Goal: Task Accomplishment & Management: Manage account settings

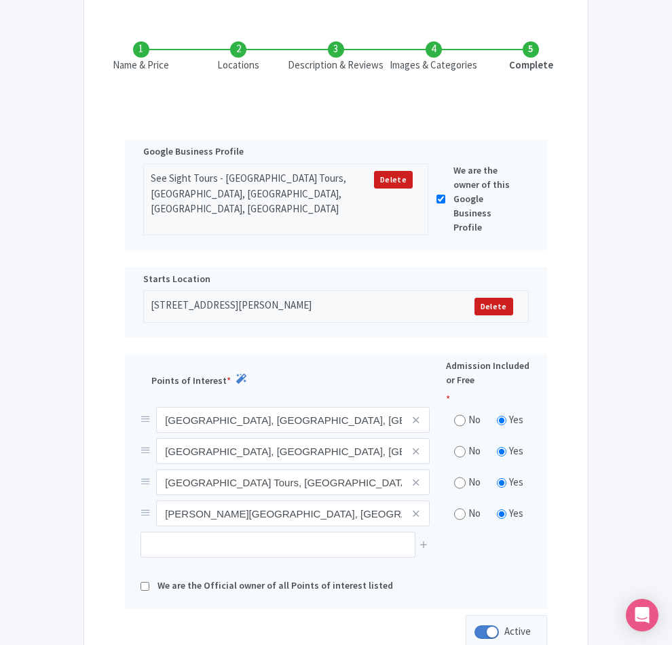
scroll to position [164, 0]
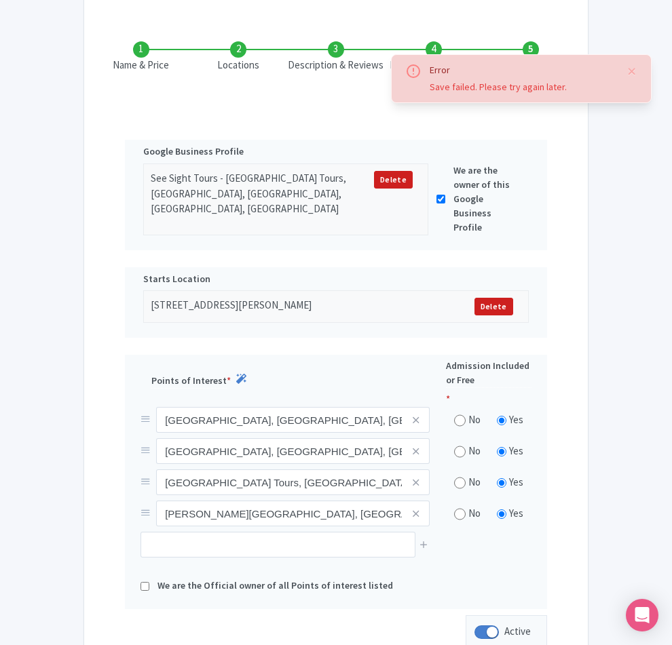
scroll to position [0, 0]
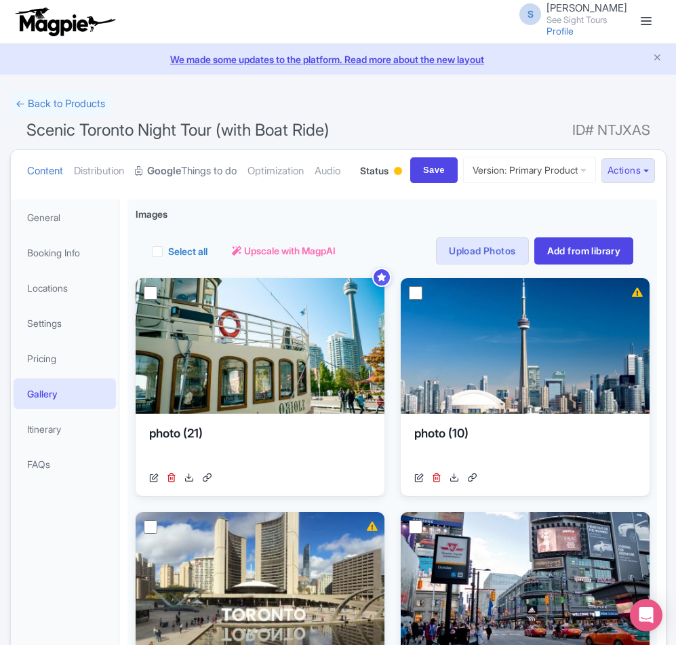
click at [195, 172] on link "Google Things to do" at bounding box center [186, 171] width 102 height 43
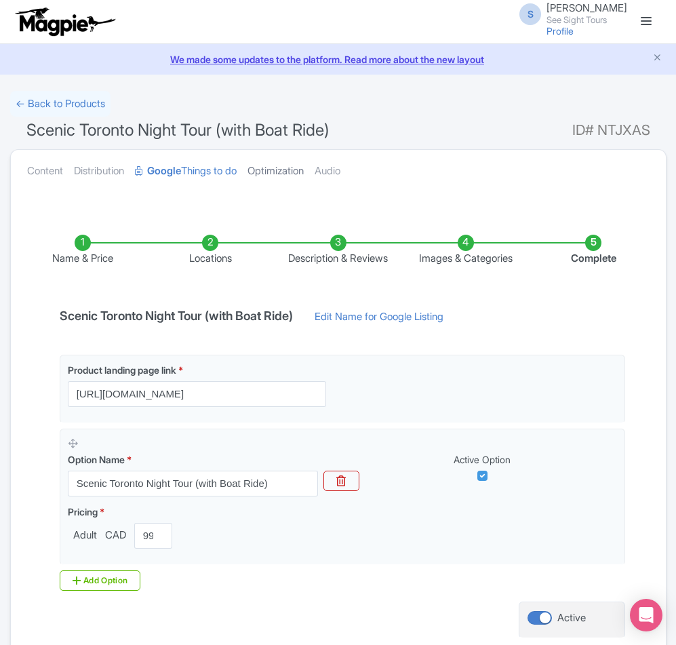
click at [292, 170] on link "Optimization" at bounding box center [276, 171] width 56 height 43
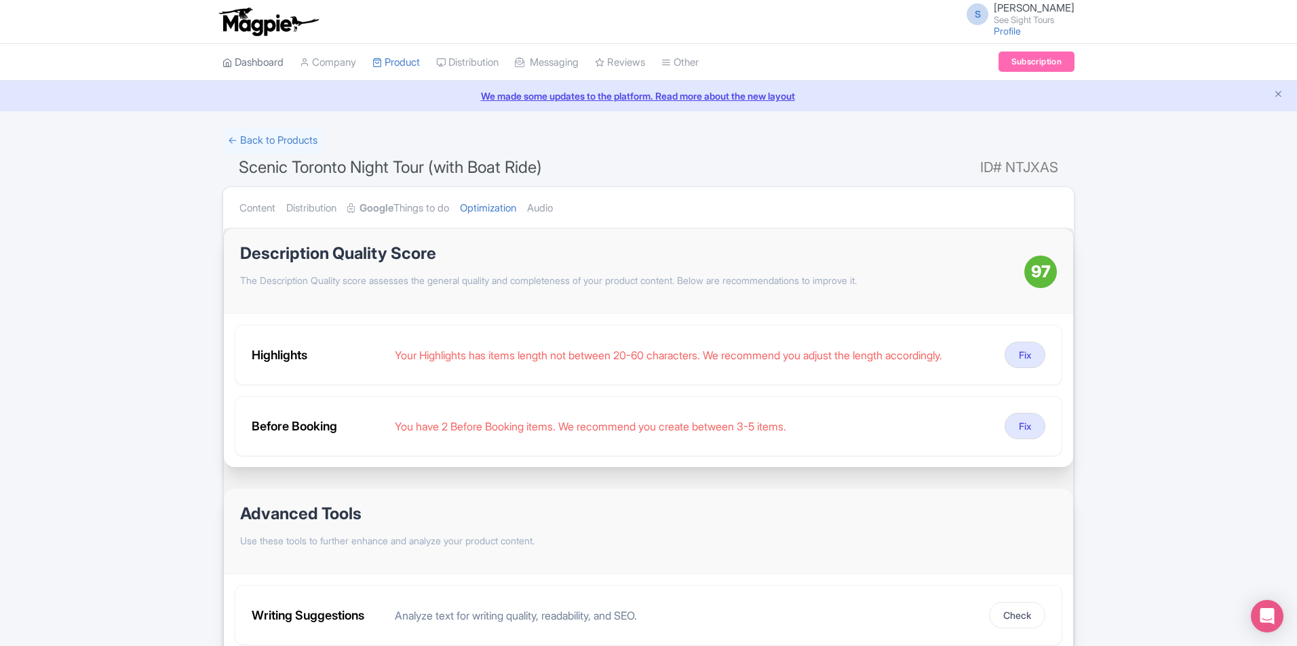
click at [251, 66] on link "Dashboard" at bounding box center [252, 62] width 61 height 37
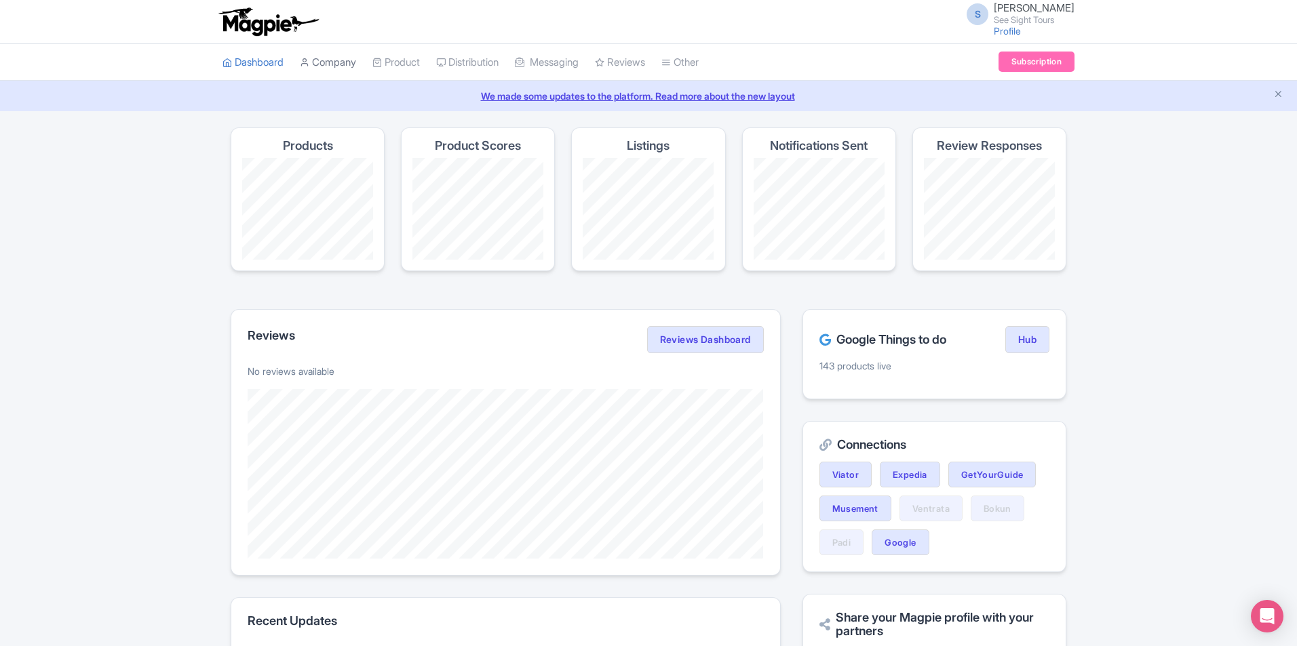
click at [332, 62] on link "Company" at bounding box center [328, 62] width 56 height 37
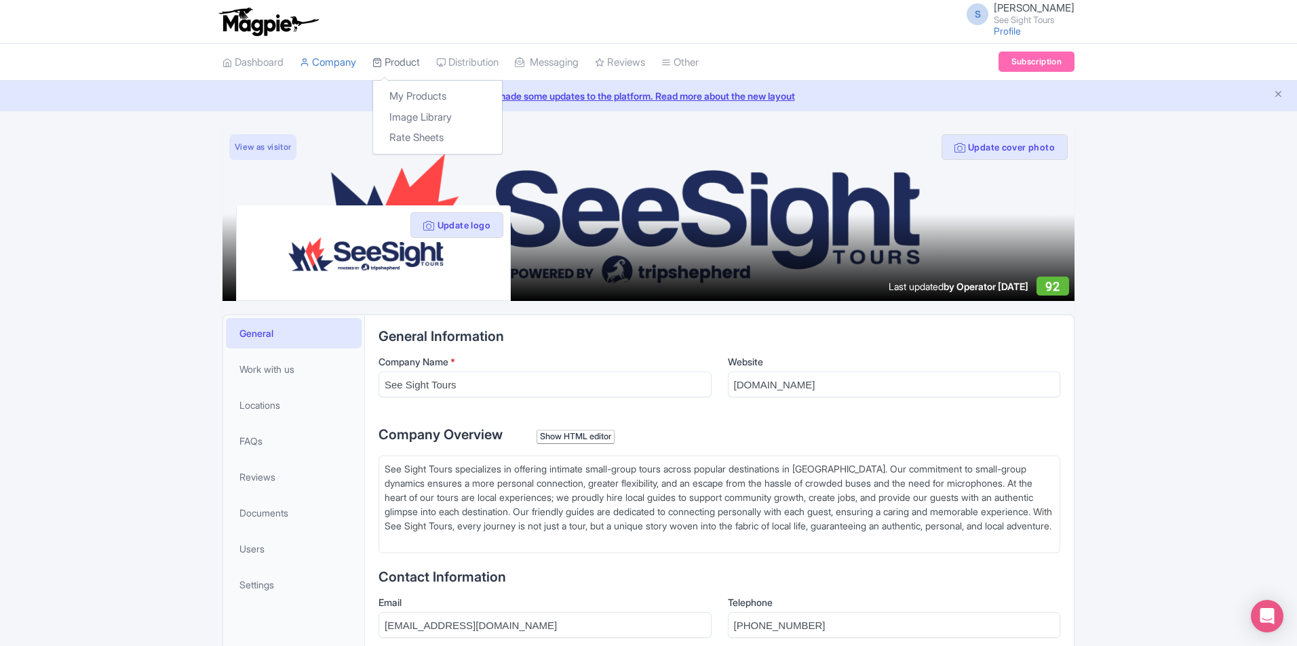
click at [413, 64] on link "Product" at bounding box center [395, 62] width 47 height 37
click at [413, 89] on link "My Products" at bounding box center [437, 96] width 129 height 21
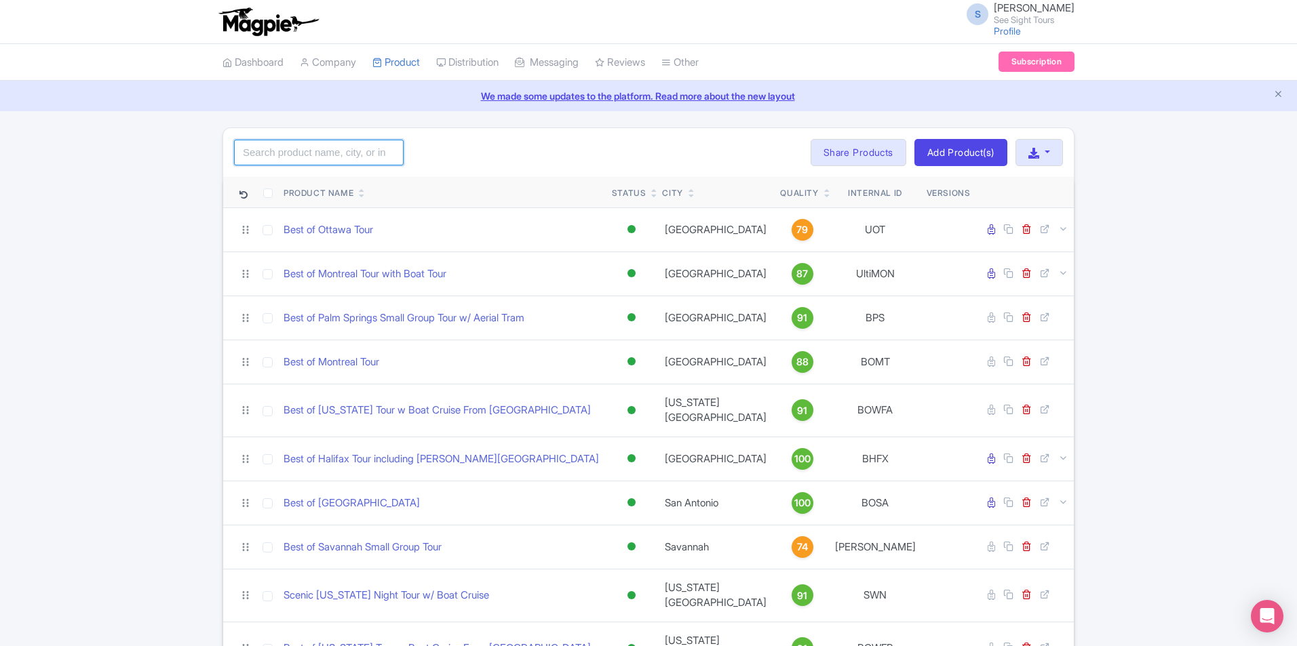
click at [330, 158] on input "search" at bounding box center [319, 153] width 170 height 26
click at [322, 147] on input "search" at bounding box center [319, 153] width 170 height 26
paste input "Scenic Toronto Night Tour (with Boat Ride)"
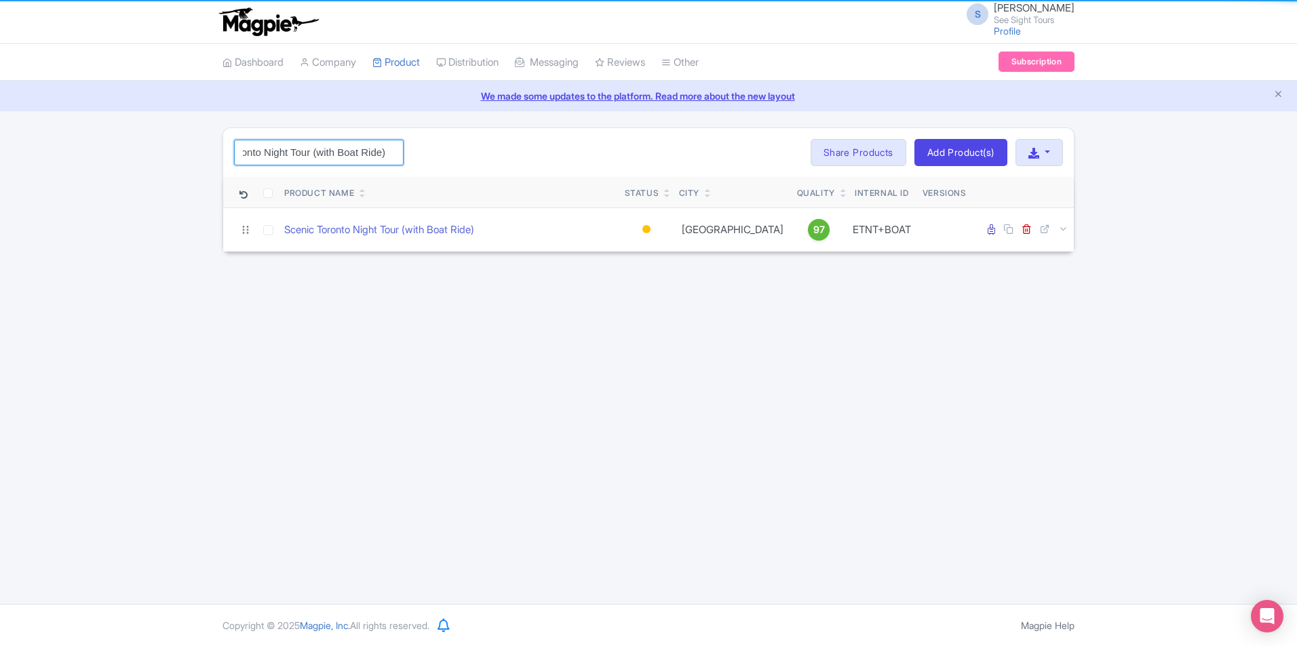
type input "Scenic Toronto Night Tour (with Boat Ride)"
click button "Search" at bounding box center [0, 0] width 0 height 0
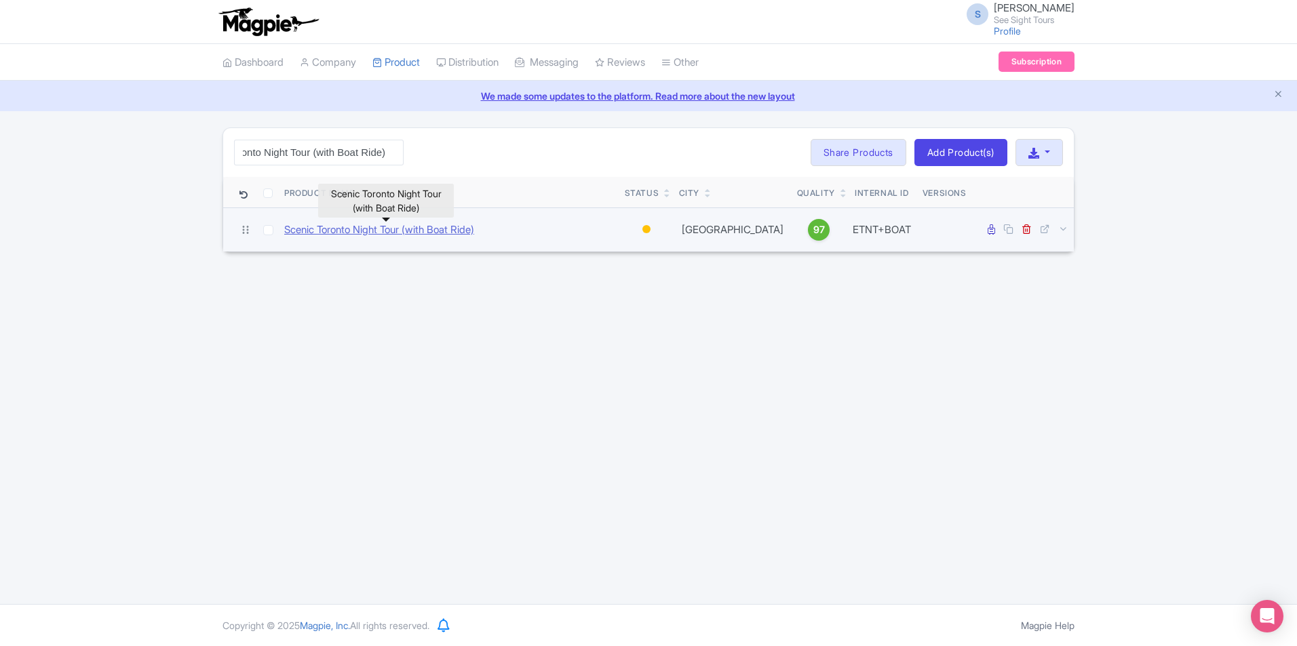
click at [454, 227] on link "Scenic Toronto Night Tour (with Boat Ride)" at bounding box center [379, 230] width 190 height 16
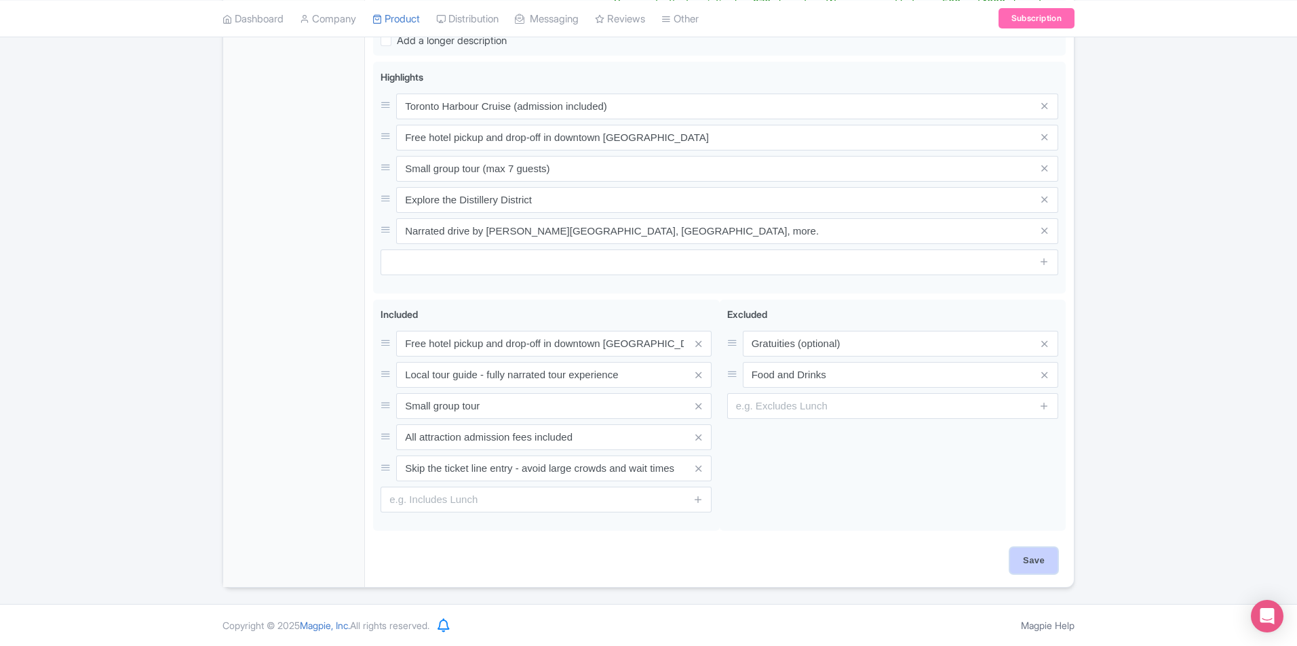
click at [1029, 557] on input "Save" at bounding box center [1033, 561] width 47 height 26
type input "Saving..."
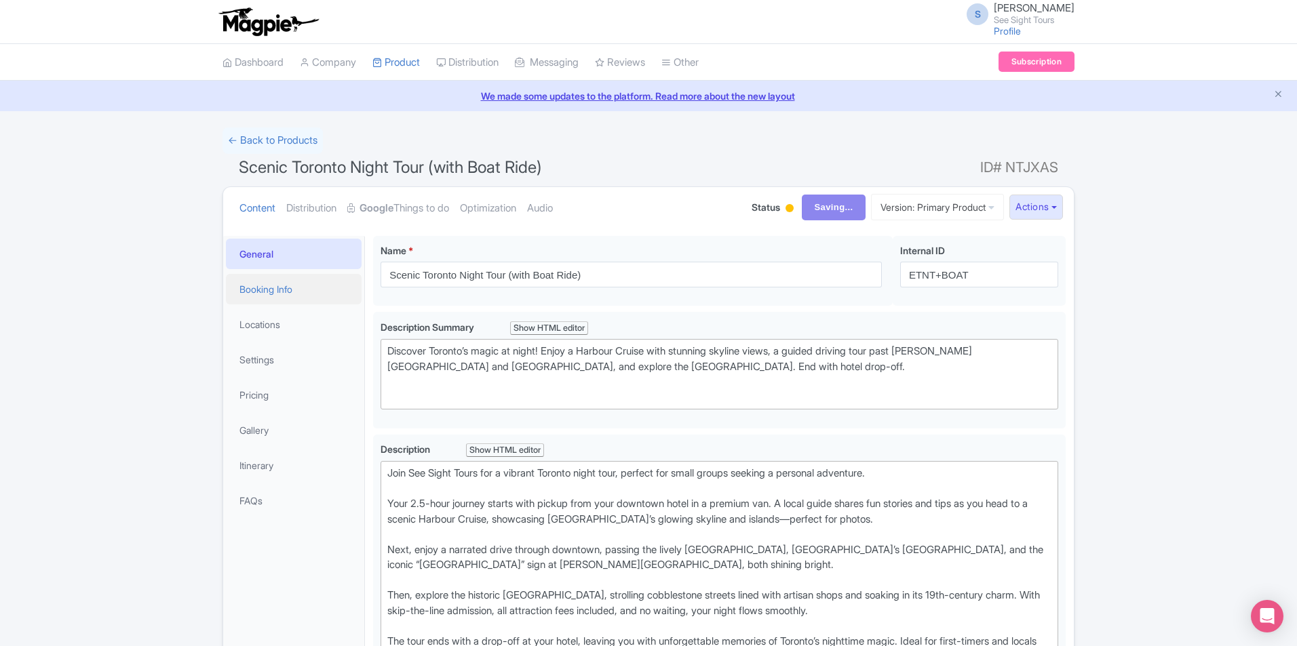
click at [283, 285] on link "Booking Info" at bounding box center [294, 289] width 136 height 31
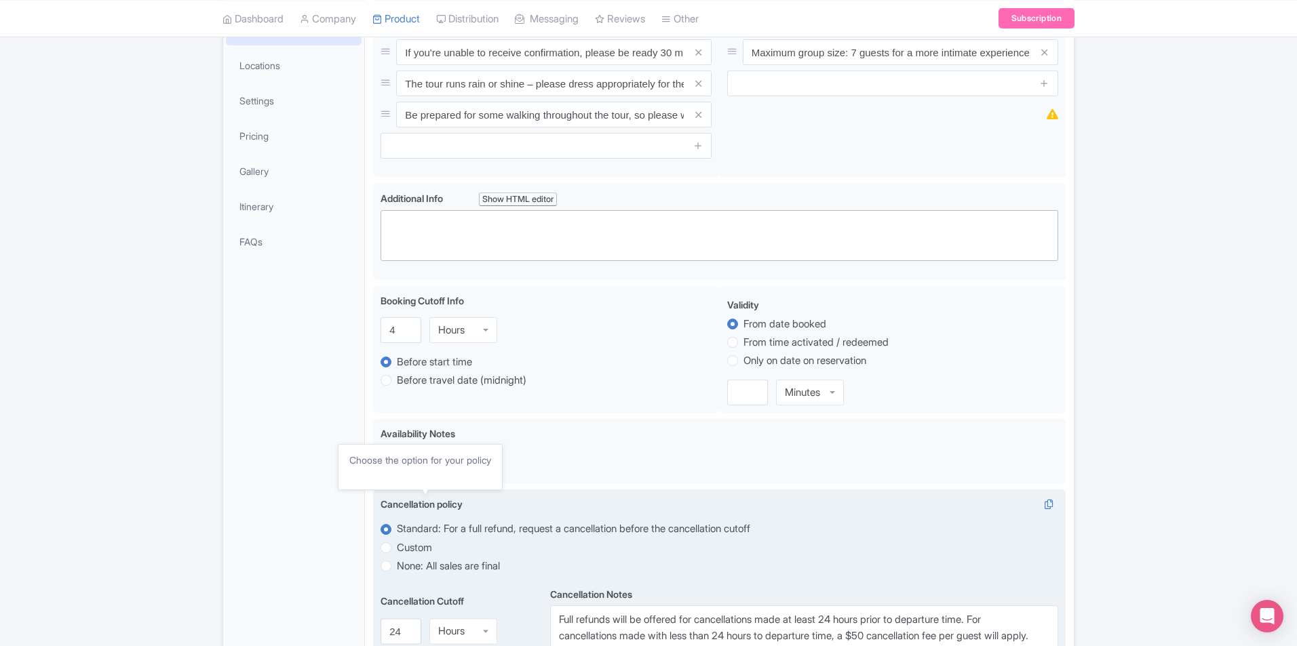
scroll to position [204, 0]
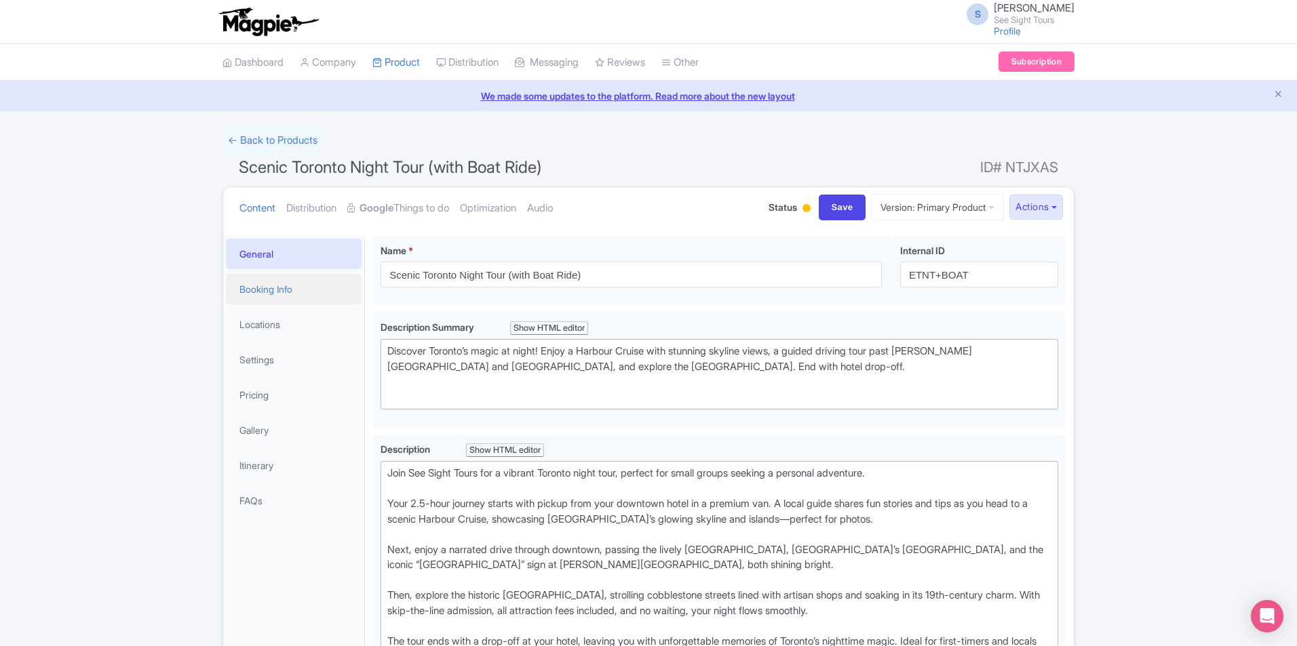
click at [272, 298] on link "Booking Info" at bounding box center [294, 289] width 136 height 31
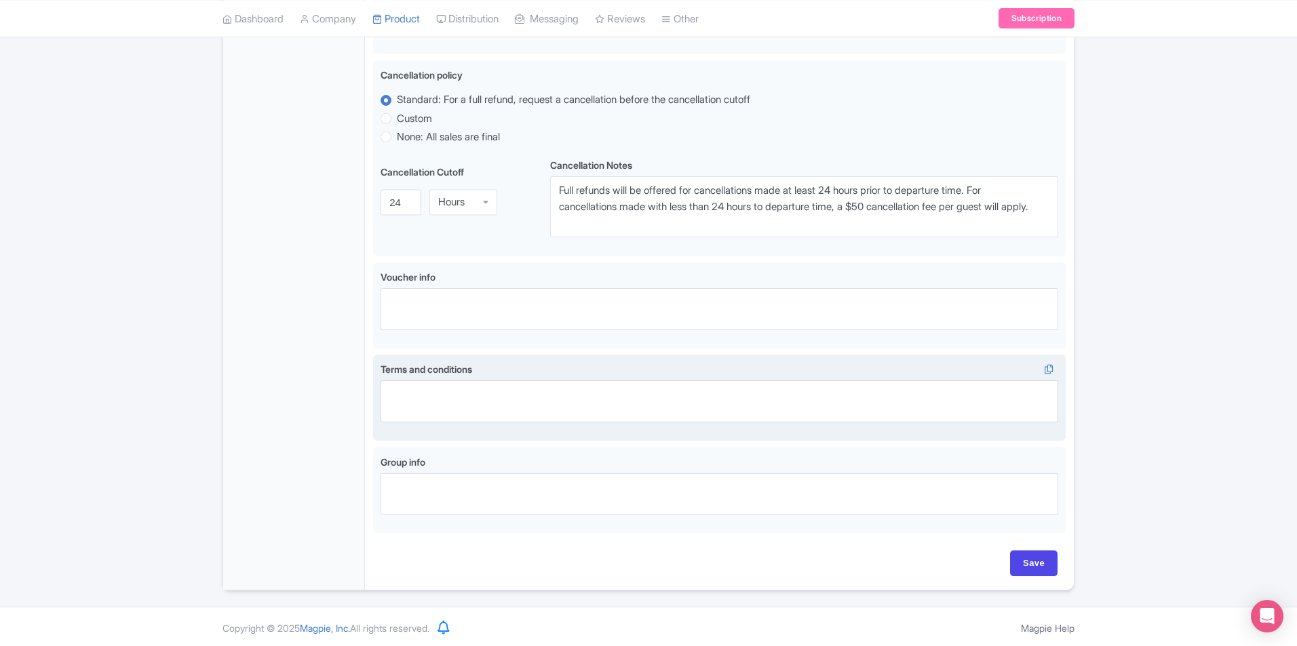
scroll to position [691, 0]
click at [1037, 558] on input "Save" at bounding box center [1033, 562] width 47 height 26
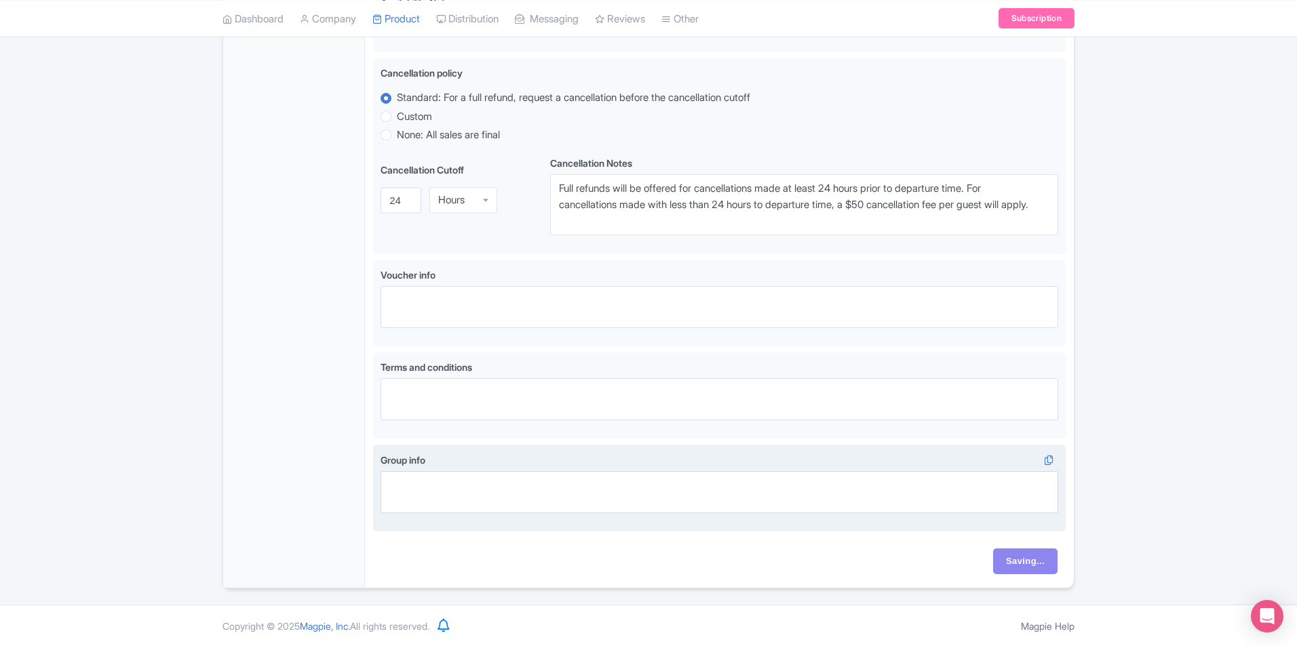
type input "Saving..."
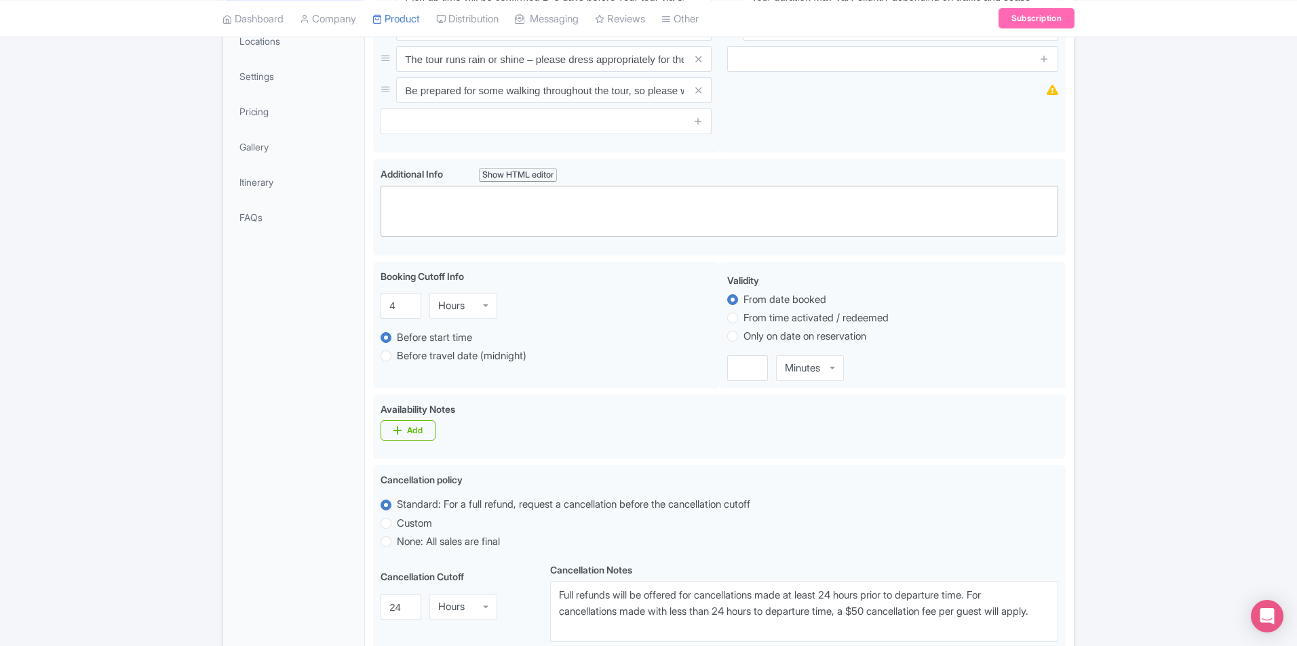
scroll to position [0, 0]
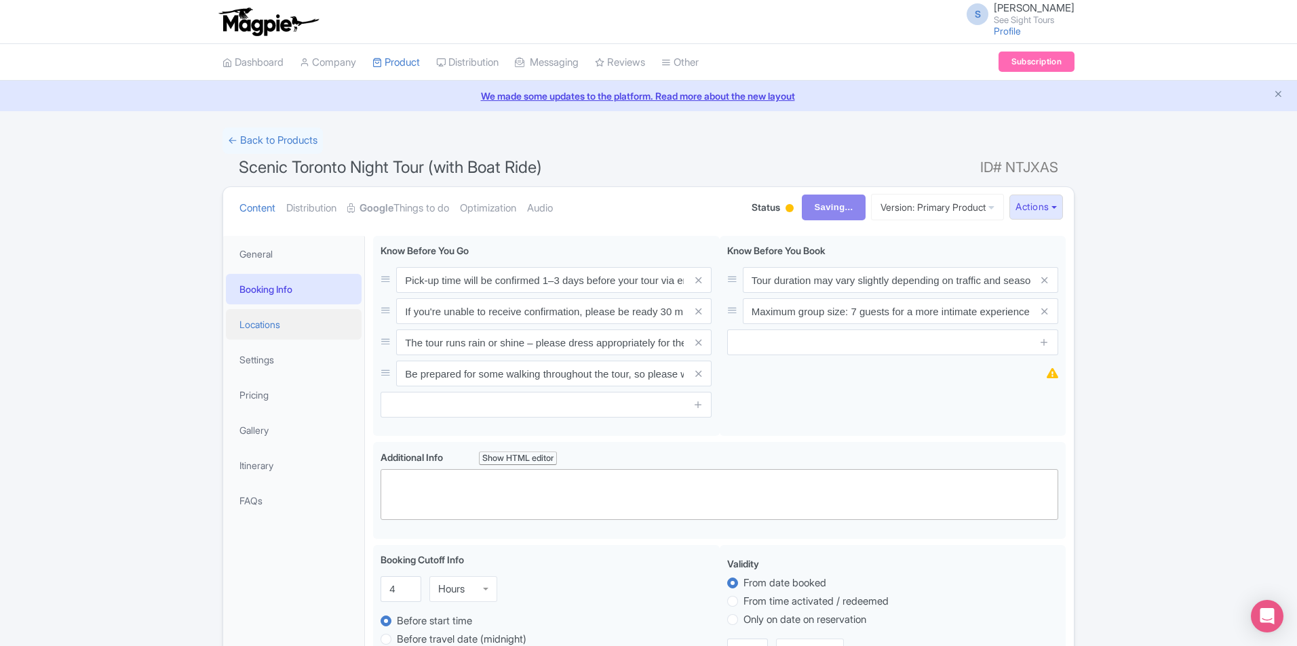
click at [256, 328] on link "Locations" at bounding box center [294, 324] width 136 height 31
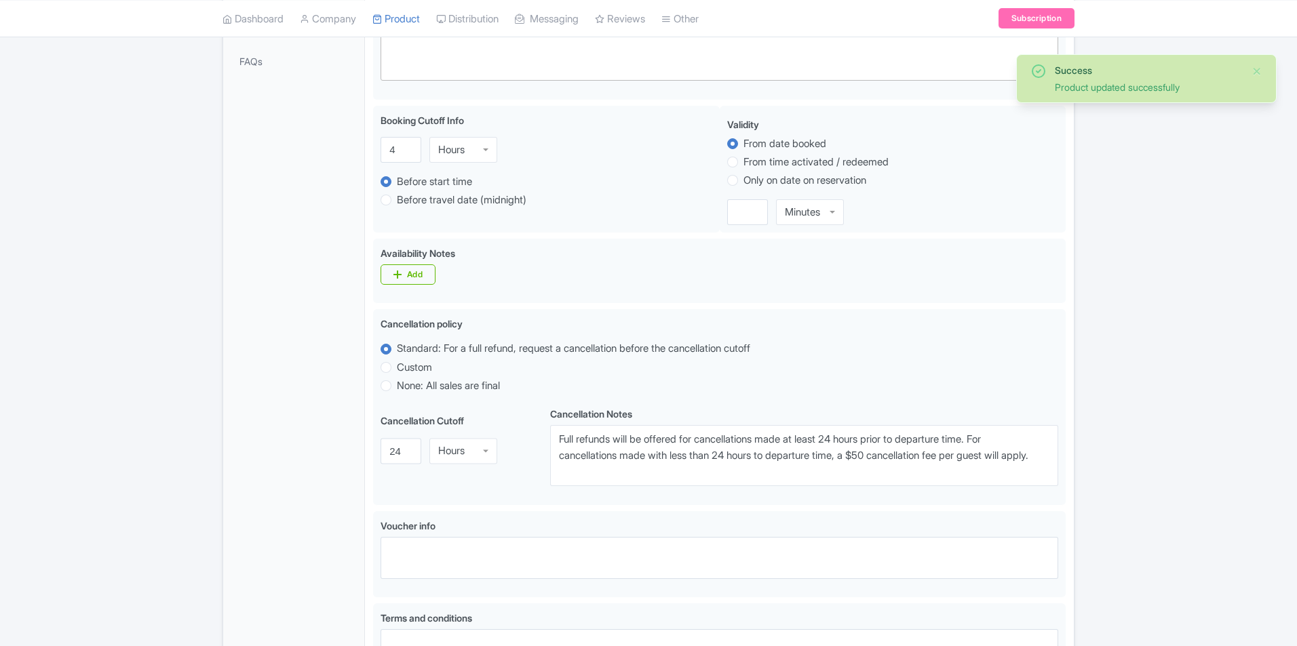
scroll to position [33, 0]
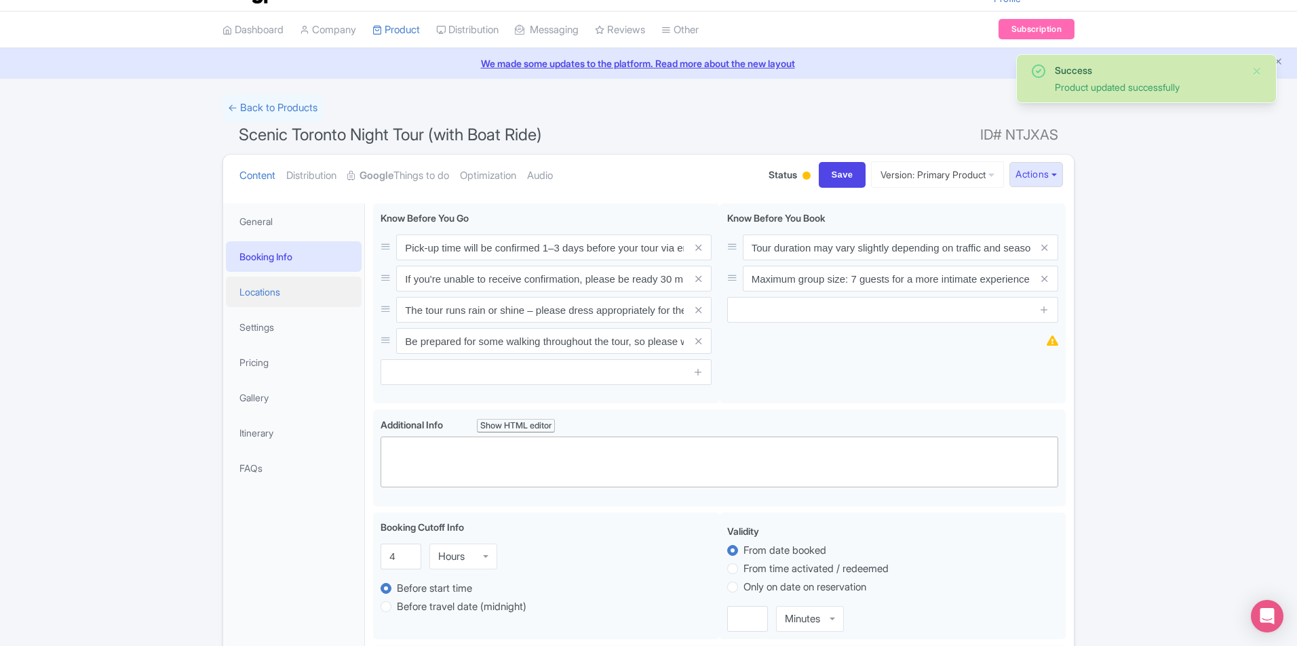
click at [277, 301] on link "Locations" at bounding box center [294, 292] width 136 height 31
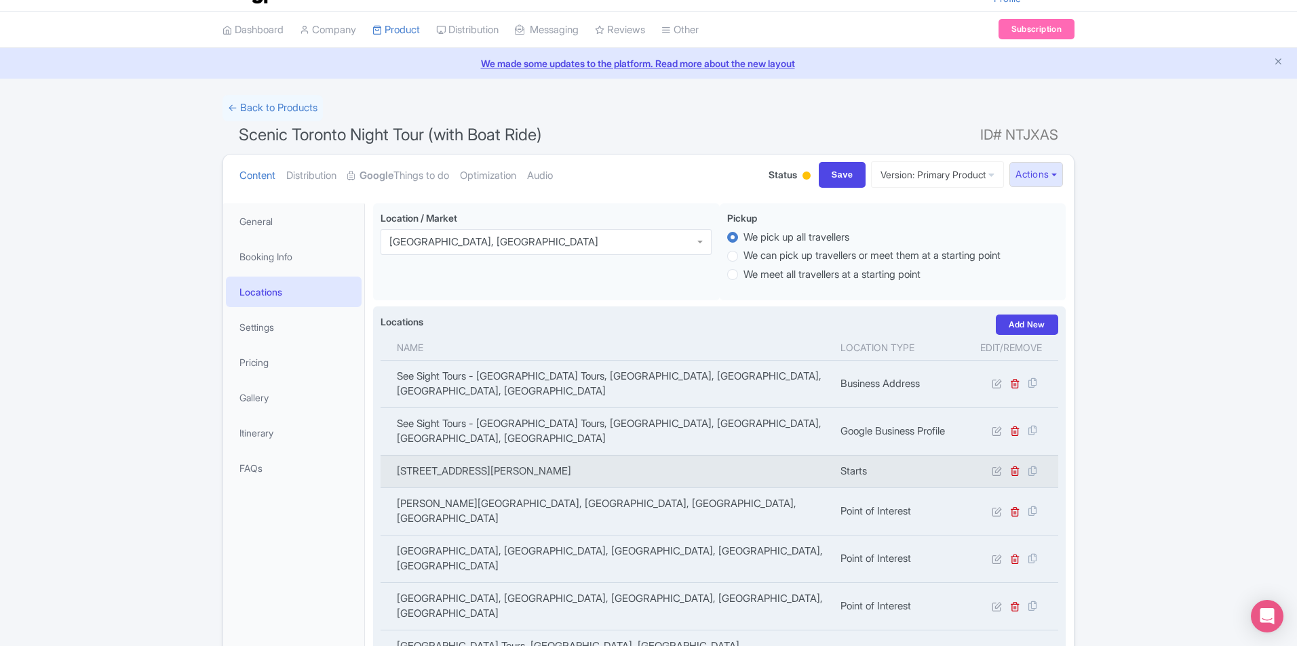
scroll to position [209, 0]
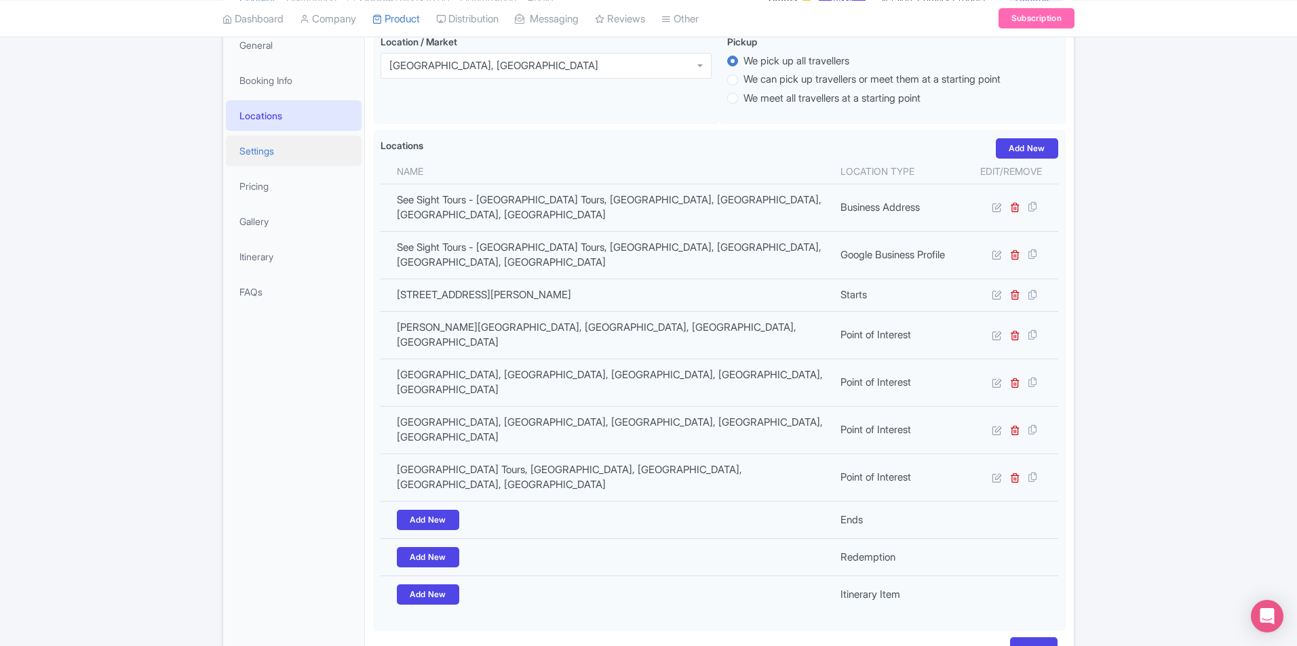
click at [256, 157] on link "Settings" at bounding box center [294, 151] width 136 height 31
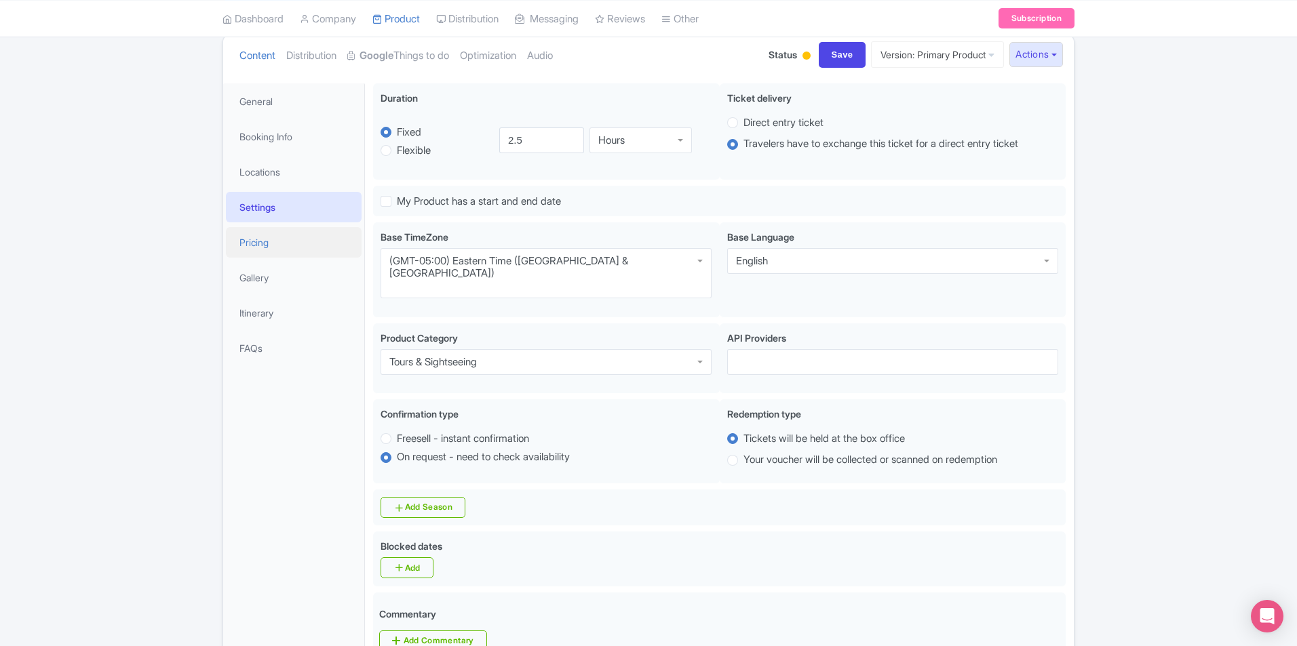
scroll to position [136, 0]
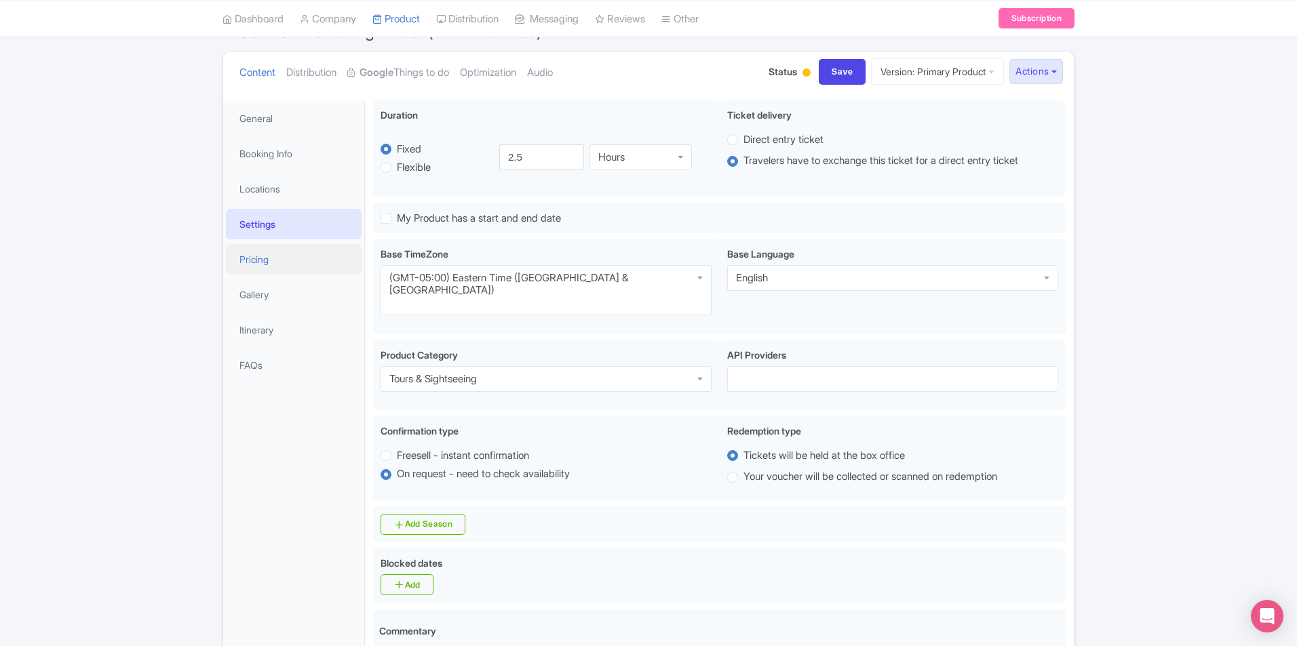
click at [277, 259] on link "Pricing" at bounding box center [294, 259] width 136 height 31
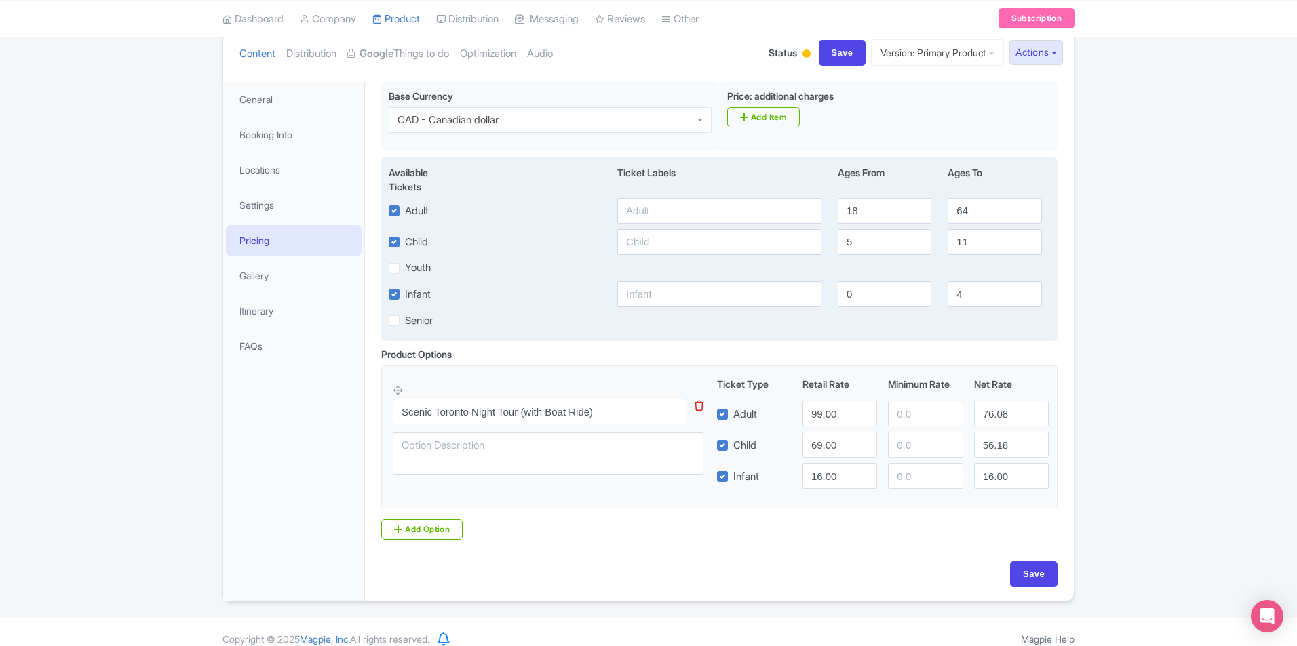
scroll to position [168, 0]
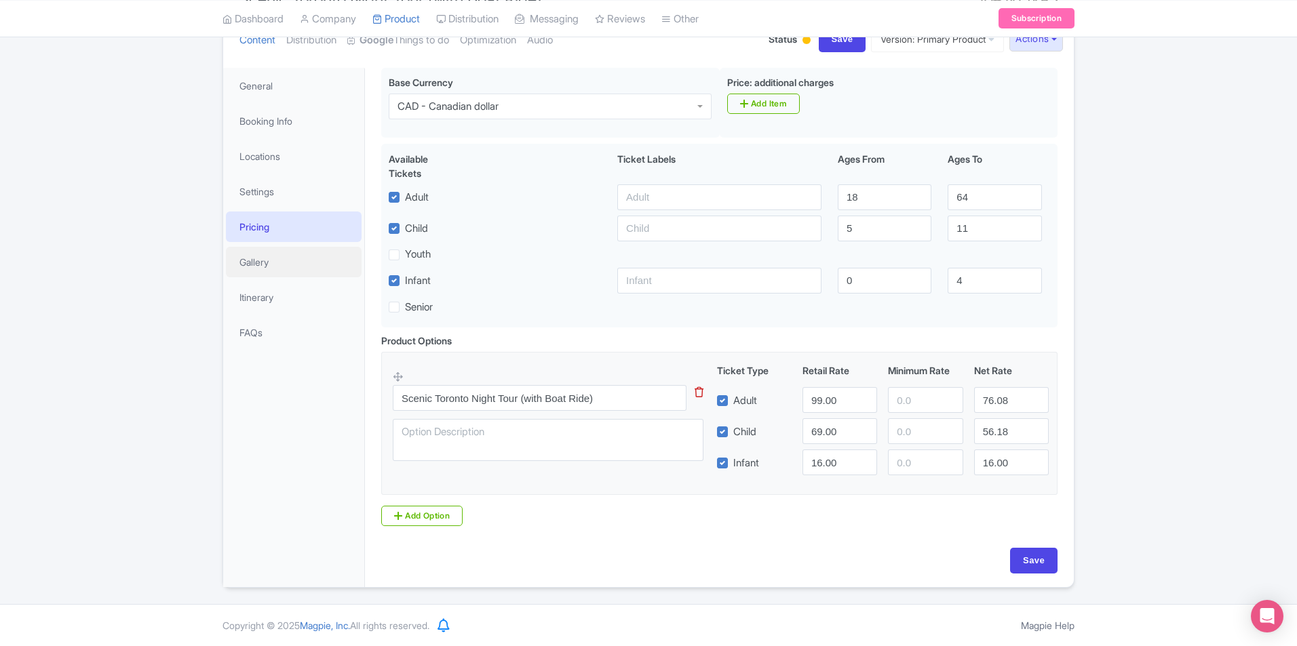
drag, startPoint x: 275, startPoint y: 252, endPoint x: 298, endPoint y: 241, distance: 26.4
click at [275, 252] on link "Gallery" at bounding box center [294, 262] width 136 height 31
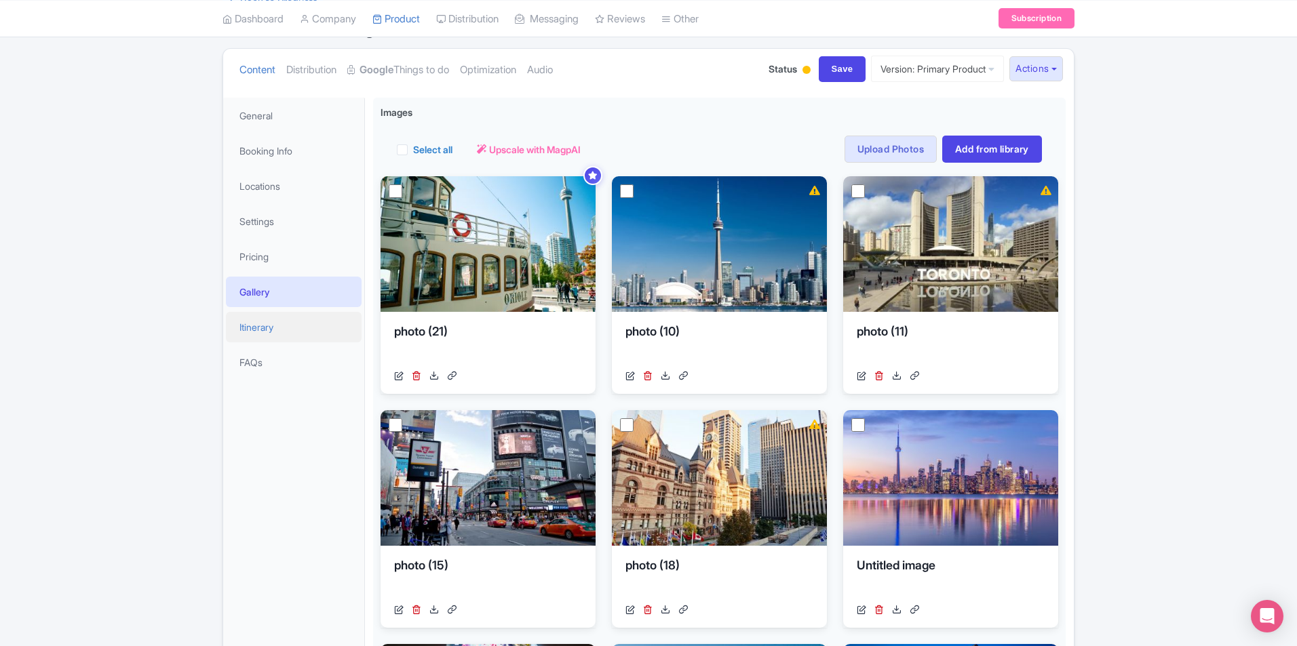
scroll to position [136, 0]
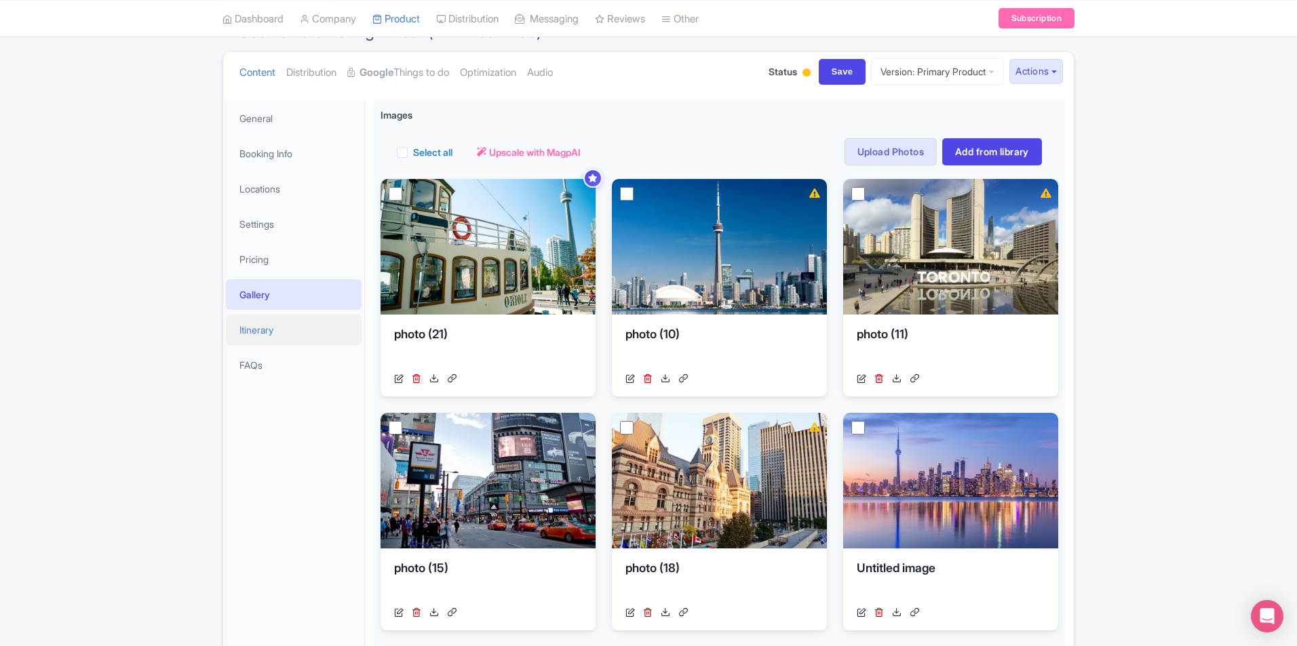
click at [273, 332] on link "Itinerary" at bounding box center [294, 330] width 136 height 31
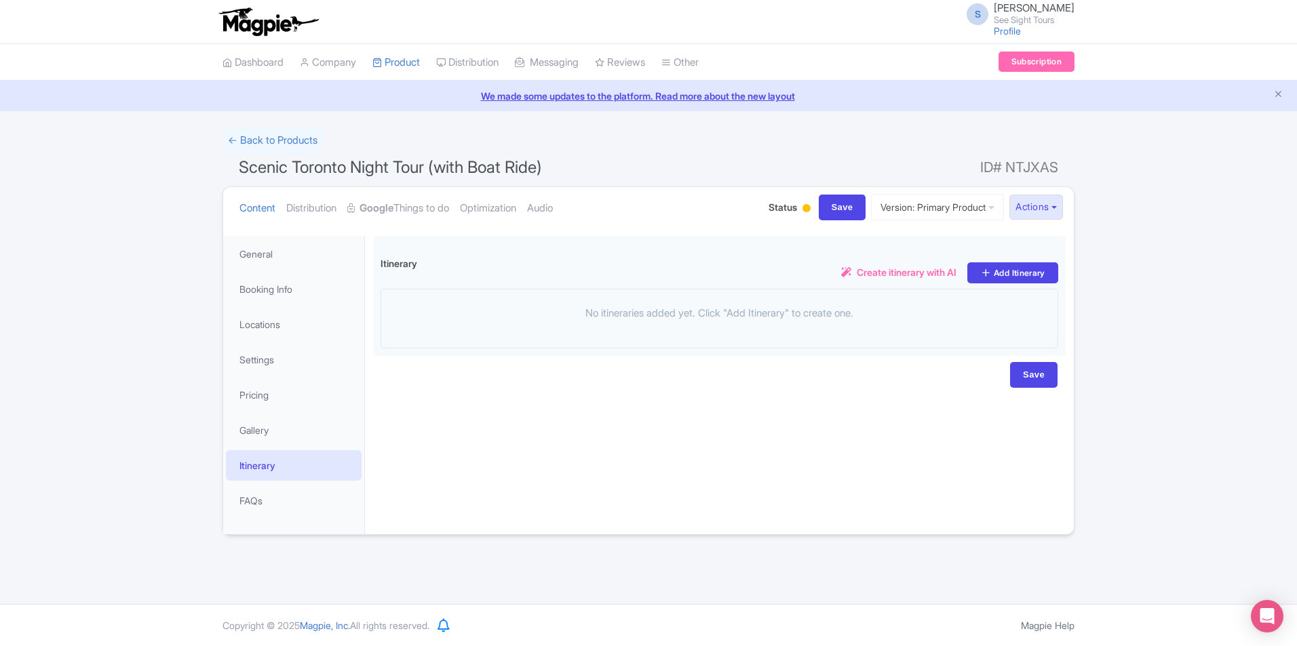
scroll to position [0, 0]
click at [490, 206] on link "Optimization" at bounding box center [488, 208] width 56 height 43
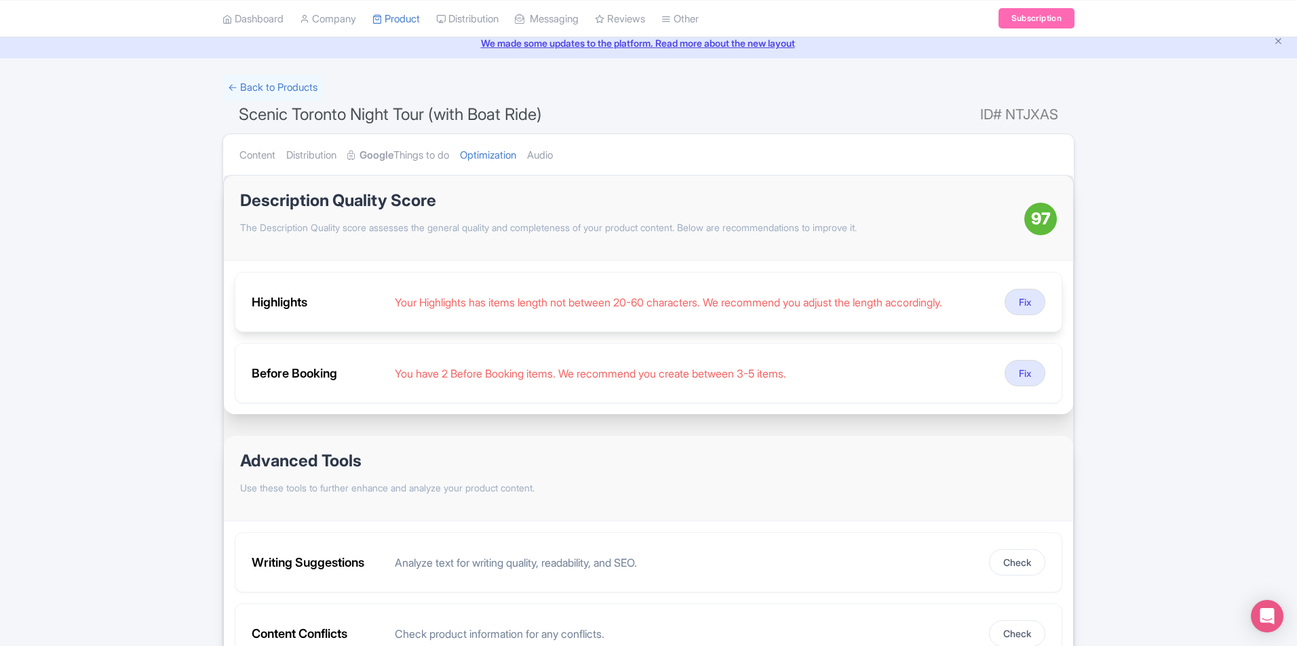
scroll to position [68, 0]
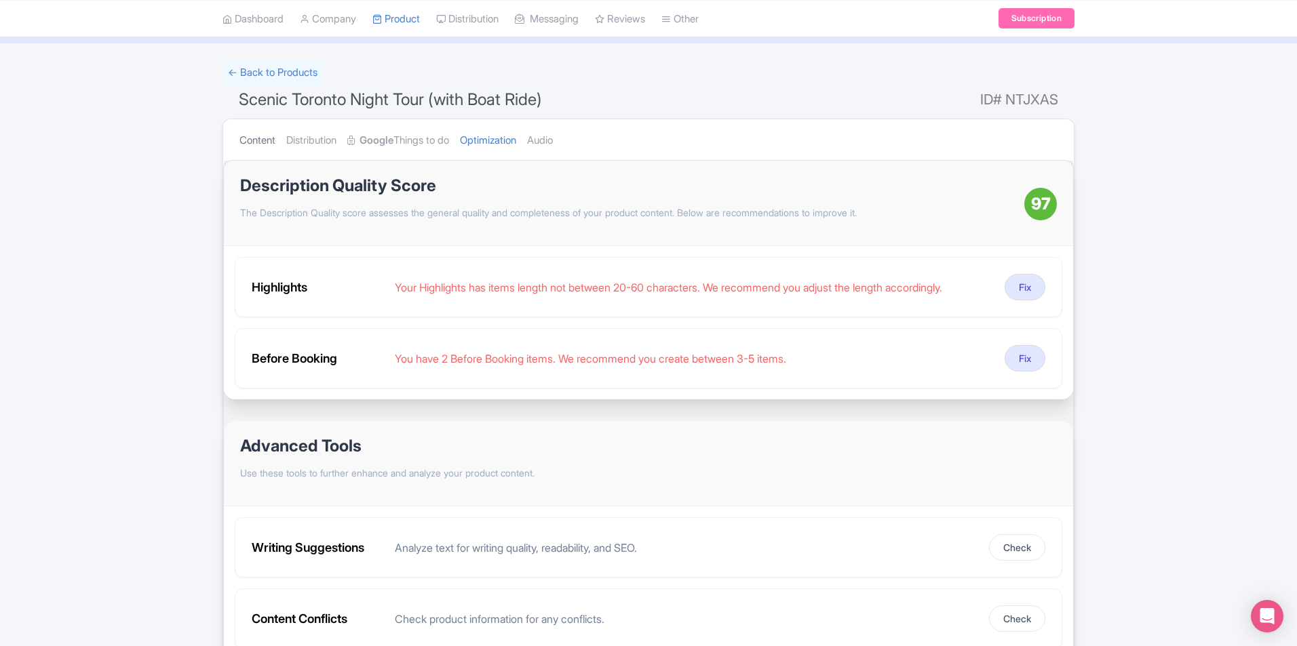
click at [265, 137] on link "Content" at bounding box center [257, 140] width 36 height 43
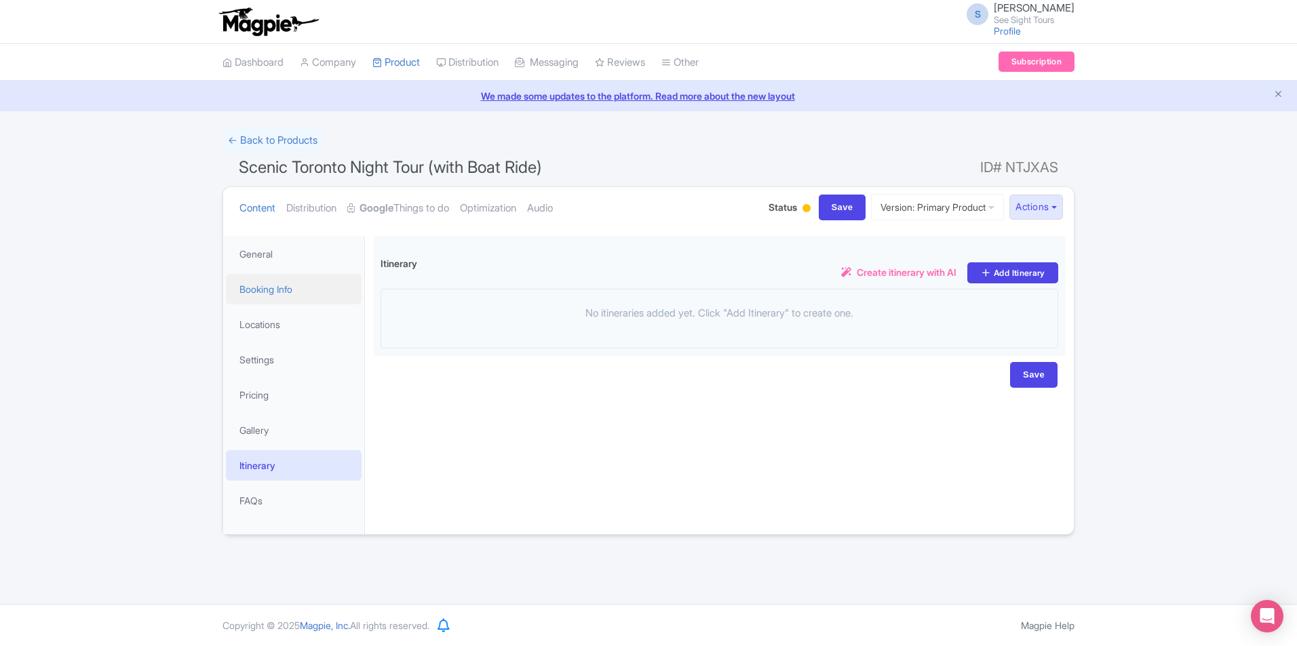
click at [250, 294] on link "Booking Info" at bounding box center [294, 289] width 136 height 31
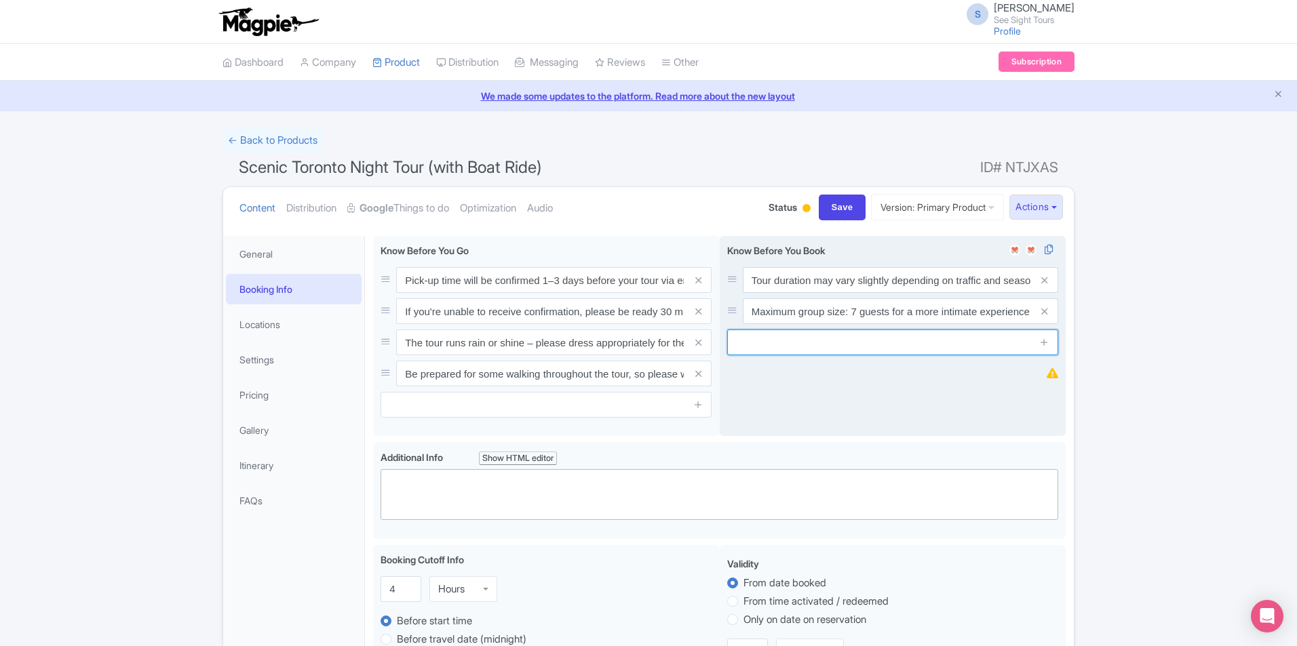
click at [776, 339] on input "text" at bounding box center [892, 343] width 331 height 26
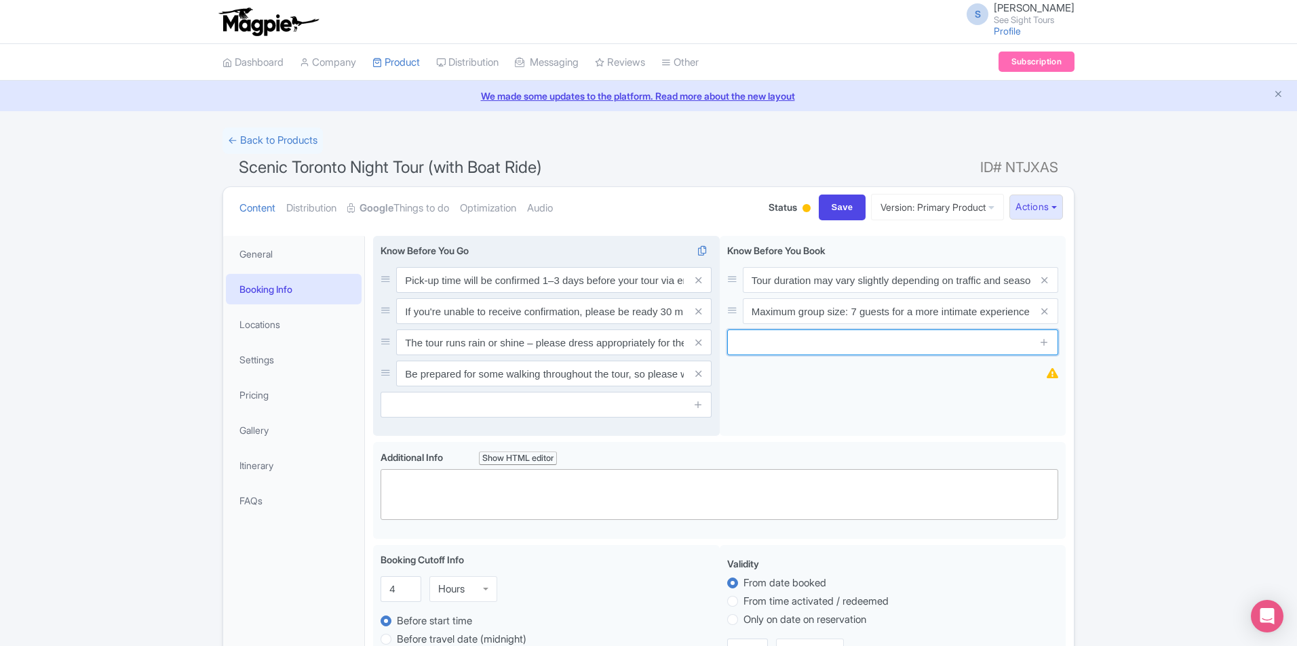
paste input "The tour runs only during the months of July and August"
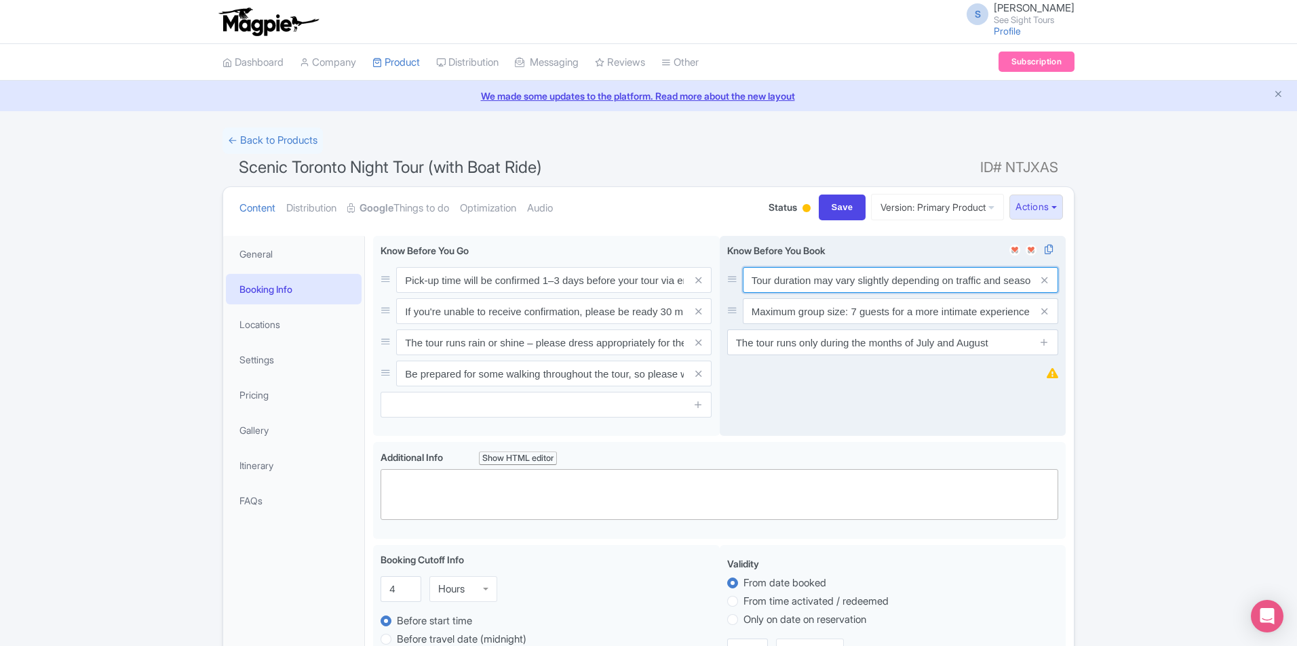
click at [927, 270] on input "Tour duration may vary slightly depending on traffic and seasonal conditions (t…" at bounding box center [900, 280] width 315 height 26
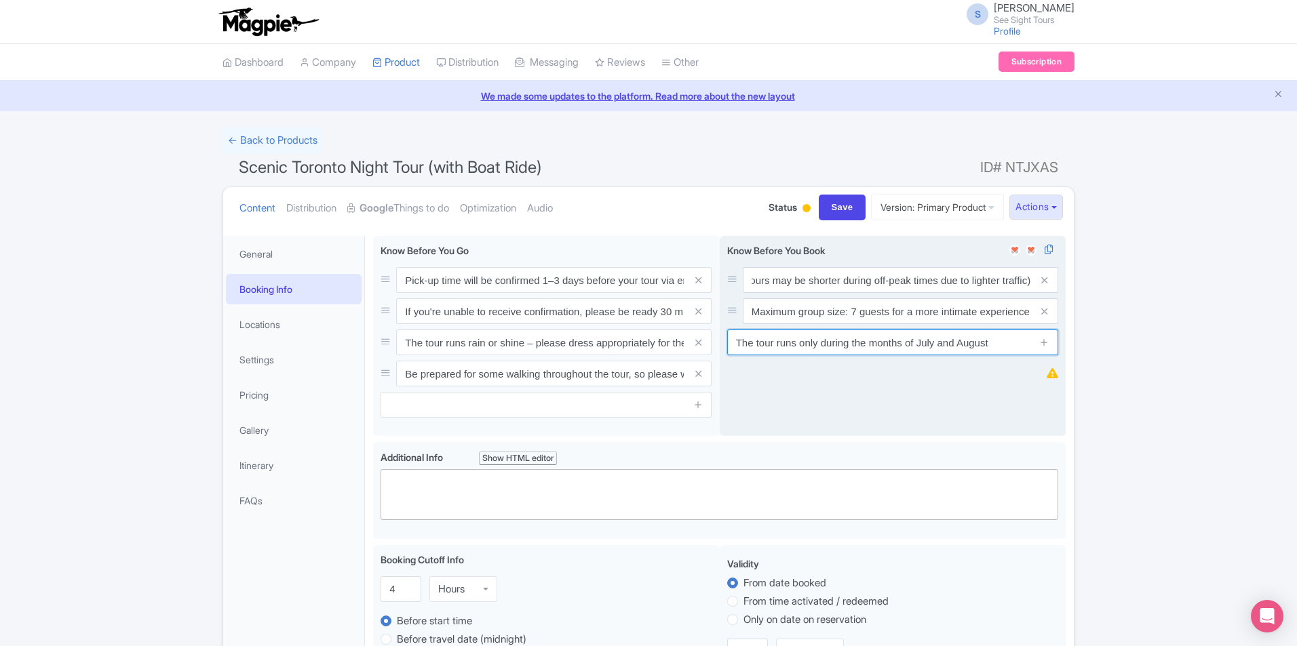
click at [990, 345] on input "The tour runs only during the months of July and August" at bounding box center [892, 343] width 331 height 26
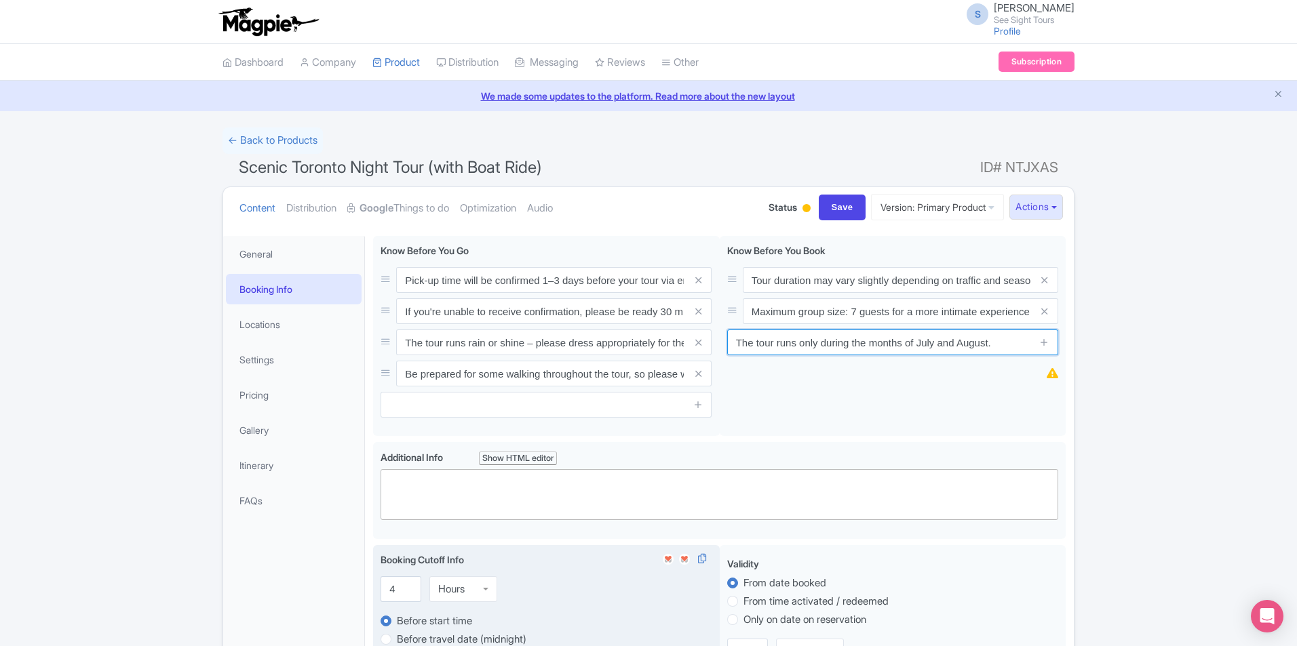
type input "The tour runs only during the months of July and August."
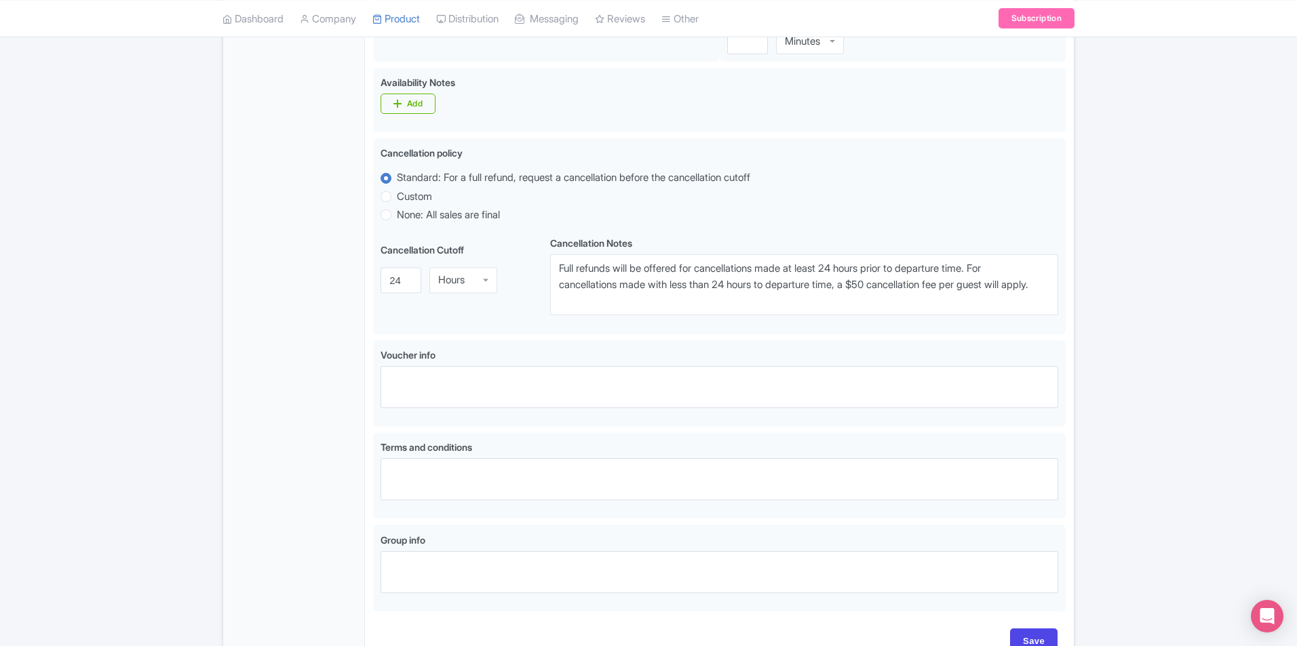
scroll to position [691, 0]
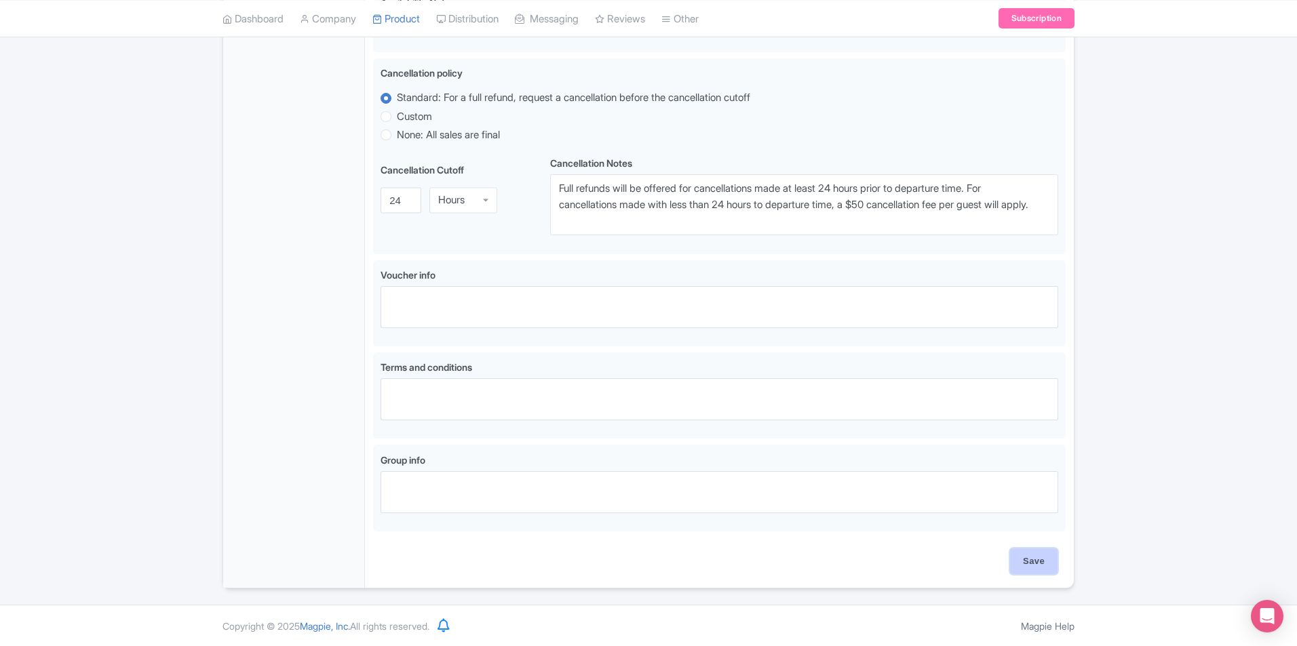
click at [1037, 554] on input "Save" at bounding box center [1033, 562] width 47 height 26
type input "Saving..."
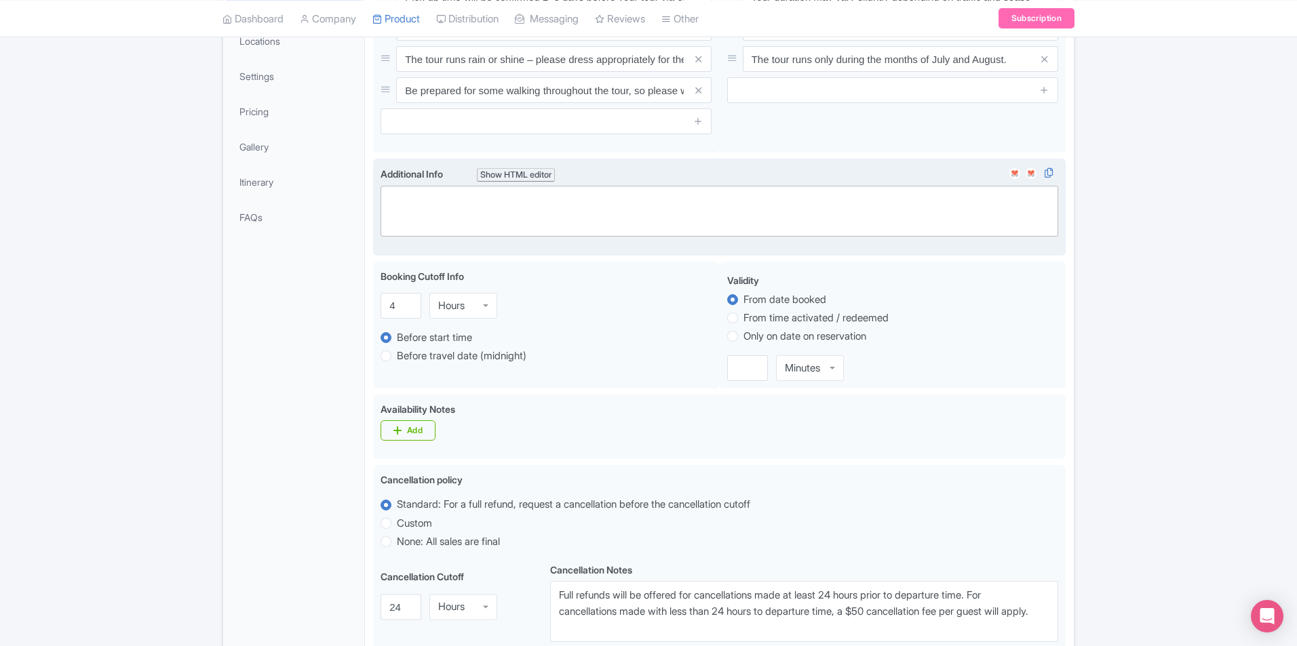
scroll to position [148, 0]
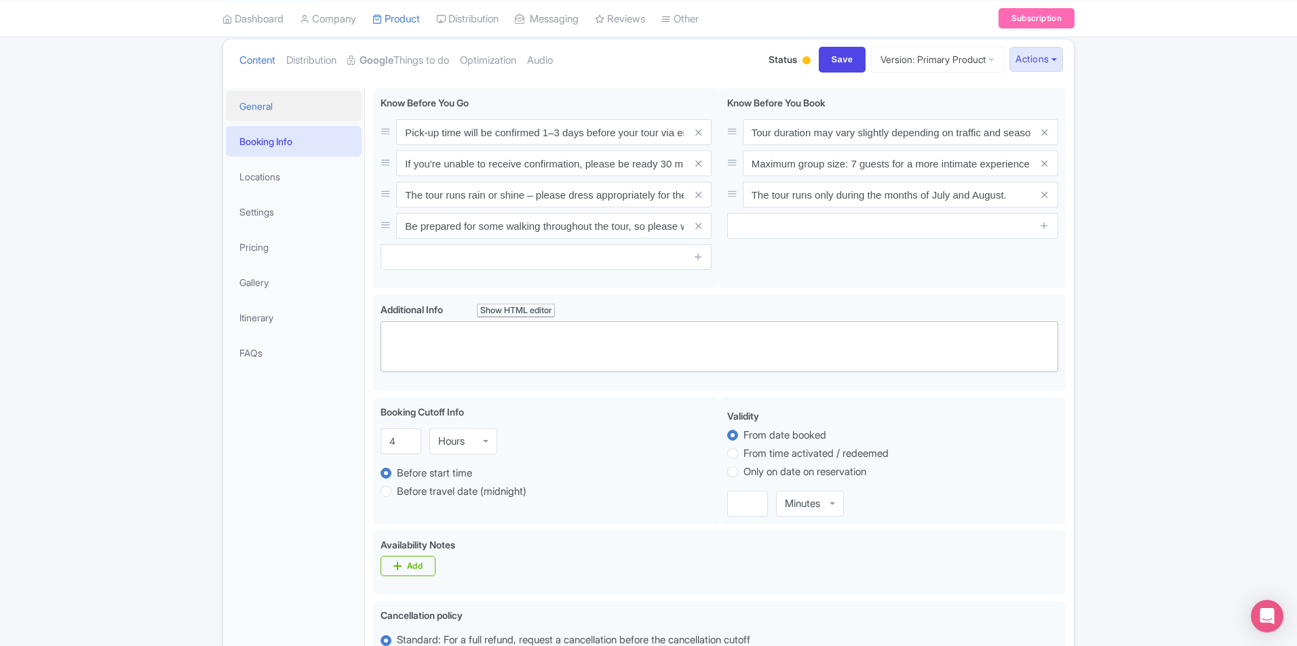
click at [267, 101] on link "General" at bounding box center [294, 106] width 136 height 31
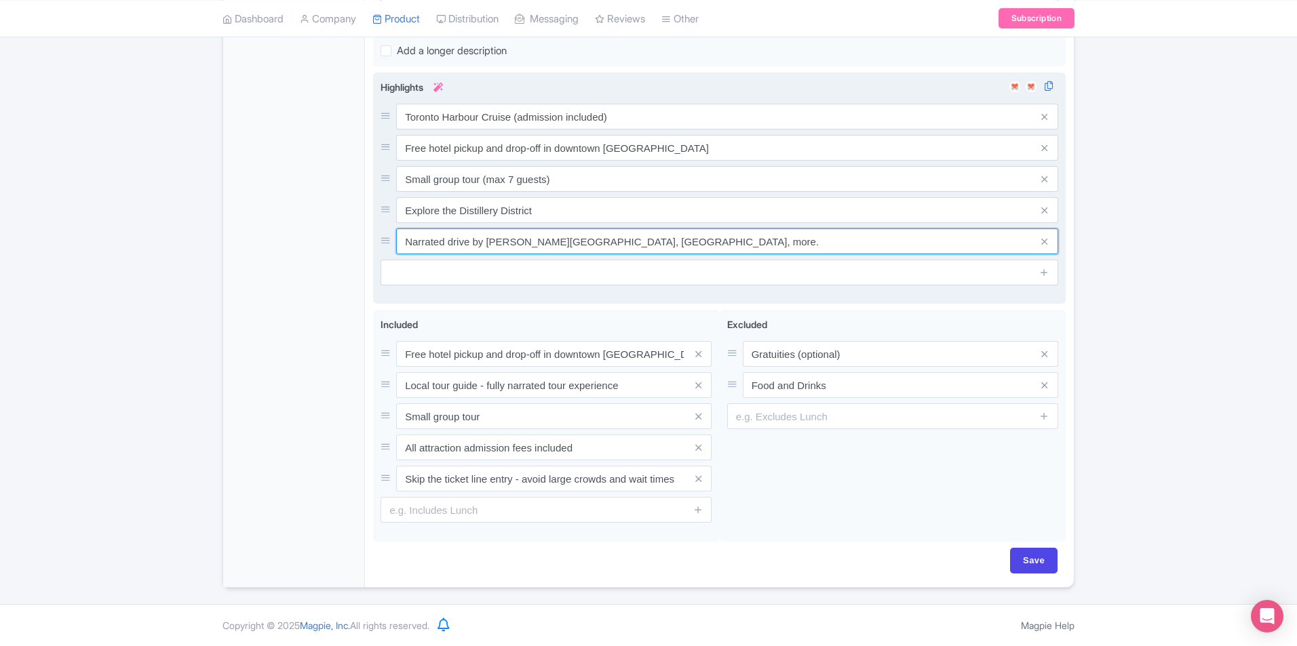
scroll to position [689, 0]
drag, startPoint x: 727, startPoint y: 246, endPoint x: 381, endPoint y: 237, distance: 346.1
click at [381, 237] on div "Narrated drive by Nathan Phillips Square, Dundas Square, more." at bounding box center [720, 242] width 678 height 26
drag, startPoint x: 720, startPoint y: 244, endPoint x: 665, endPoint y: 237, distance: 55.5
click at [665, 130] on input "Narrated drive by Nathan Phillips Square, Dundas Square, more." at bounding box center [727, 117] width 662 height 26
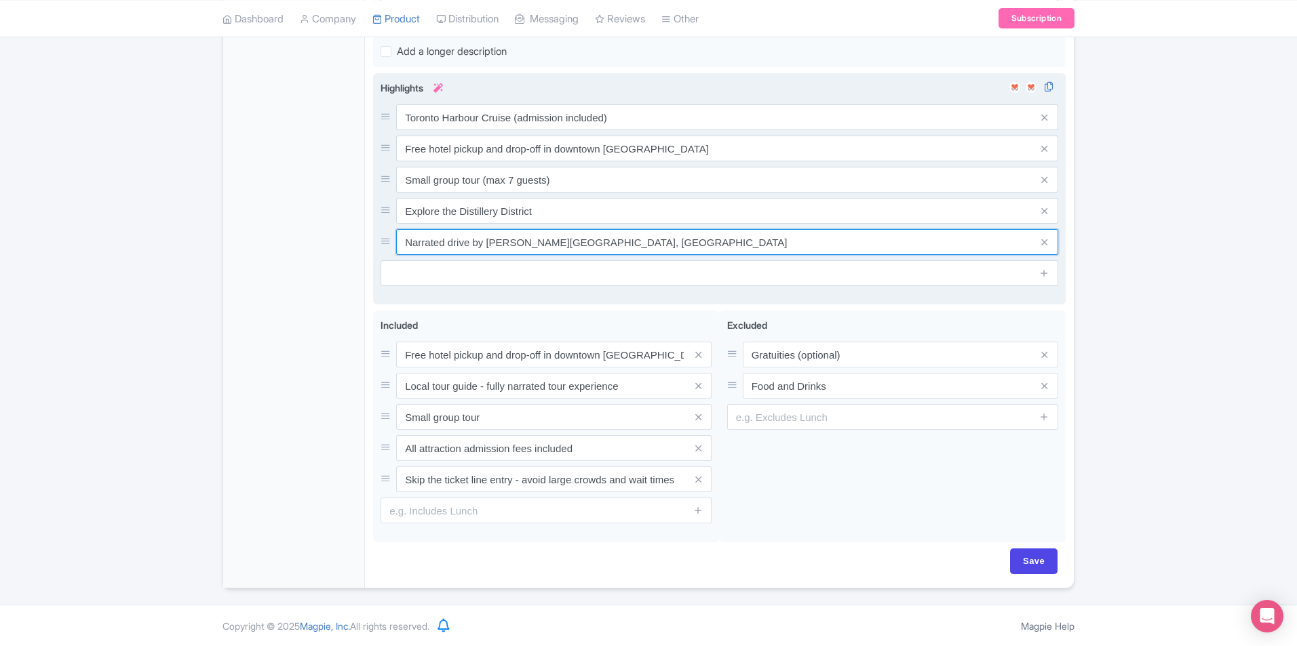
click at [593, 130] on input "Narrated drive by Nathan Phillips Square, Dundas Square" at bounding box center [727, 117] width 662 height 26
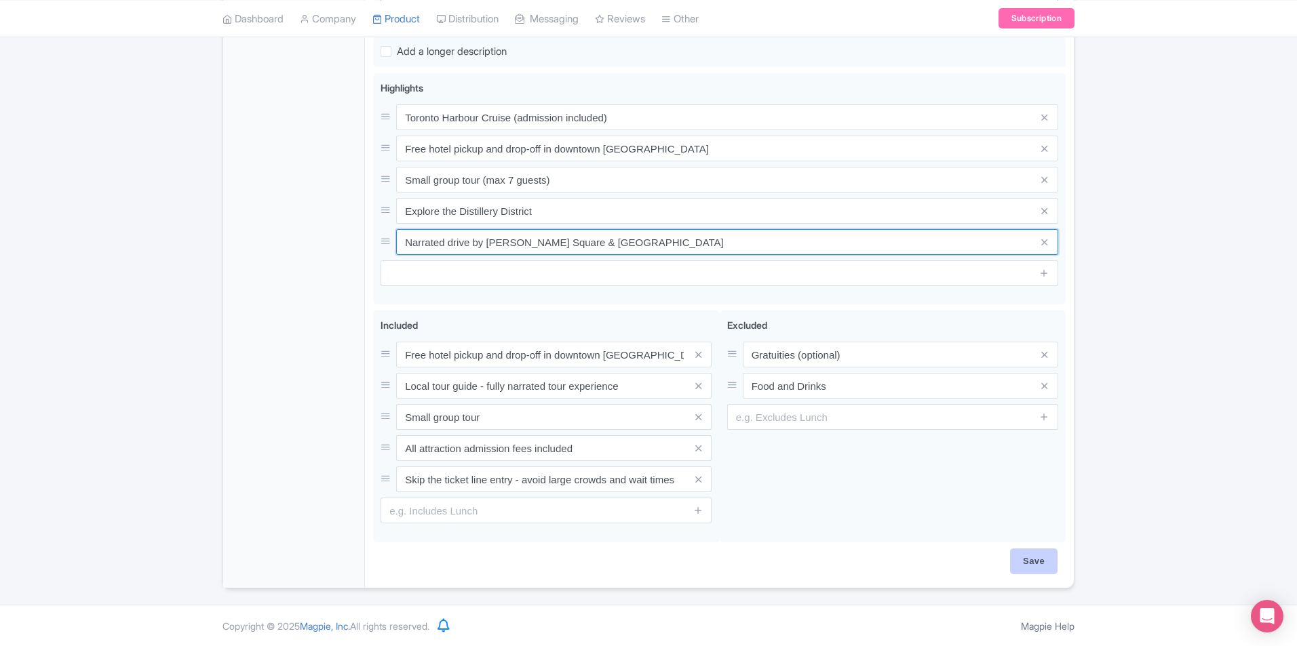
type input "Narrated drive by [PERSON_NAME] Square & [GEOGRAPHIC_DATA]"
click at [1023, 552] on input "Save" at bounding box center [1033, 562] width 47 height 26
type input "Saving..."
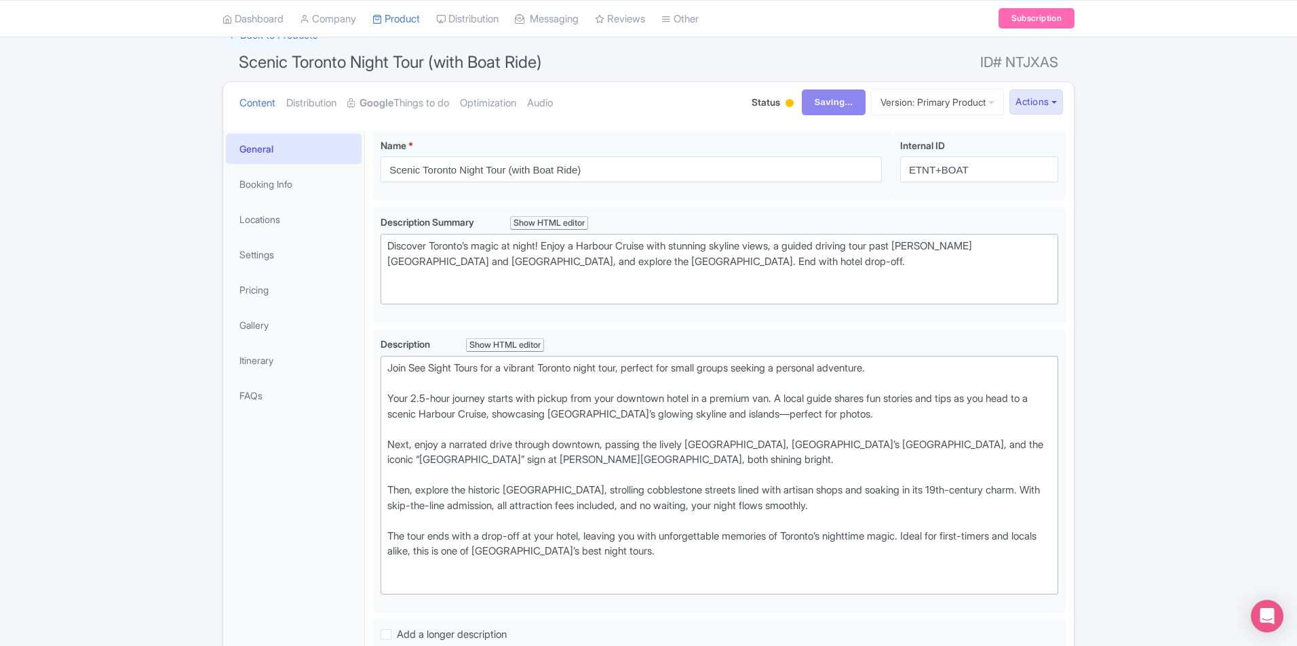
scroll to position [0, 0]
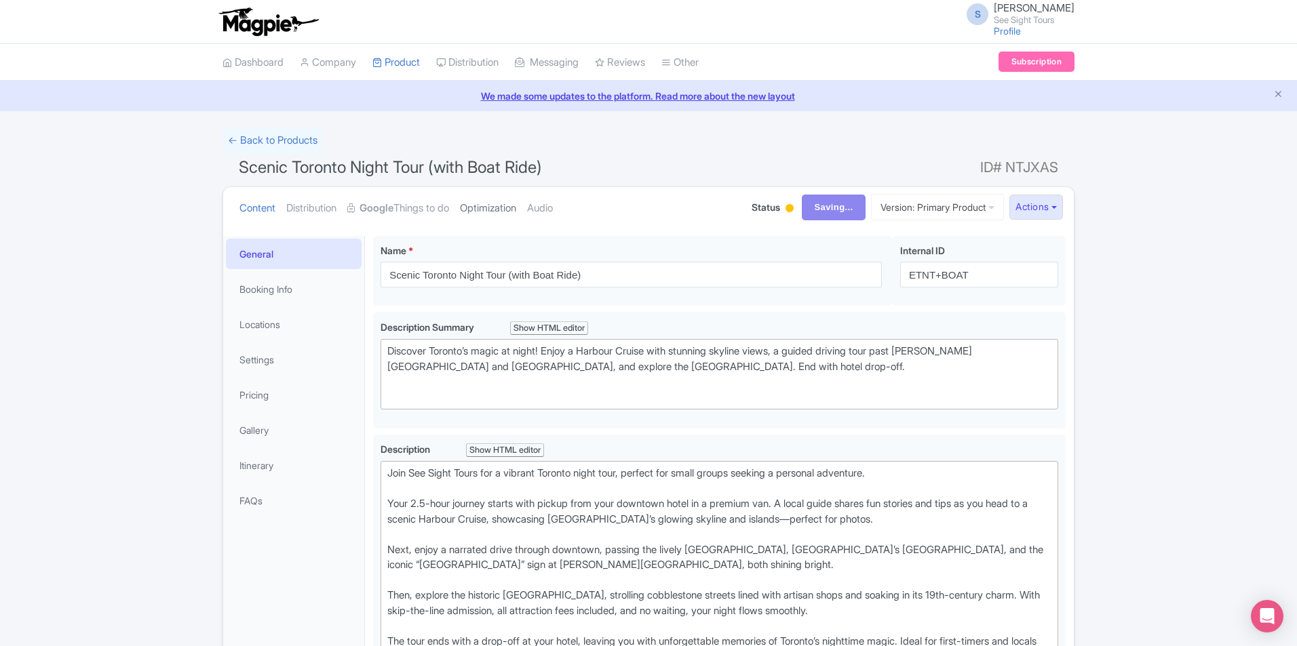
click at [502, 209] on link "Optimization" at bounding box center [488, 208] width 56 height 43
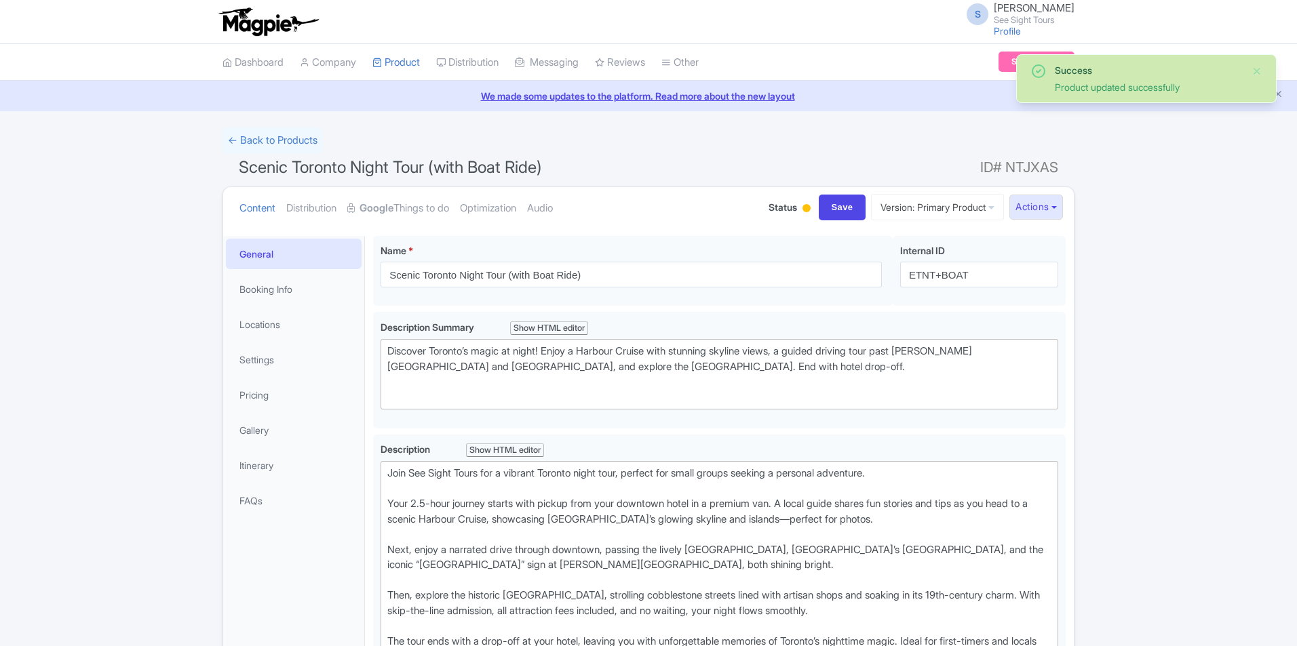
click at [482, 207] on link "Optimization" at bounding box center [488, 208] width 56 height 43
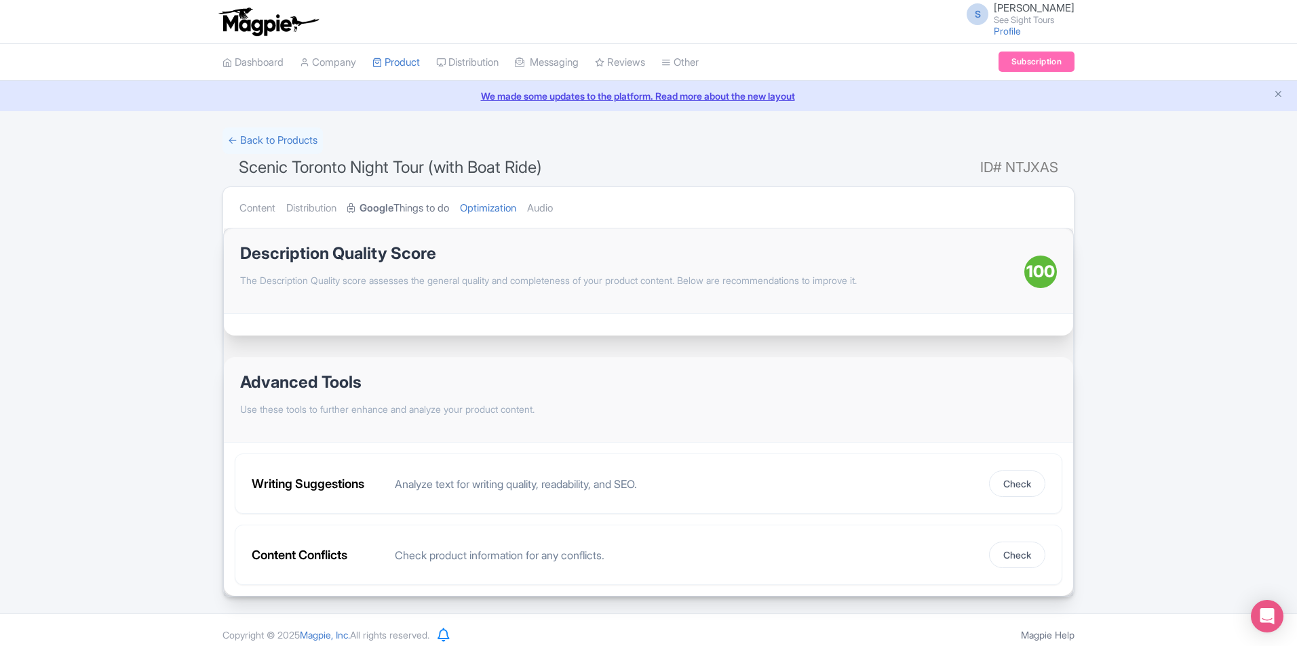
click at [393, 208] on strong "Google" at bounding box center [377, 209] width 34 height 16
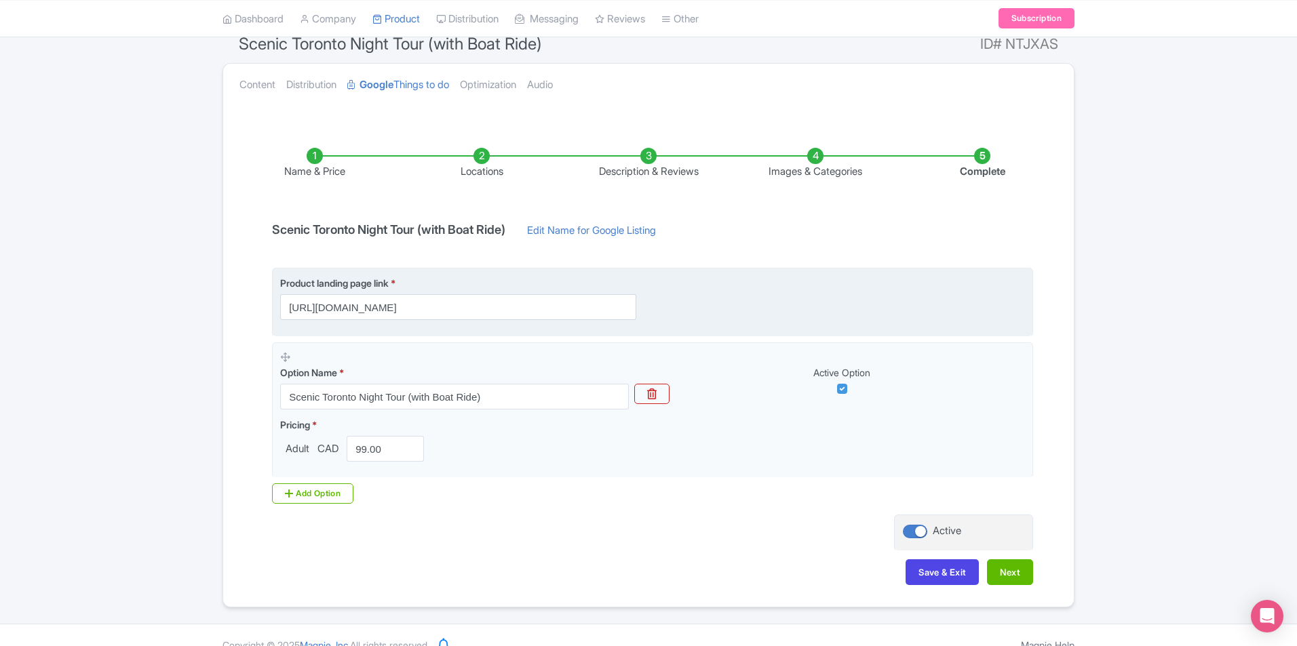
scroll to position [143, 0]
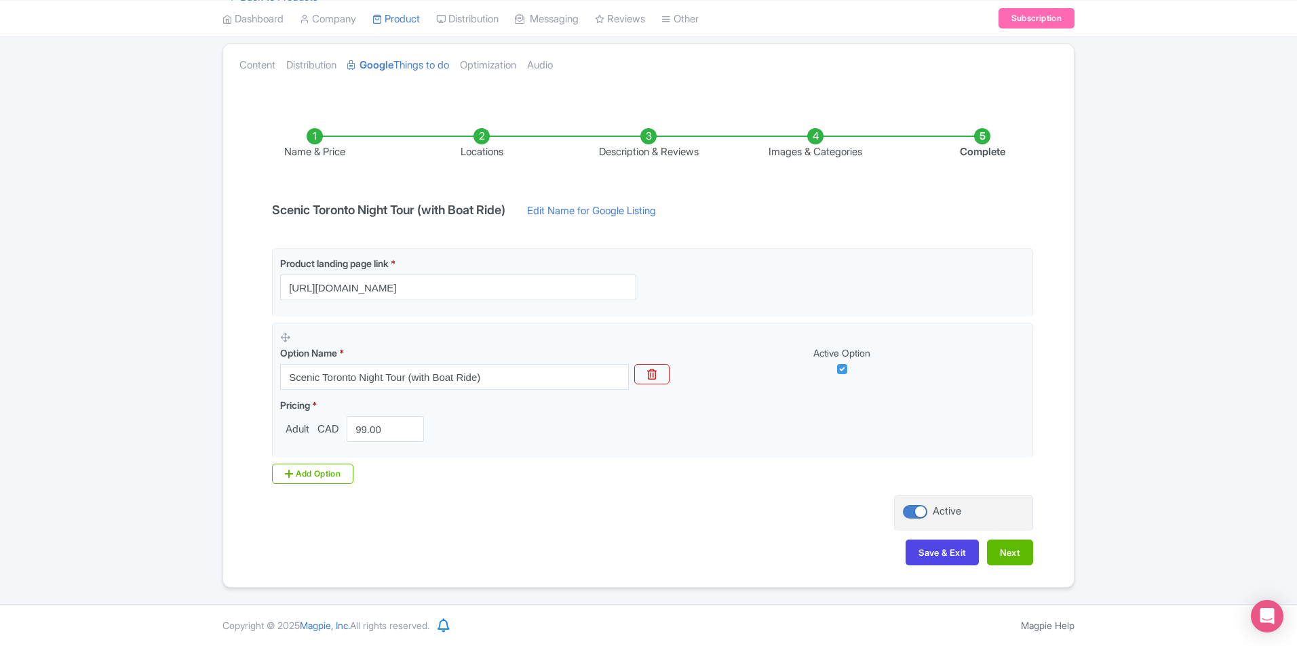
click at [821, 145] on li "Images & Categories" at bounding box center [815, 144] width 167 height 32
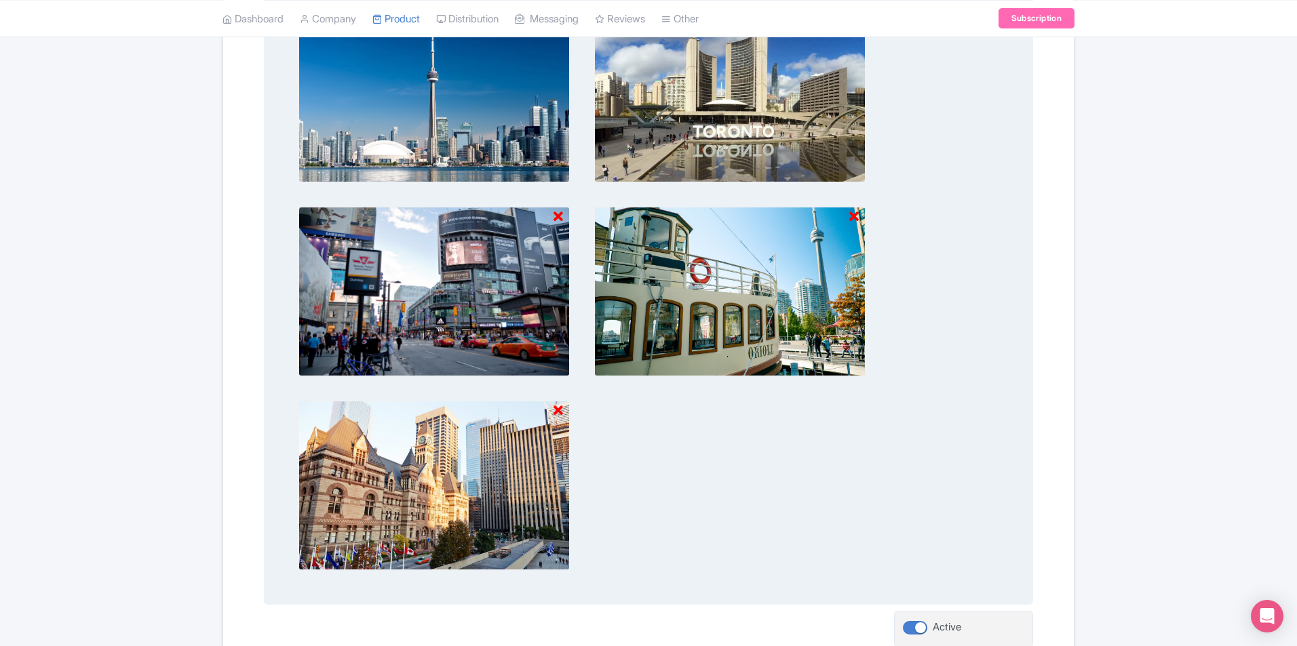
scroll to position [362, 0]
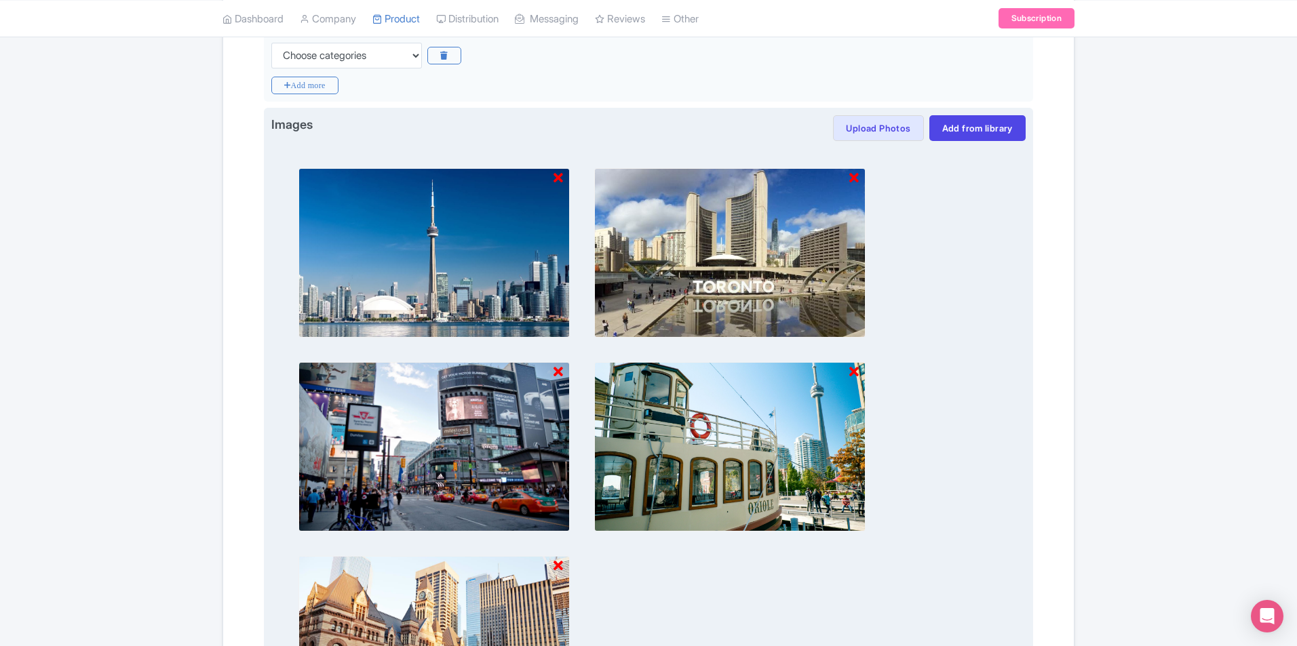
click at [723, 417] on img at bounding box center [729, 447] width 271 height 170
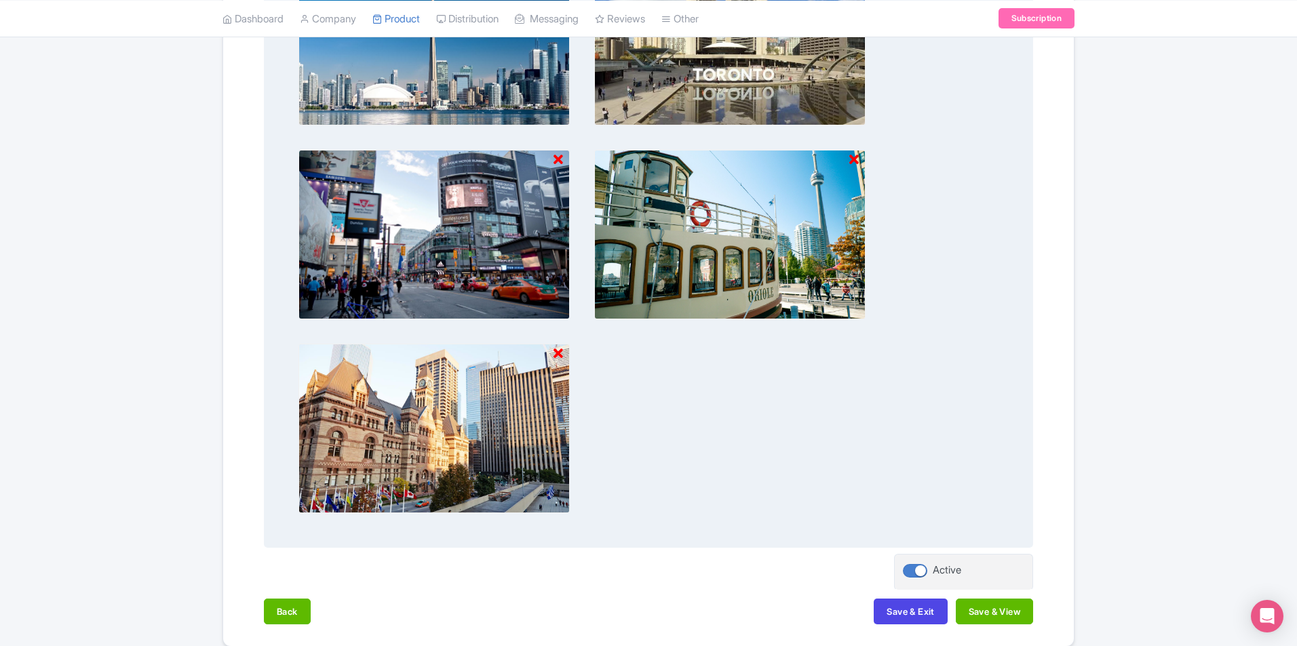
scroll to position [633, 0]
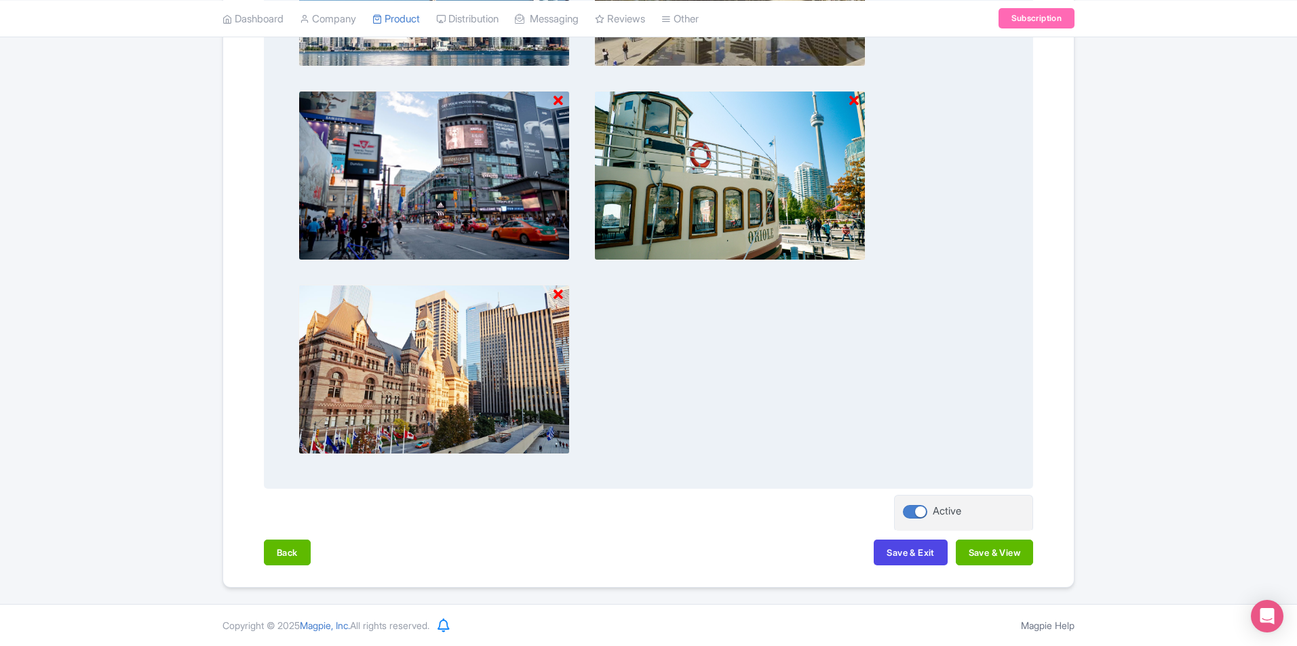
click at [553, 299] on img at bounding box center [433, 370] width 271 height 170
click at [560, 293] on icon at bounding box center [558, 295] width 9 height 14
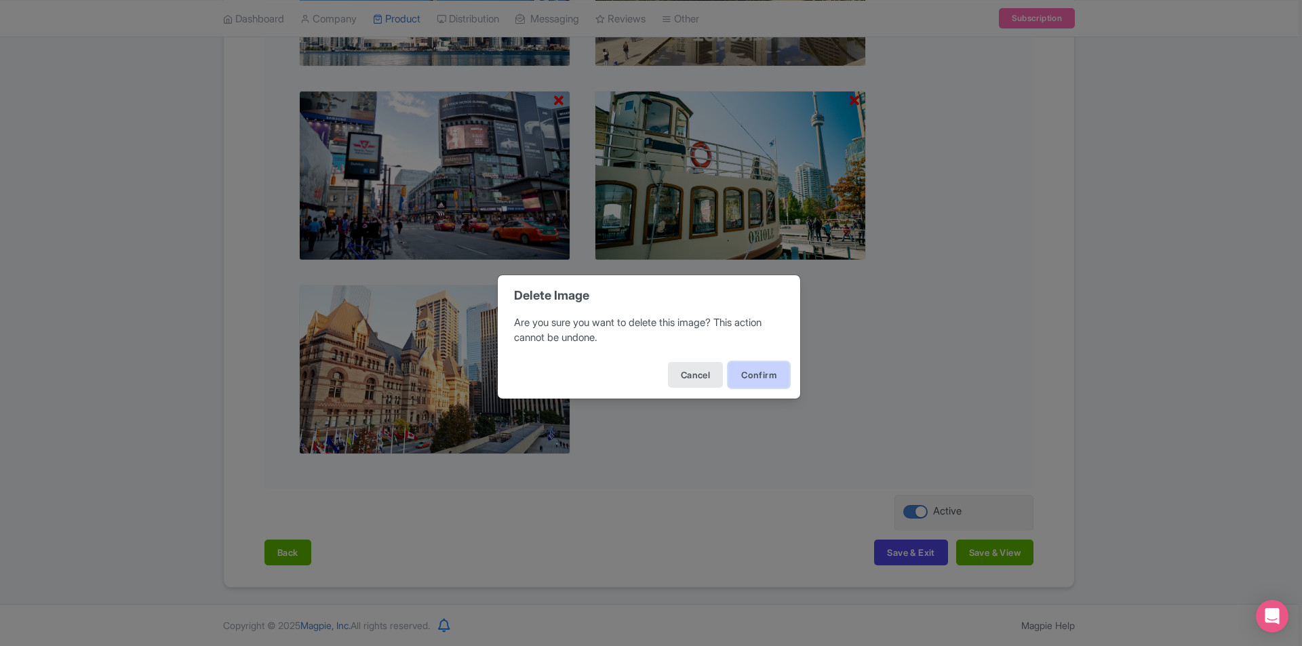
click at [749, 374] on button "Confirm" at bounding box center [759, 375] width 61 height 26
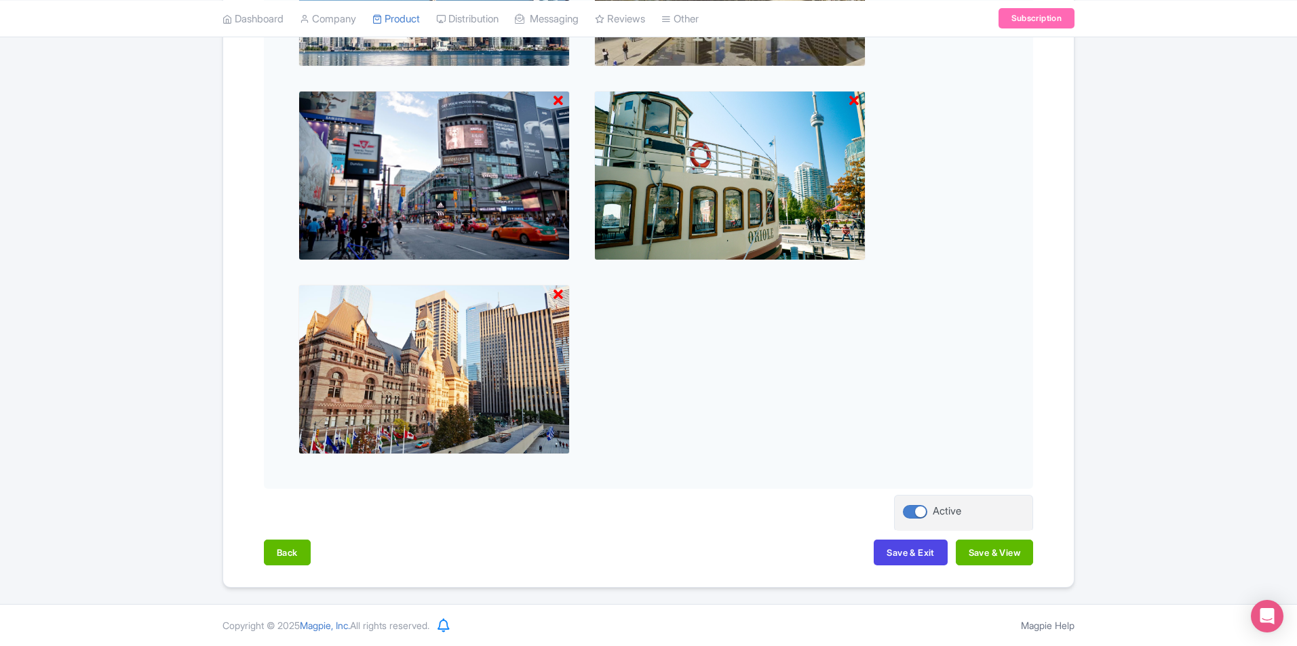
scroll to position [429, 0]
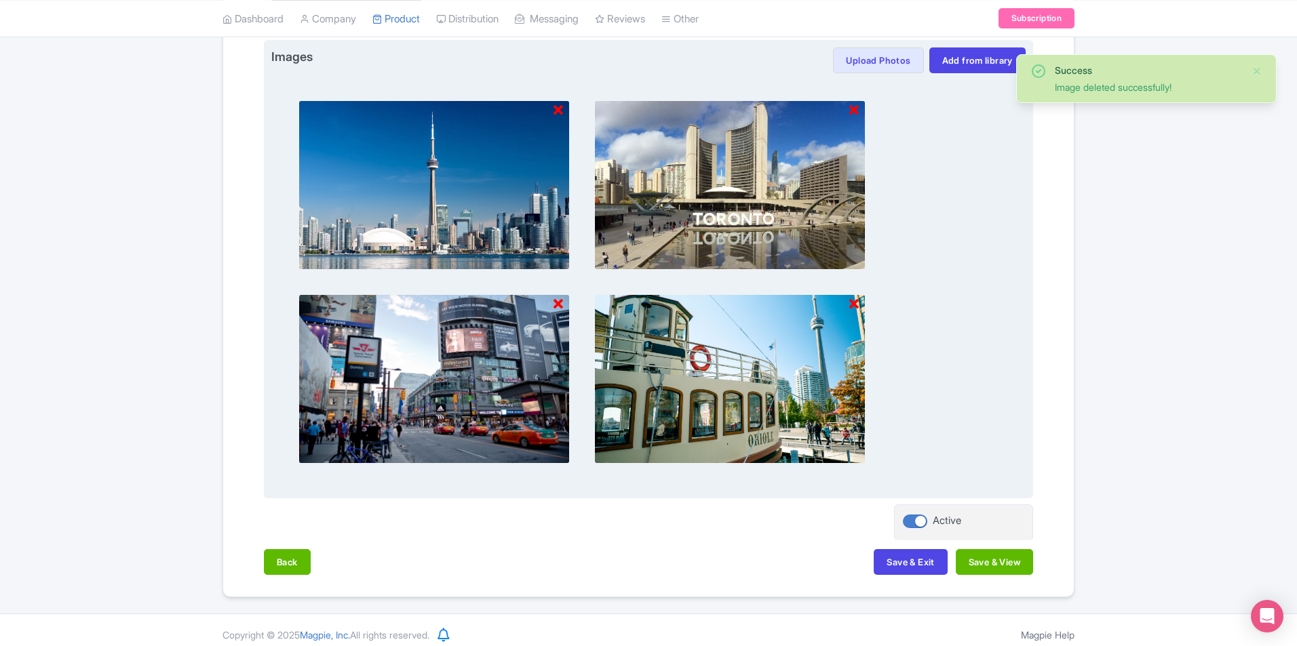
click at [855, 303] on icon at bounding box center [853, 305] width 9 height 14
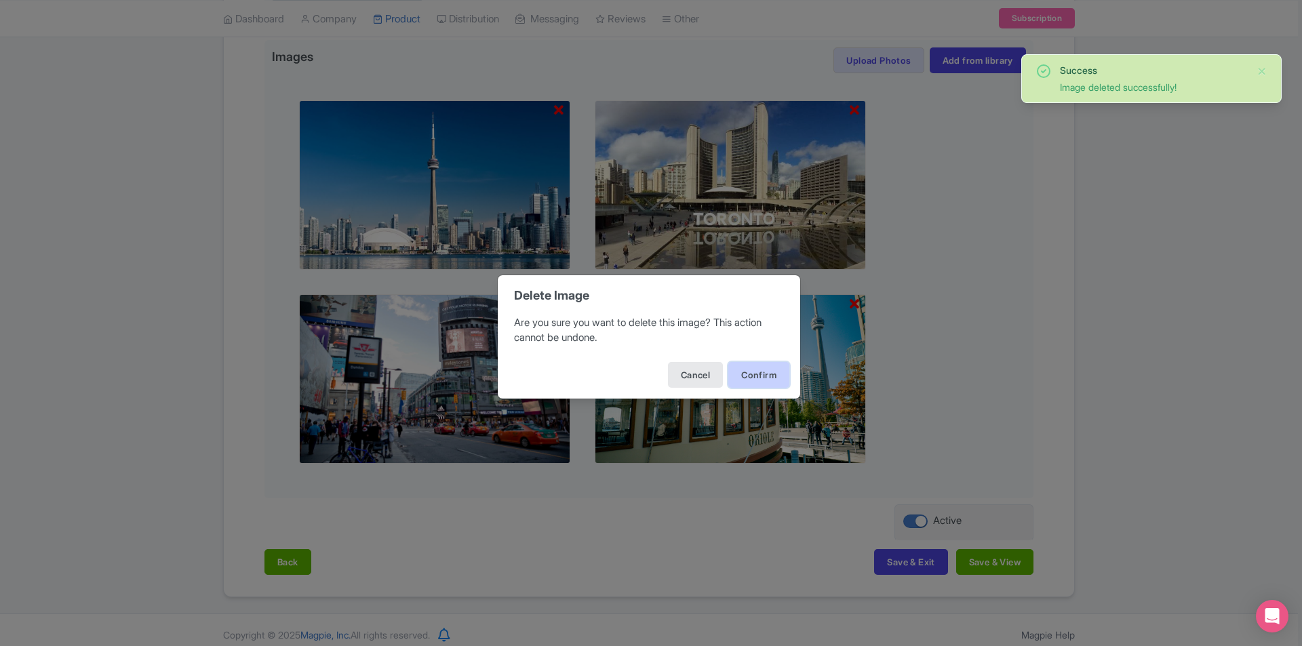
click at [756, 376] on button "Confirm" at bounding box center [759, 375] width 61 height 26
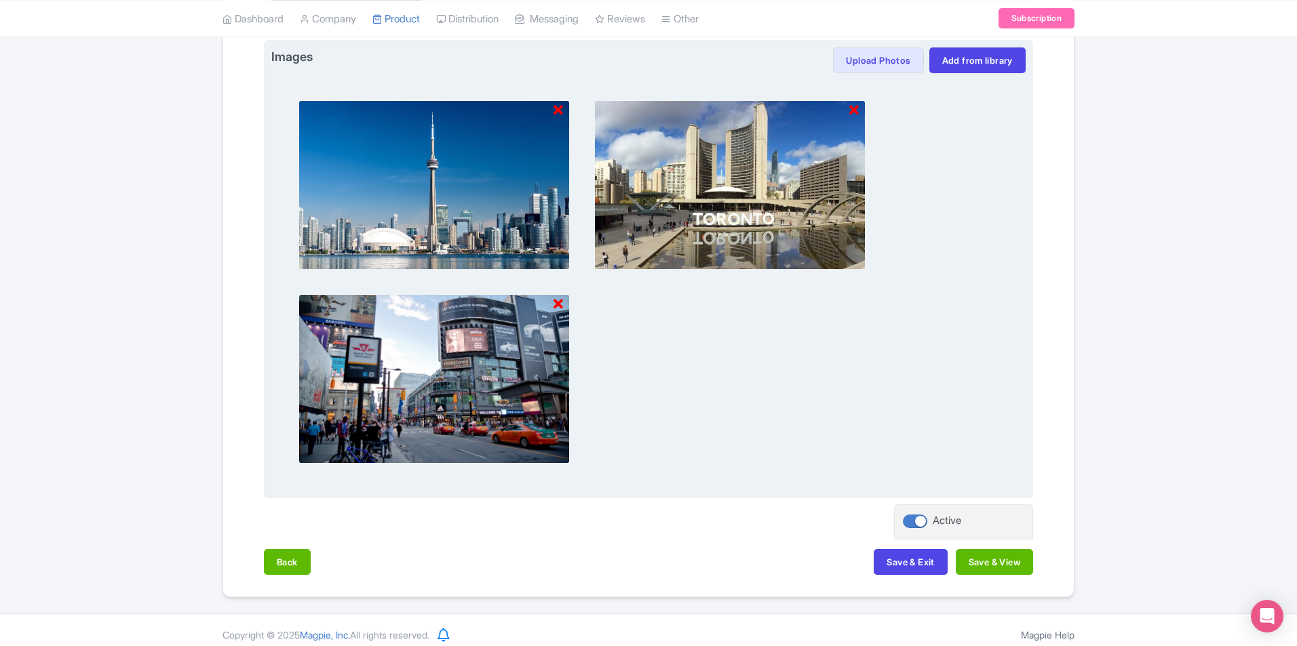
click at [553, 303] on img at bounding box center [433, 379] width 271 height 170
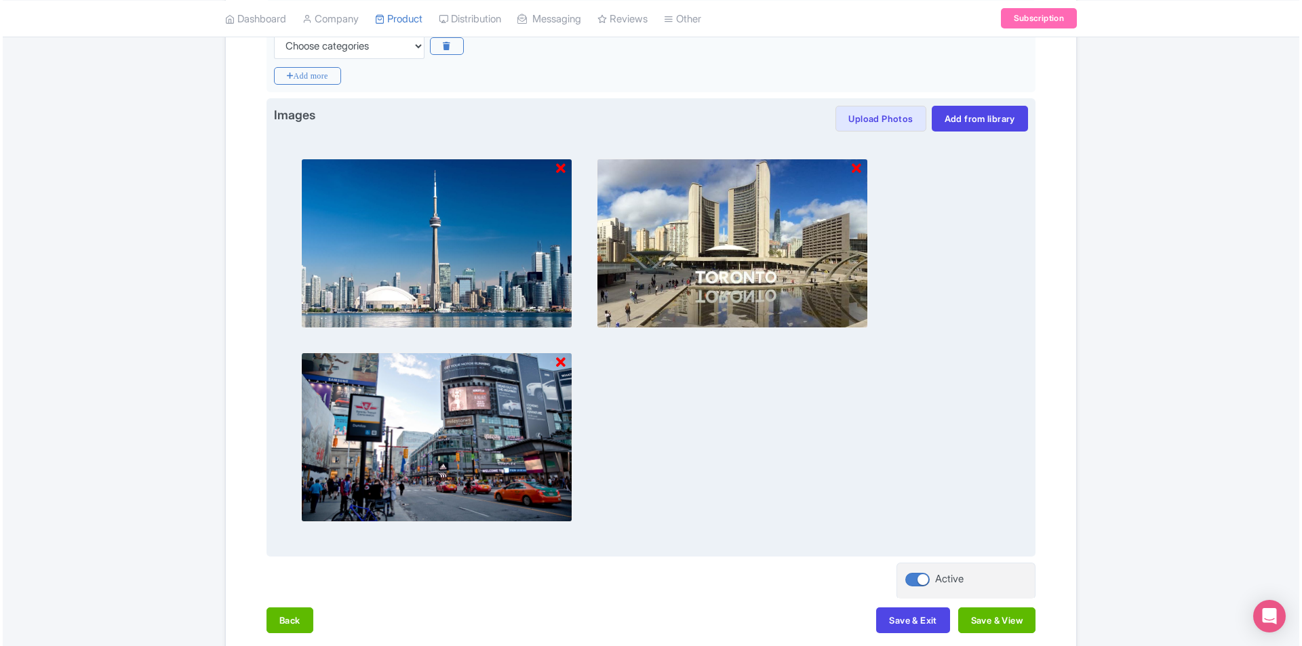
scroll to position [362, 0]
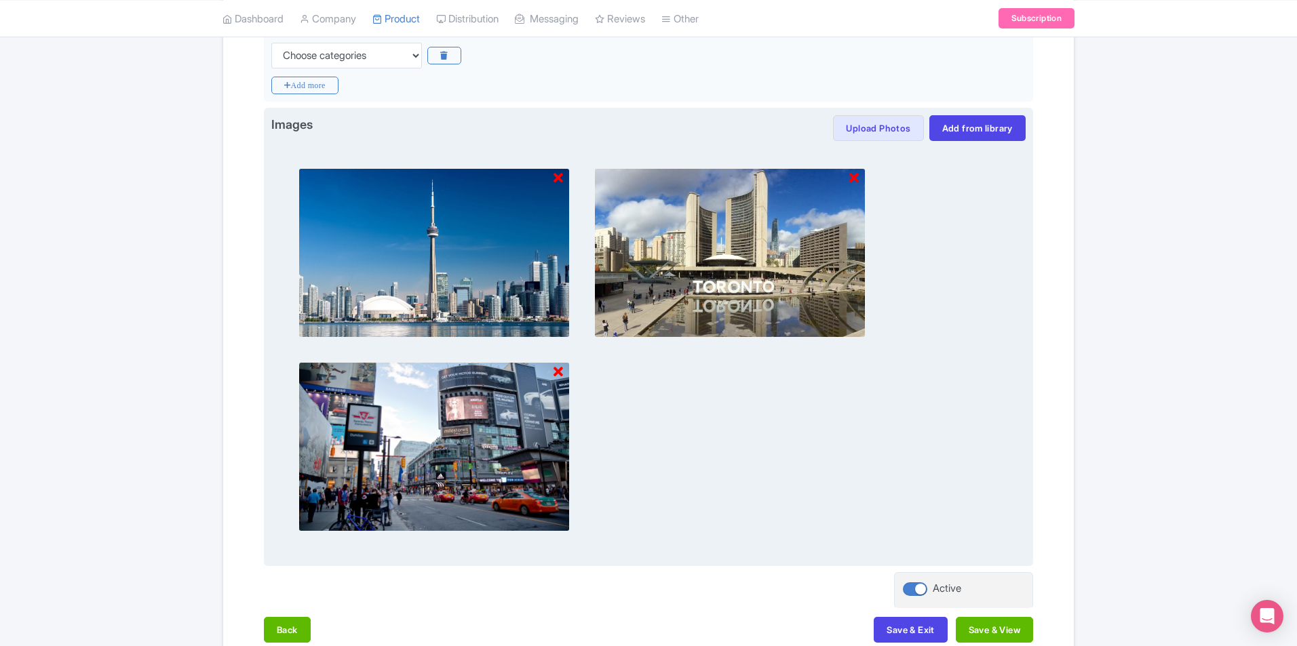
click at [558, 375] on icon at bounding box center [558, 373] width 9 height 14
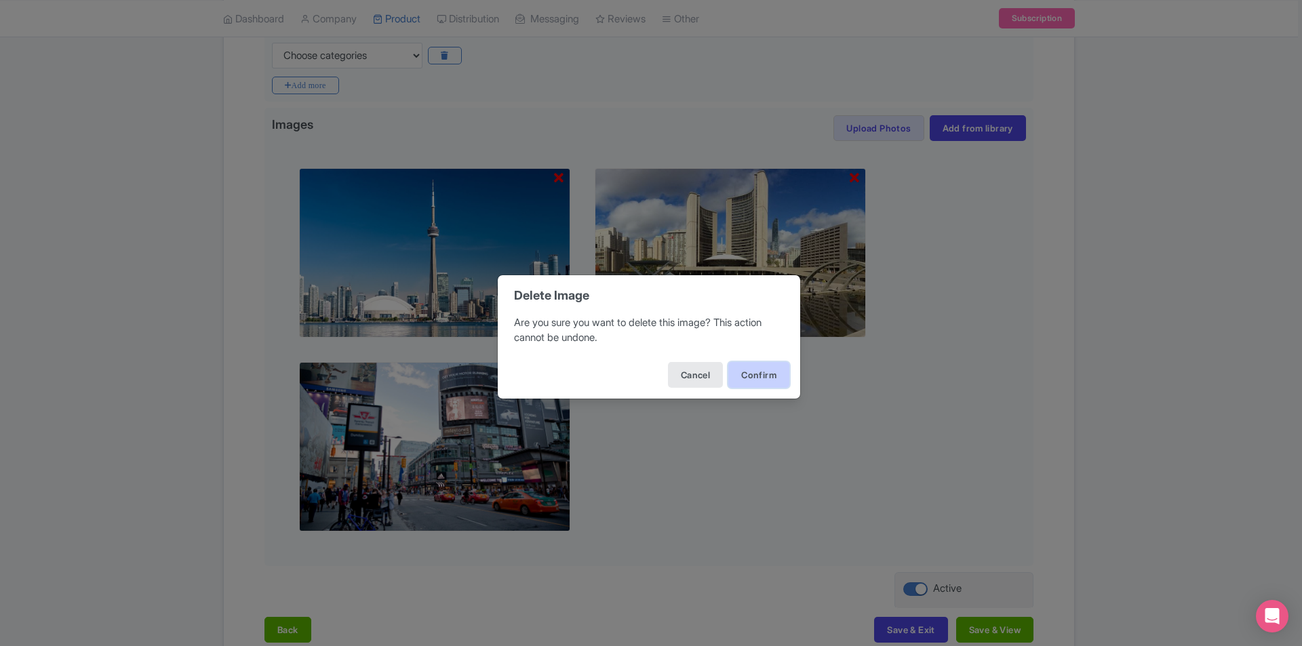
click at [762, 376] on button "Confirm" at bounding box center [759, 375] width 61 height 26
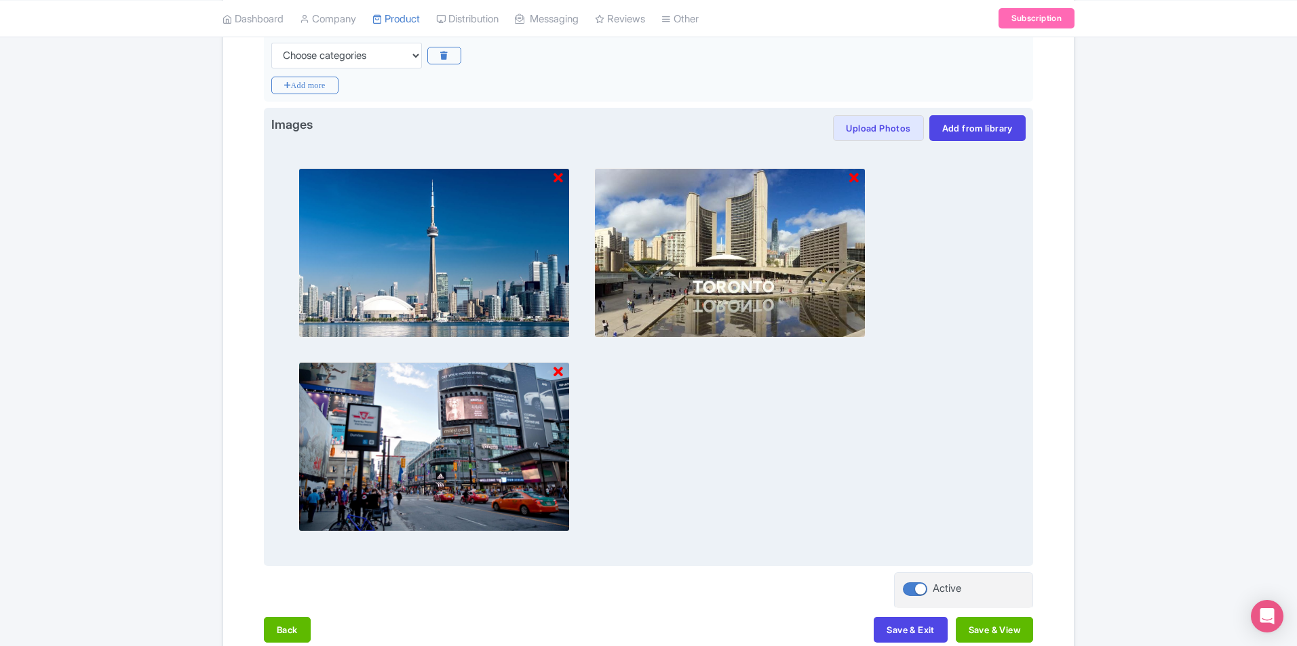
click at [850, 175] on icon at bounding box center [853, 179] width 9 height 14
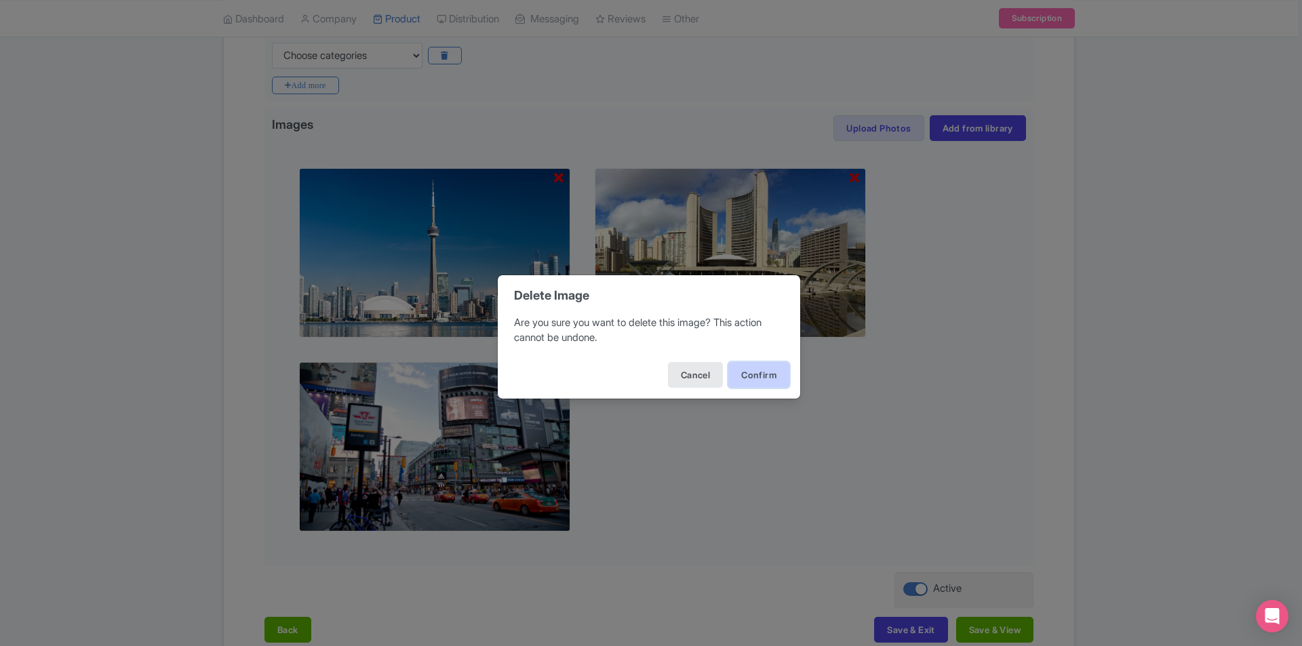
click at [772, 379] on button "Confirm" at bounding box center [759, 375] width 61 height 26
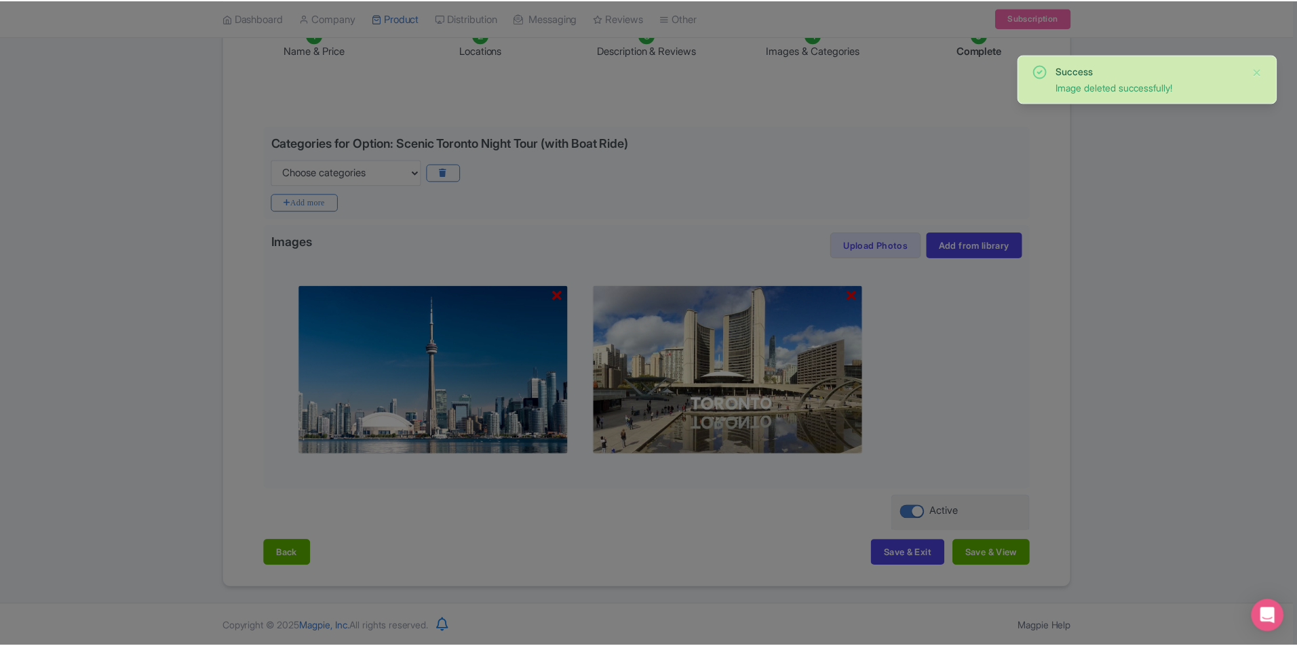
scroll to position [245, 0]
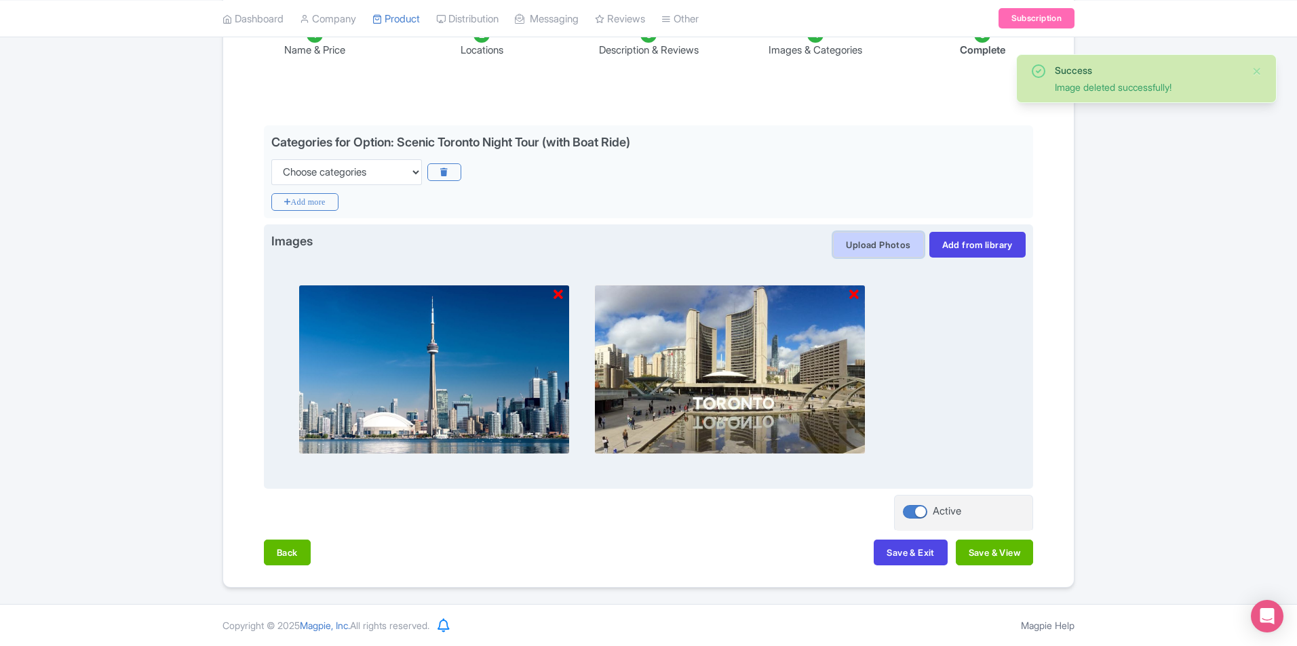
click at [856, 241] on button "Upload Photos" at bounding box center [878, 245] width 90 height 26
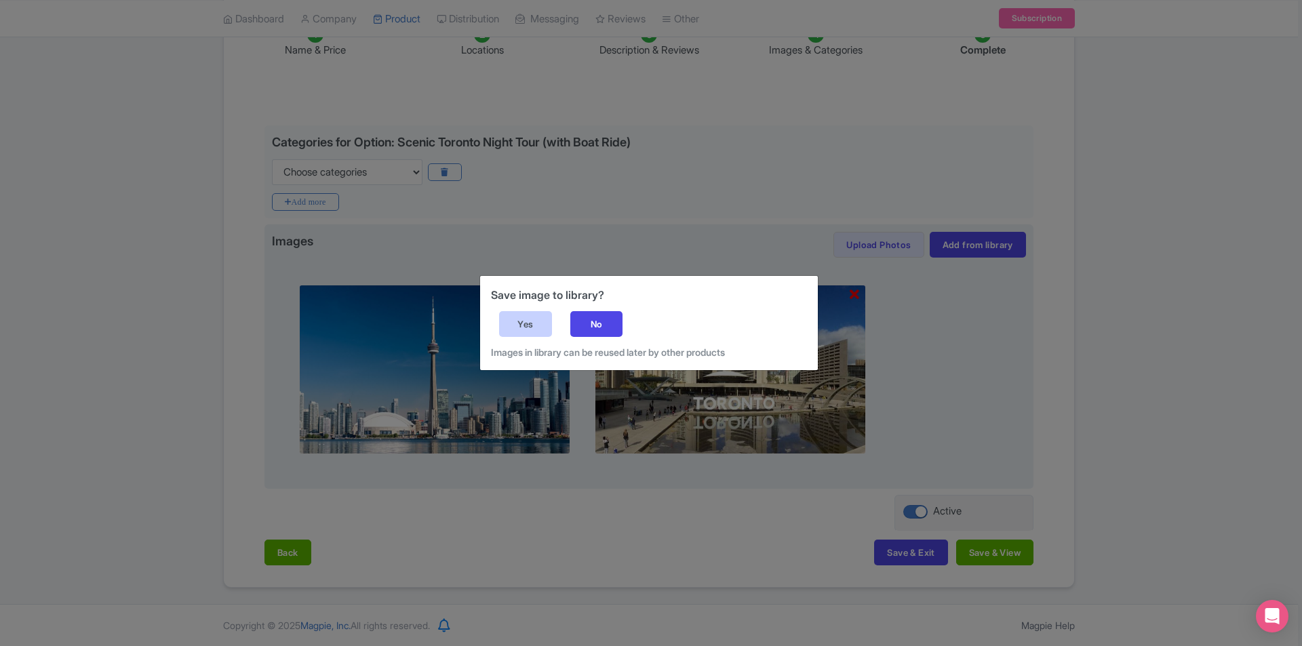
click at [537, 322] on div "Yes" at bounding box center [525, 324] width 53 height 26
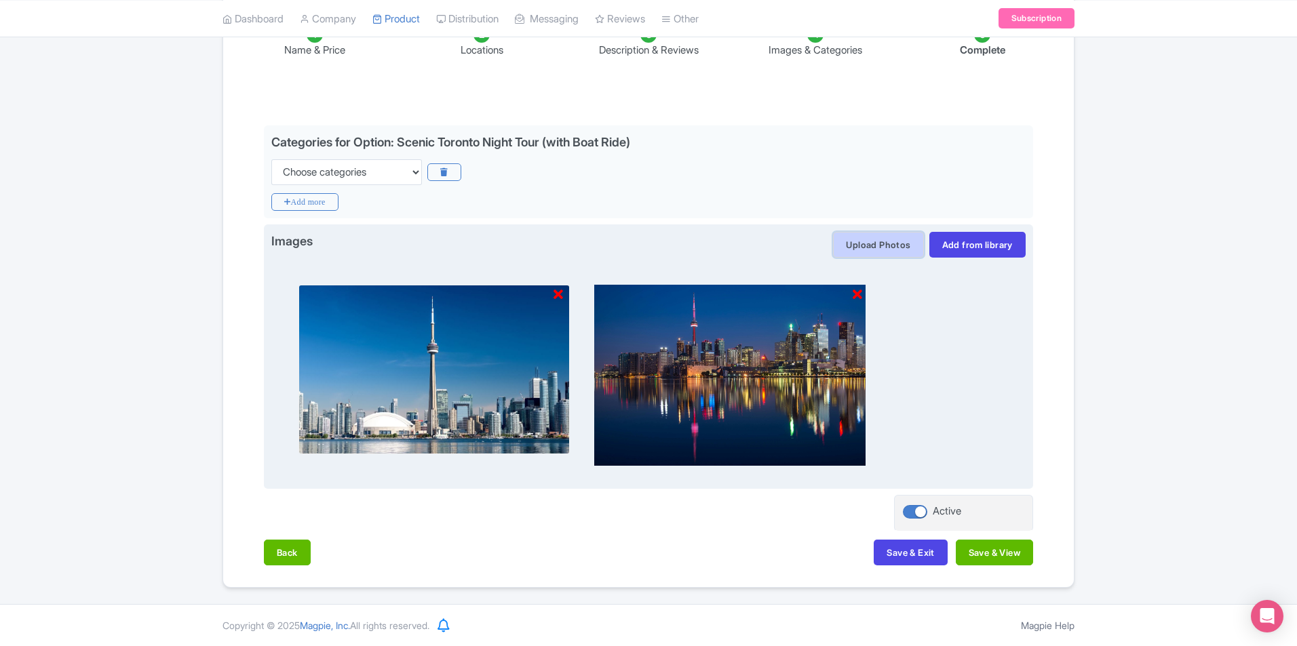
click at [866, 244] on button "Upload Photos" at bounding box center [878, 245] width 90 height 26
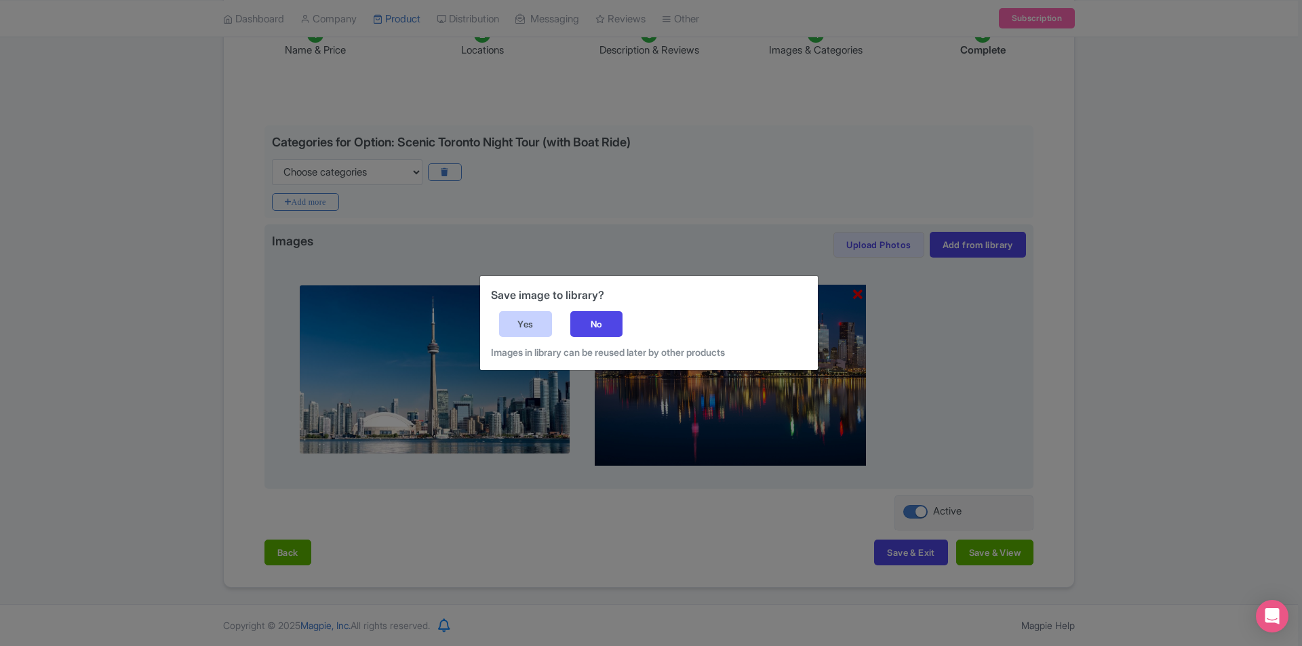
click at [532, 323] on div "Yes" at bounding box center [525, 324] width 53 height 26
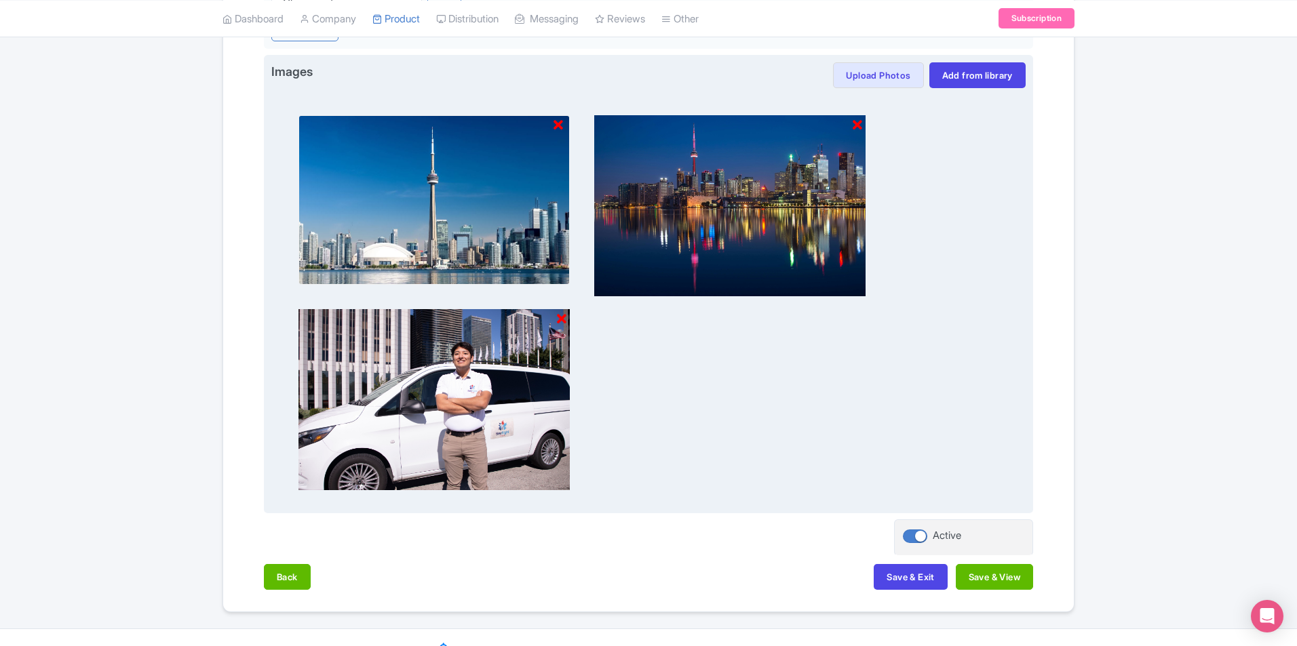
scroll to position [439, 0]
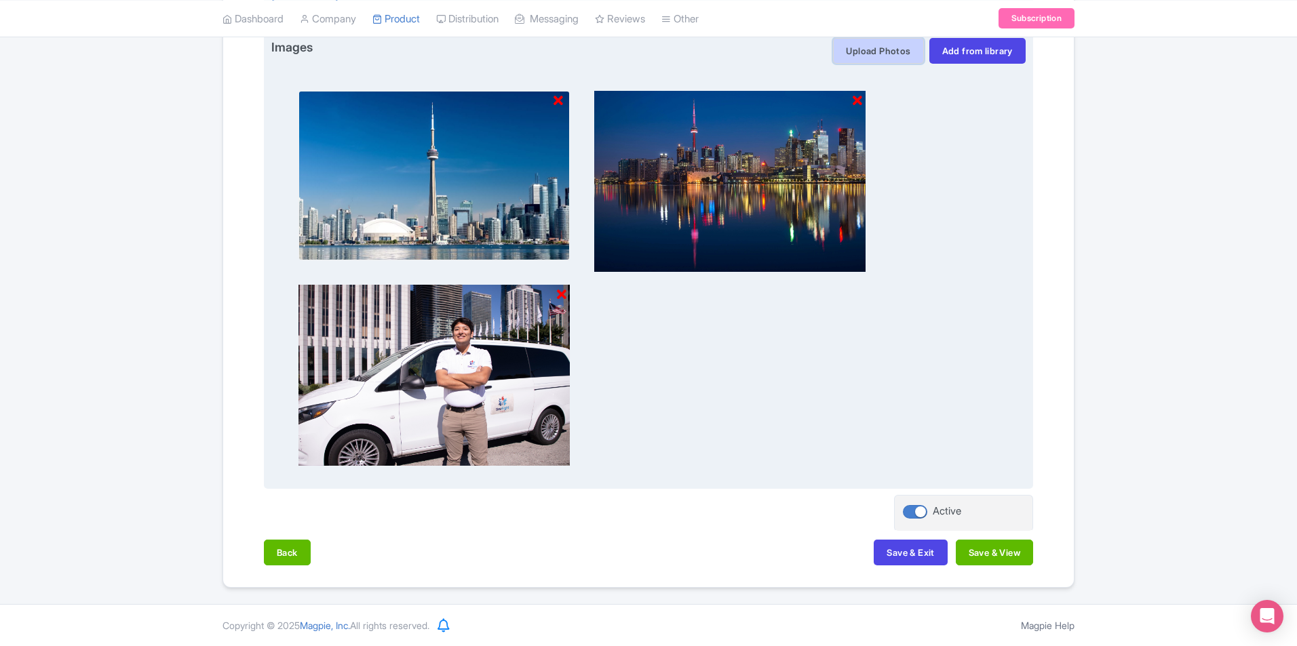
click at [864, 57] on button "Upload Photos" at bounding box center [878, 51] width 90 height 26
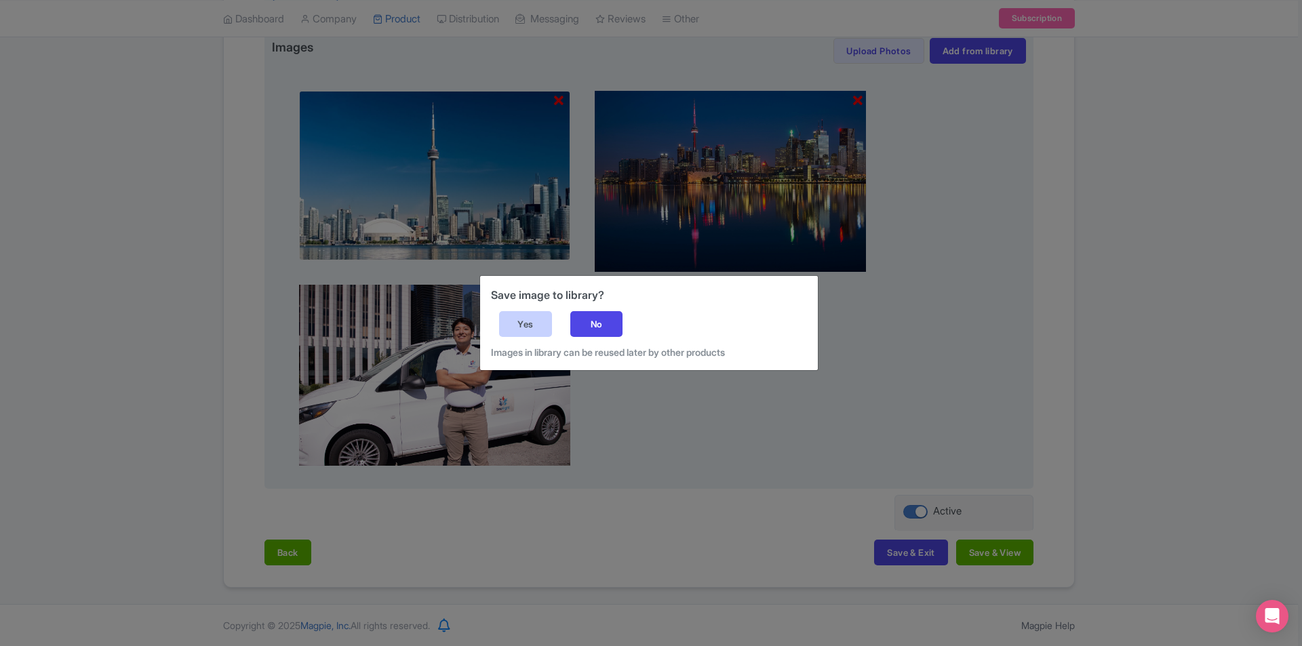
click at [518, 328] on div "Yes" at bounding box center [525, 324] width 53 height 26
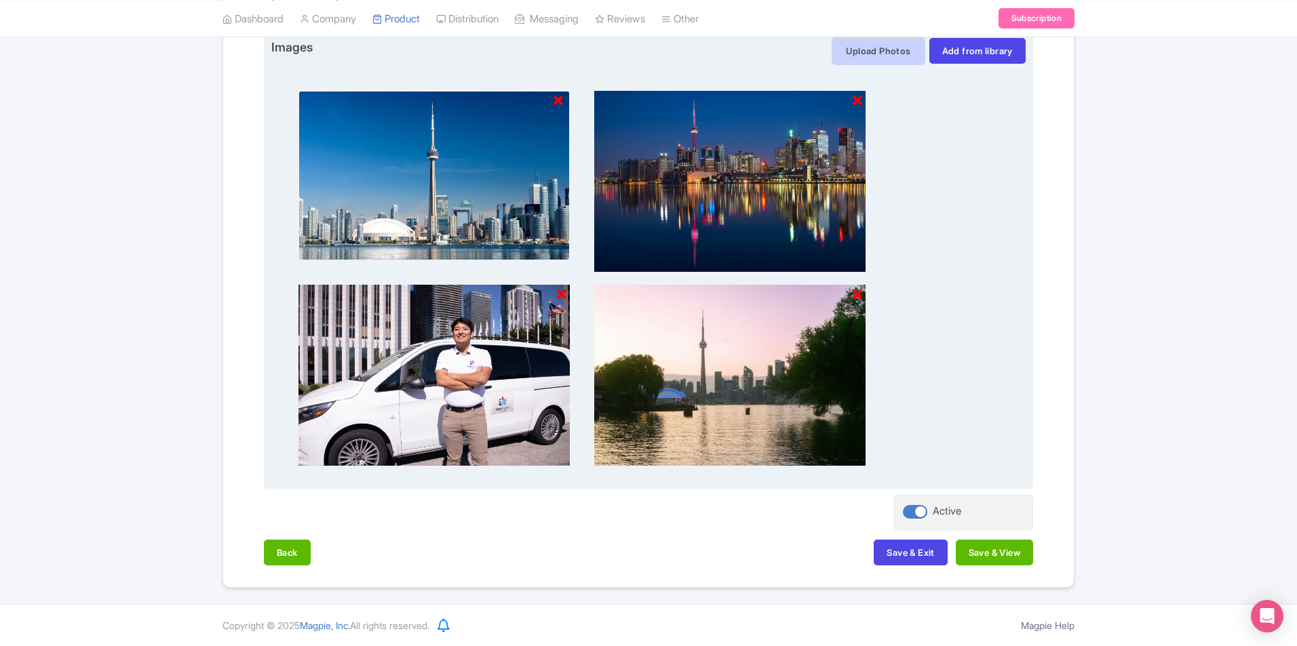
click at [883, 46] on button "Upload Photos" at bounding box center [878, 51] width 90 height 26
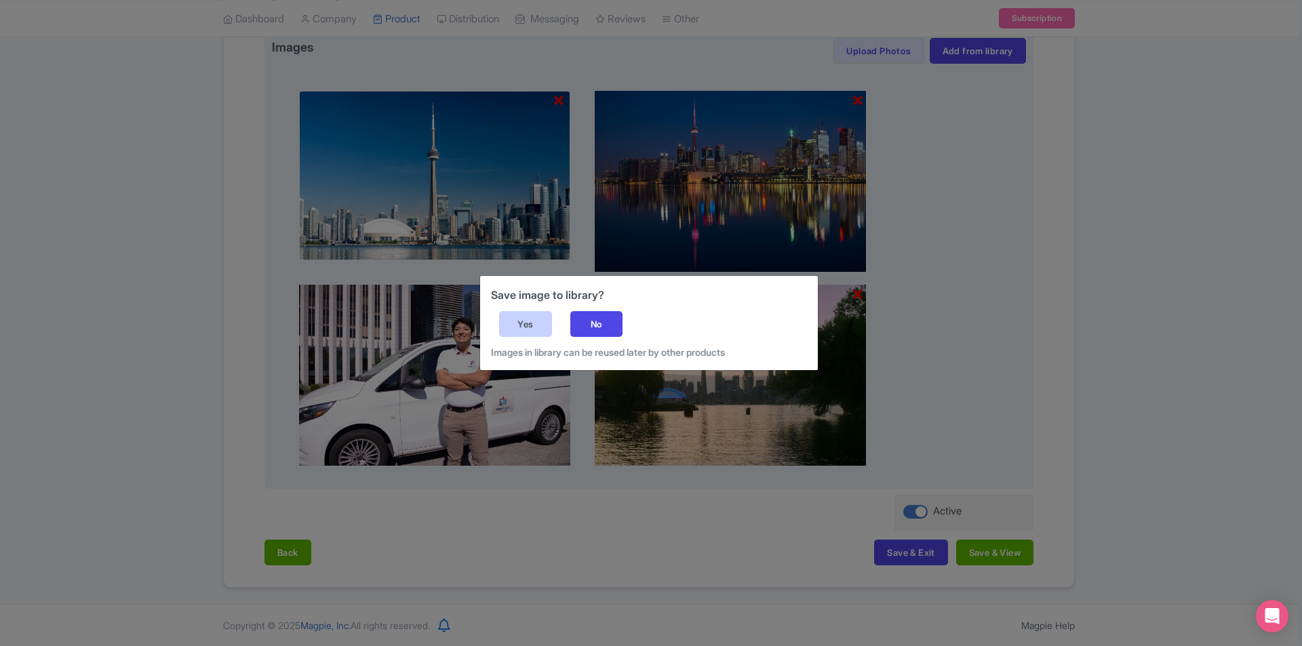
click at [512, 324] on div "Yes" at bounding box center [525, 324] width 53 height 26
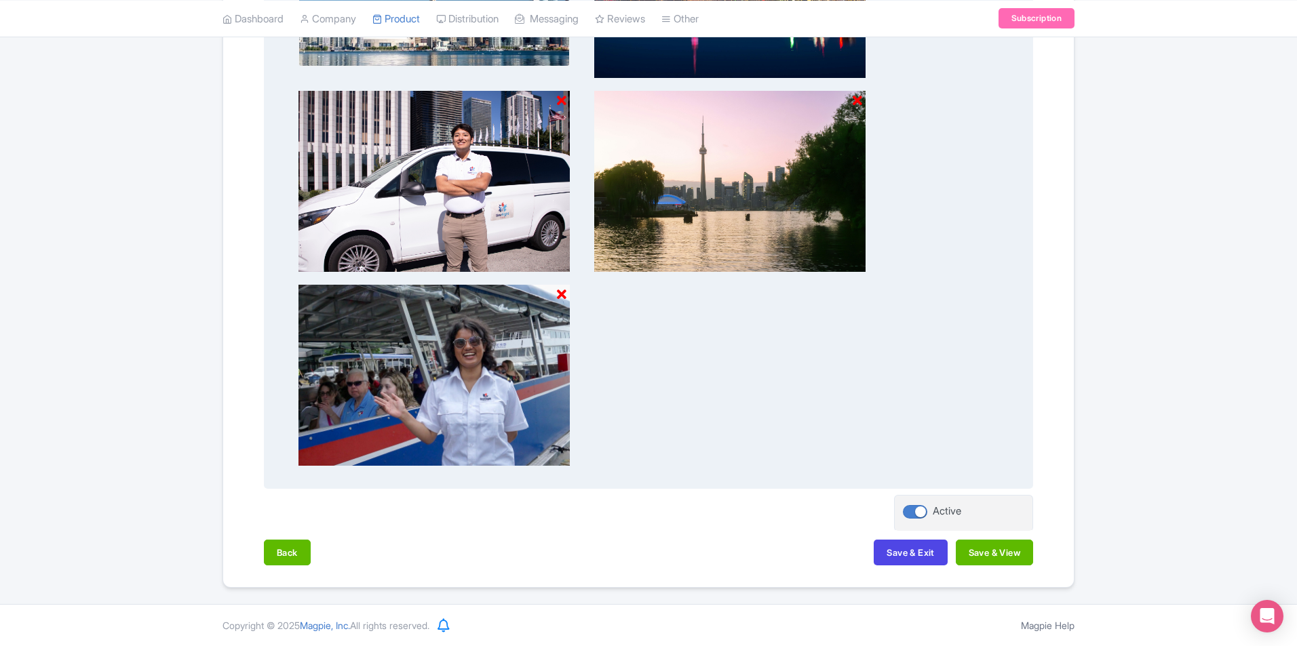
scroll to position [294, 0]
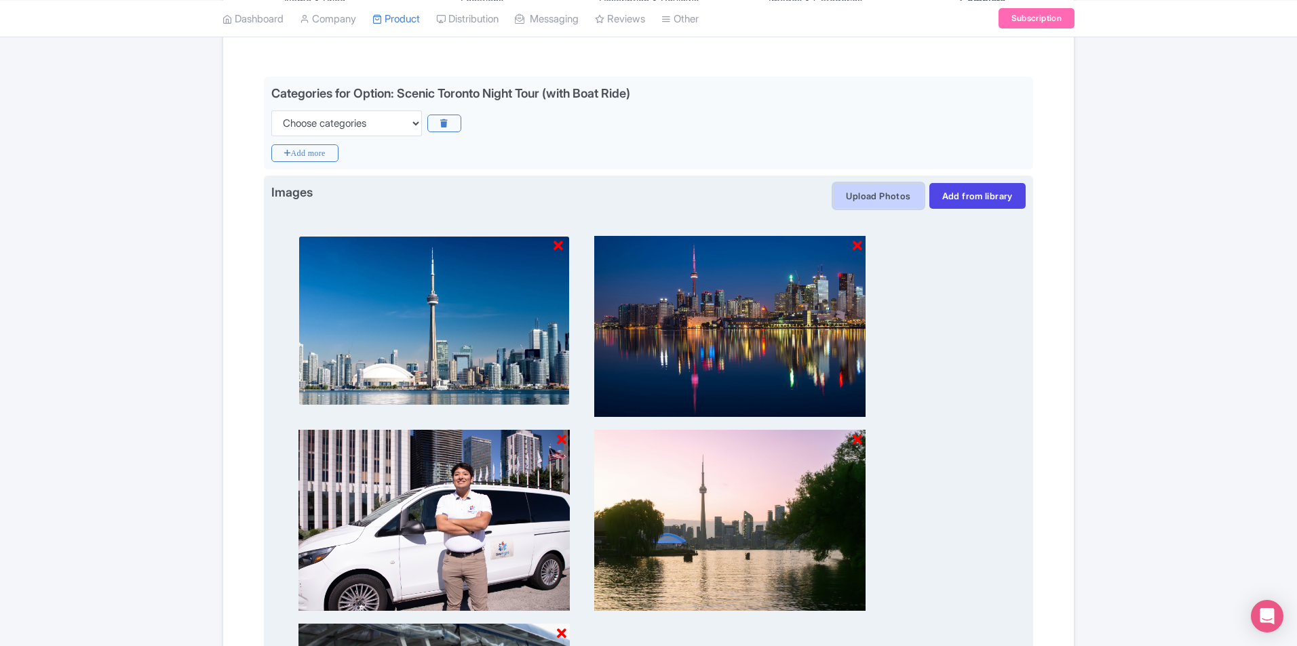
click at [883, 203] on button "Upload Photos" at bounding box center [878, 196] width 90 height 26
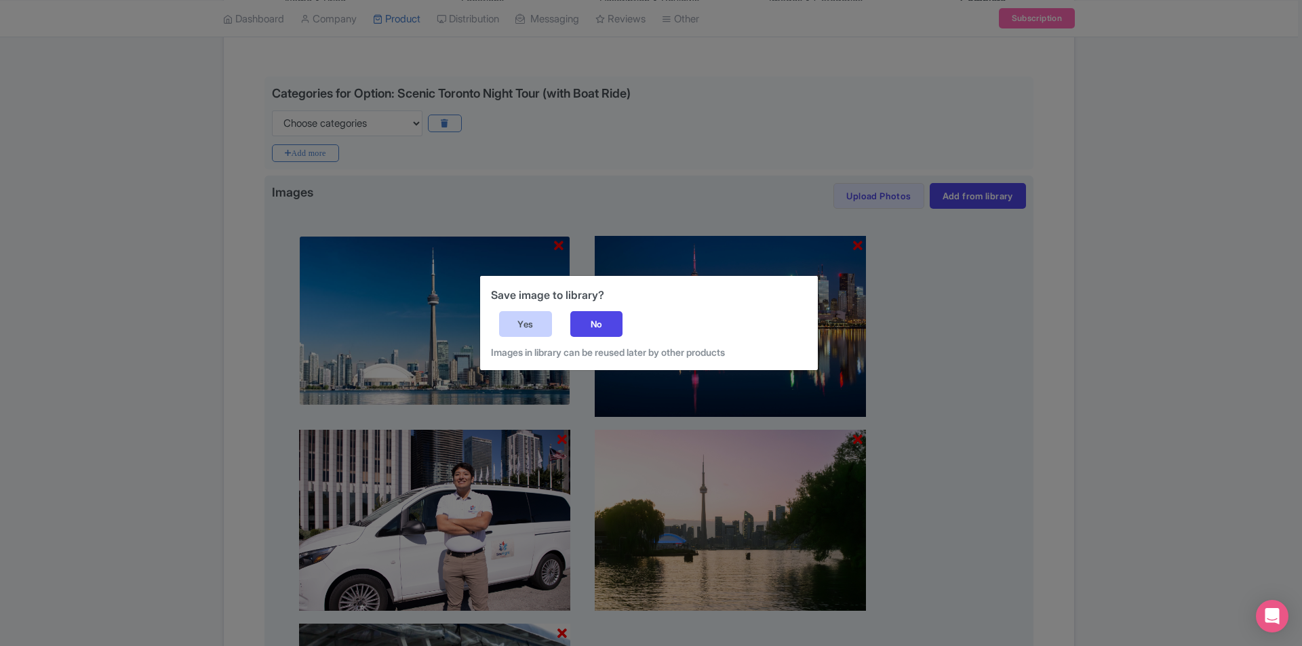
click at [518, 318] on div "Yes" at bounding box center [525, 324] width 53 height 26
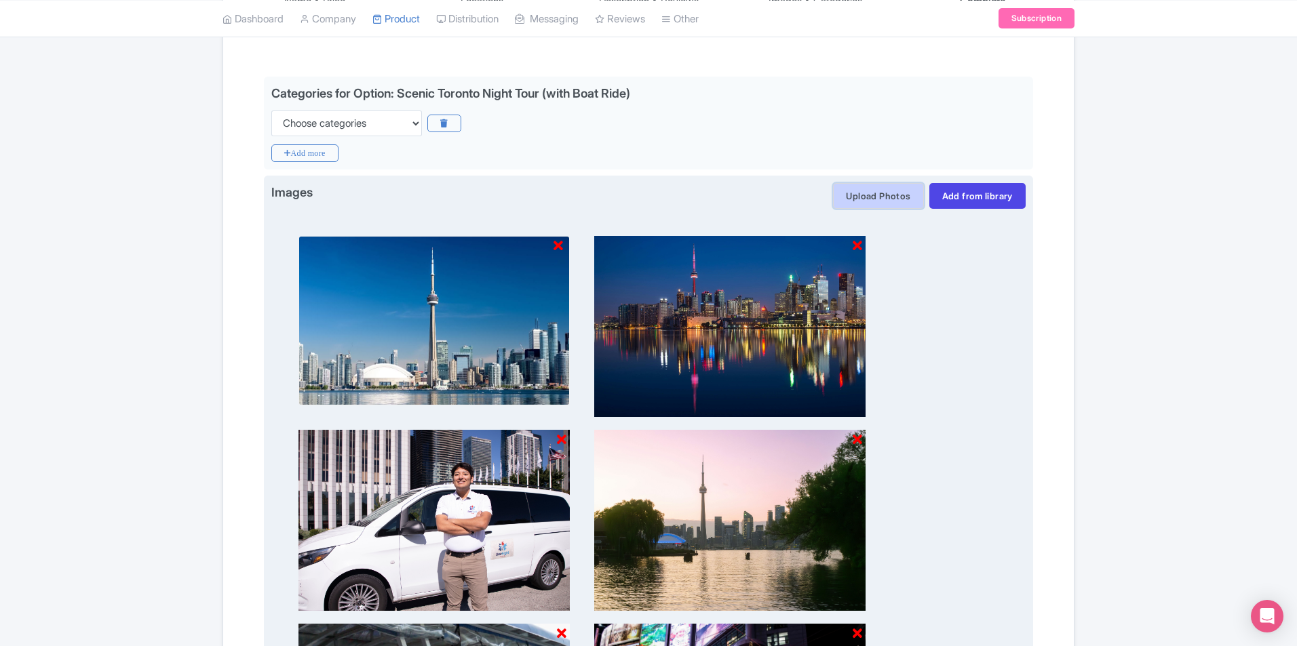
click at [871, 195] on button "Upload Photos" at bounding box center [878, 196] width 90 height 26
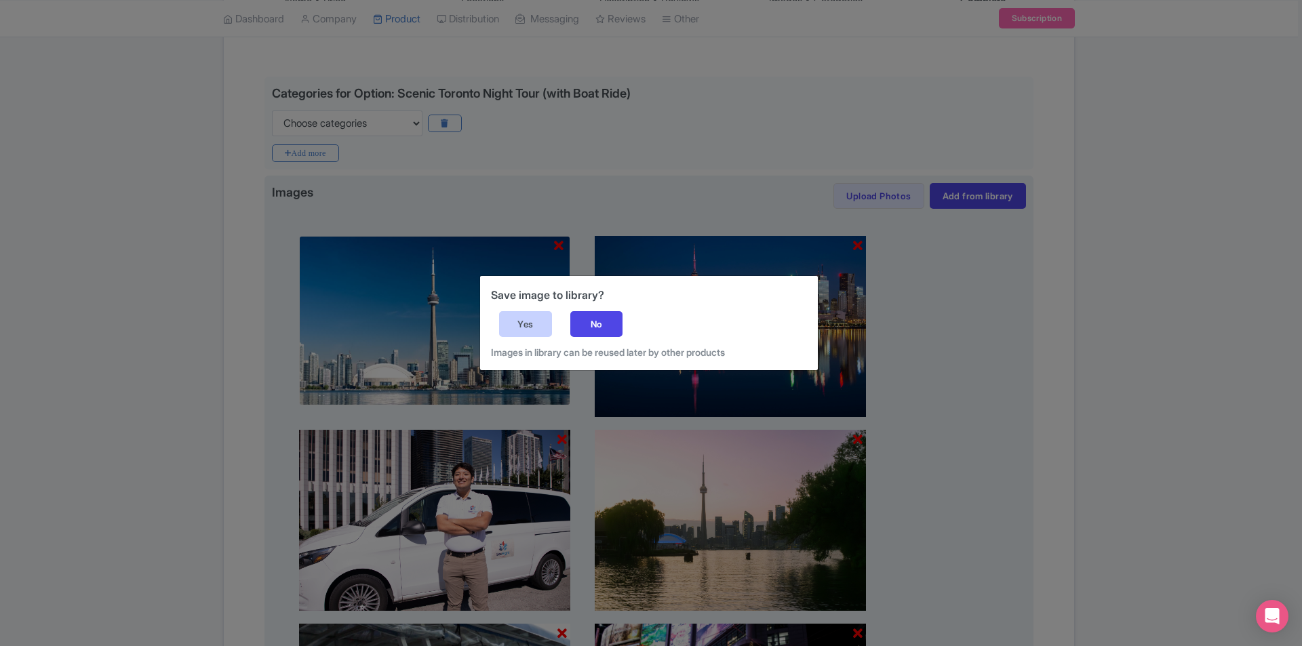
click at [530, 332] on div "Yes" at bounding box center [525, 324] width 53 height 26
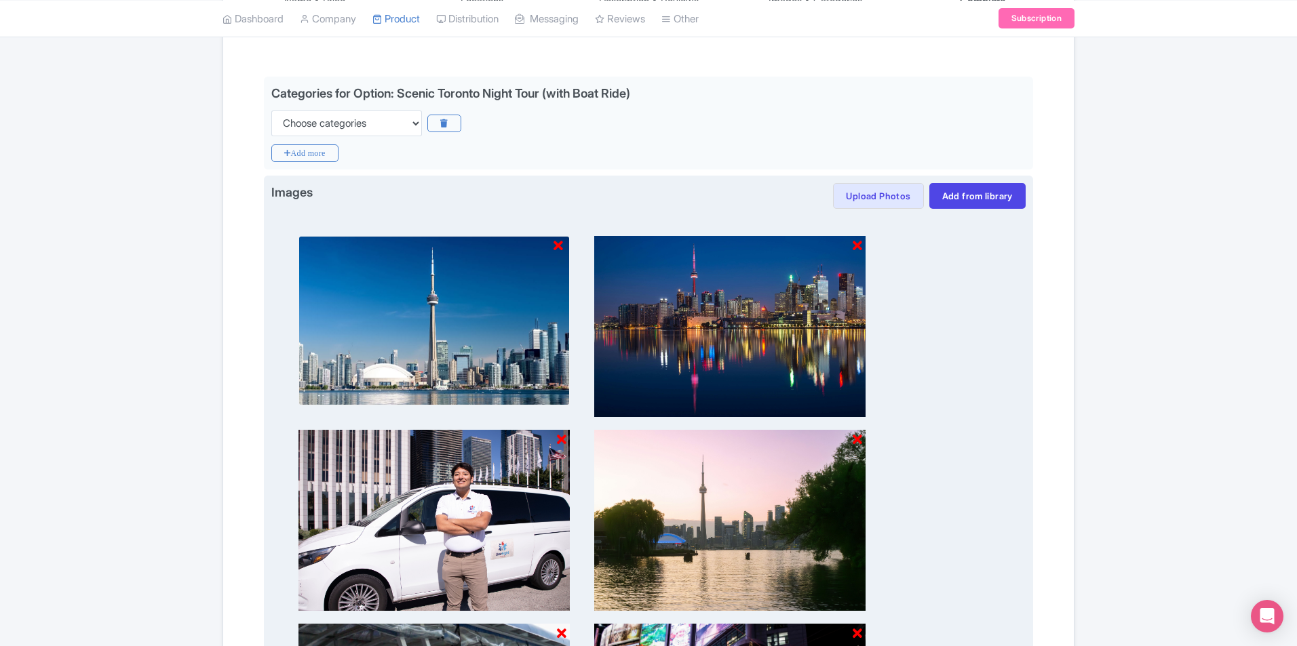
click at [558, 243] on icon at bounding box center [558, 246] width 9 height 14
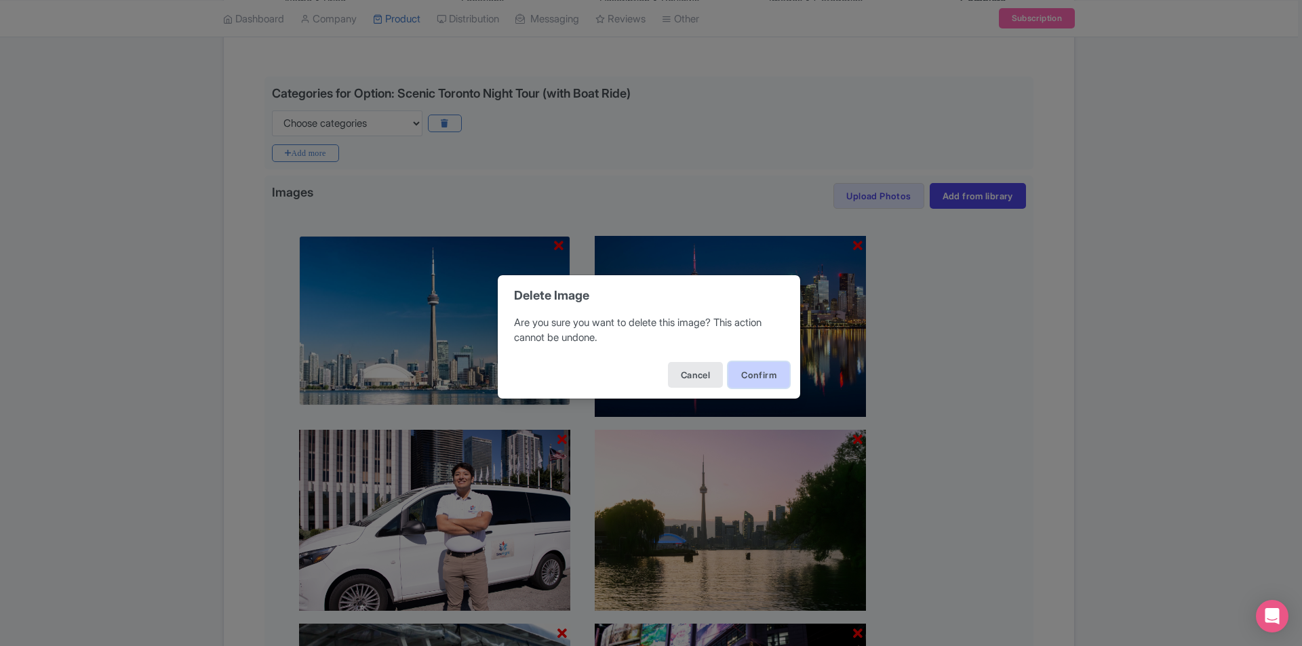
click at [745, 372] on button "Confirm" at bounding box center [759, 375] width 61 height 26
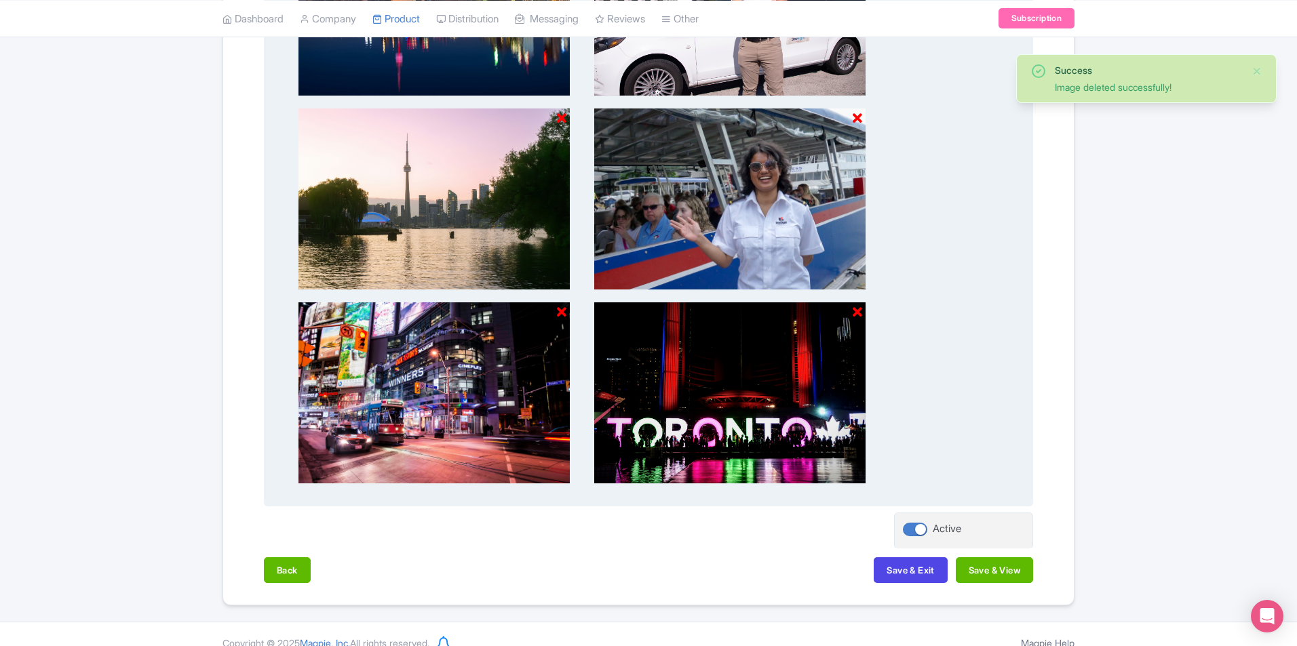
scroll to position [633, 0]
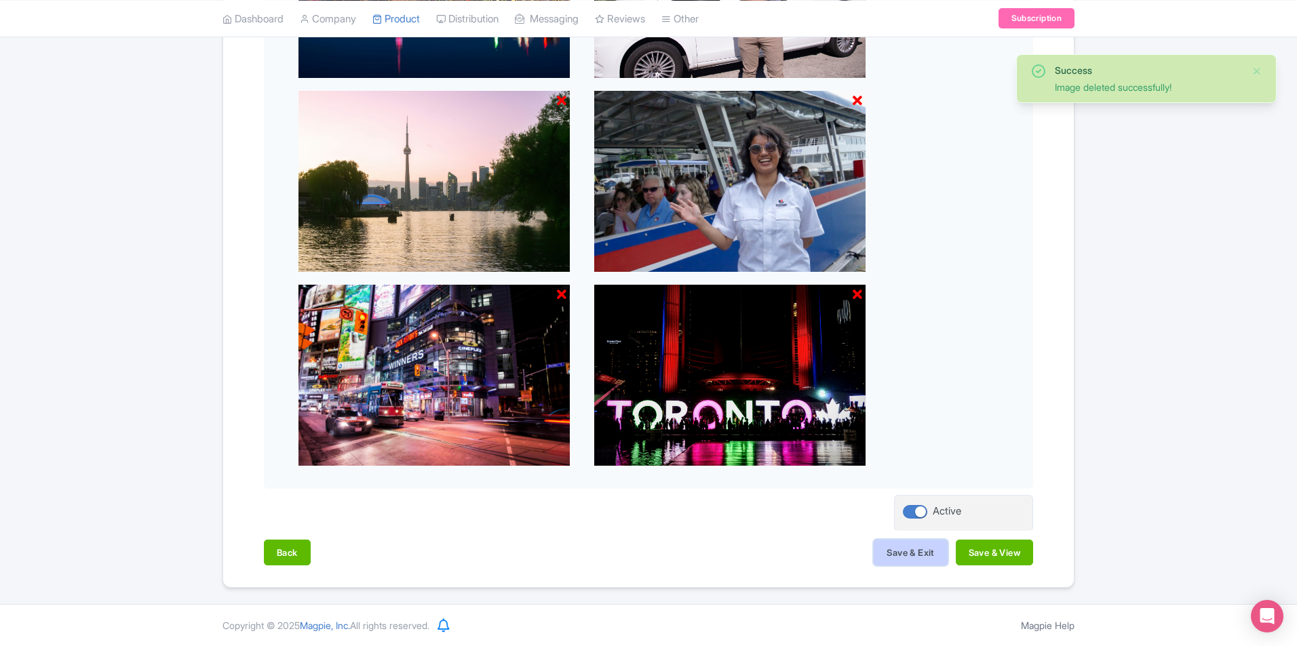
click at [921, 551] on button "Save & Exit" at bounding box center [910, 553] width 73 height 26
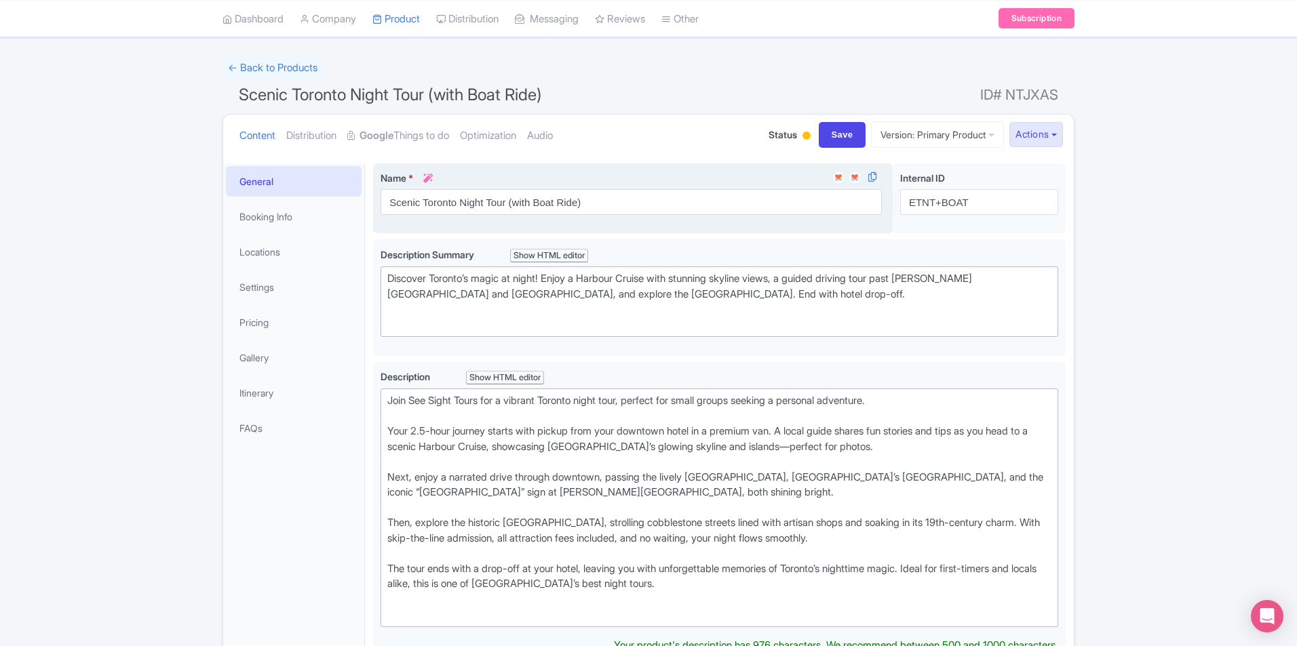
scroll to position [68, 0]
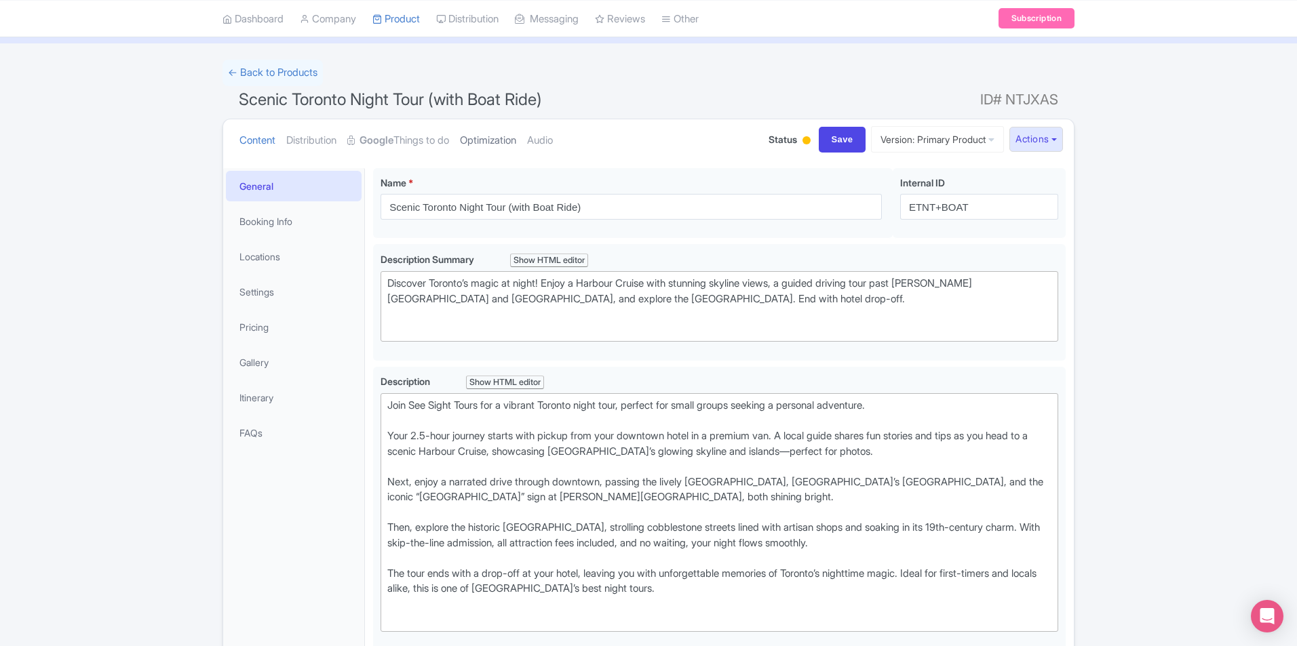
click at [503, 134] on link "Optimization" at bounding box center [488, 140] width 56 height 43
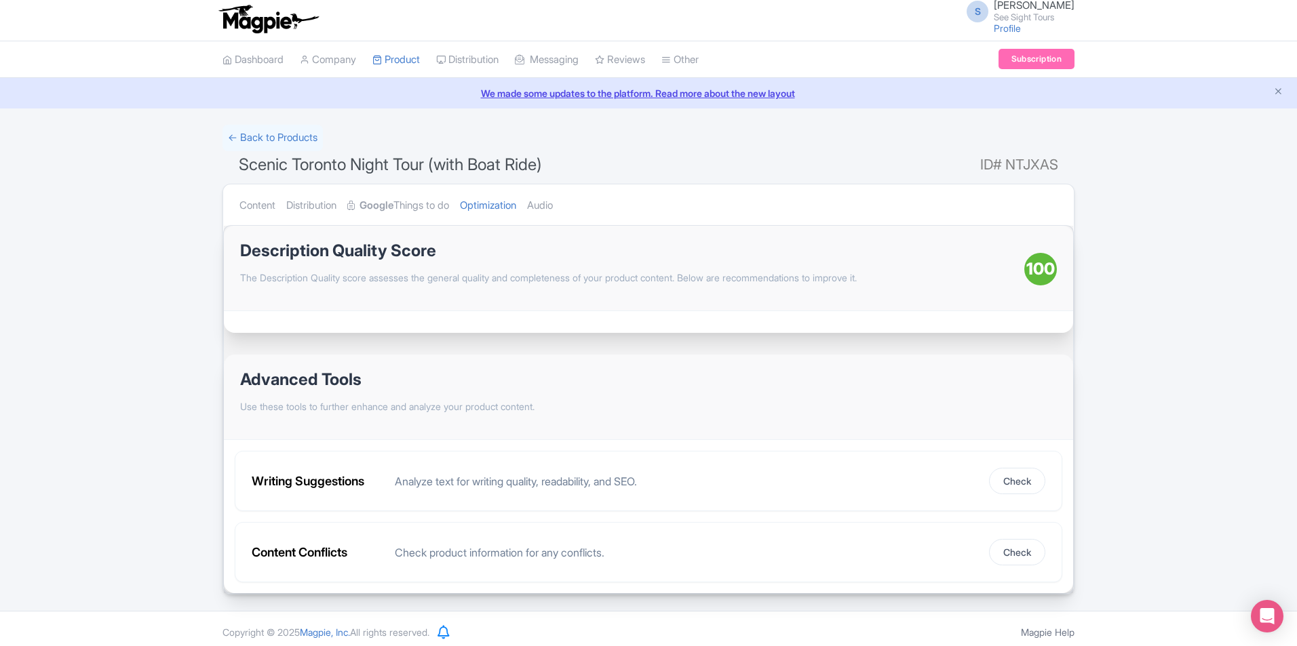
scroll to position [0, 0]
